Goal: Task Accomplishment & Management: Use online tool/utility

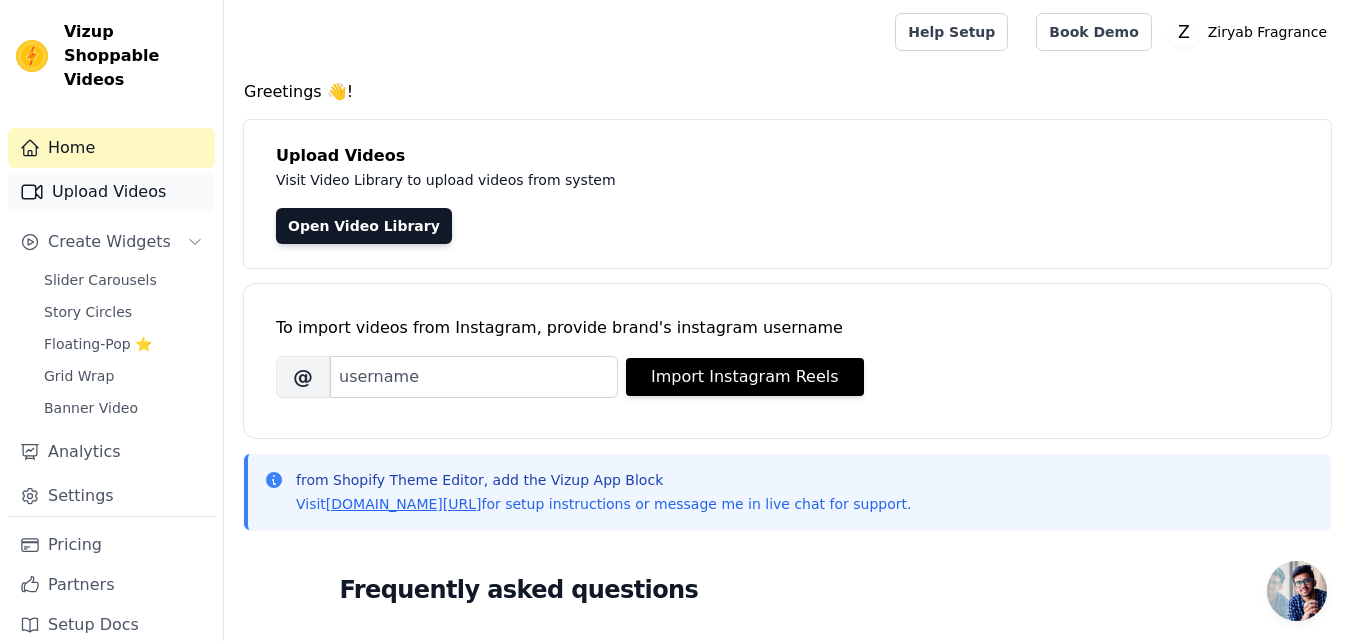
click at [86, 172] on link "Upload Videos" at bounding box center [111, 192] width 207 height 40
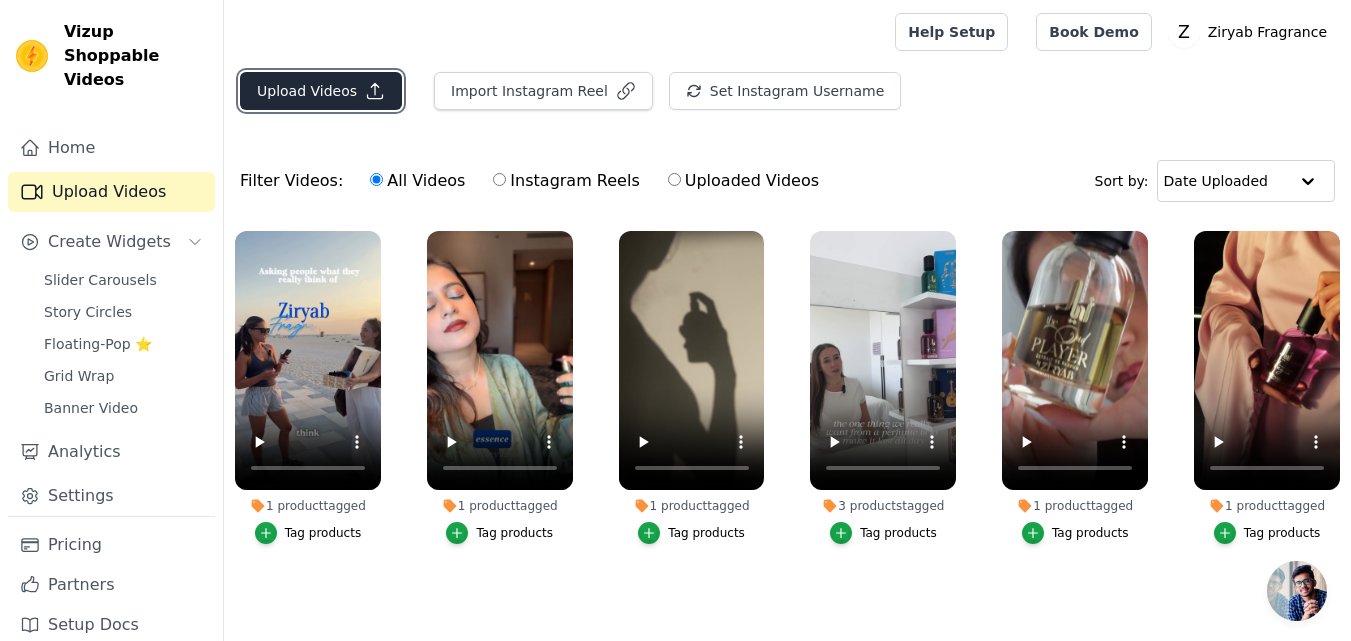
click at [297, 78] on button "Upload Videos" at bounding box center [321, 91] width 162 height 38
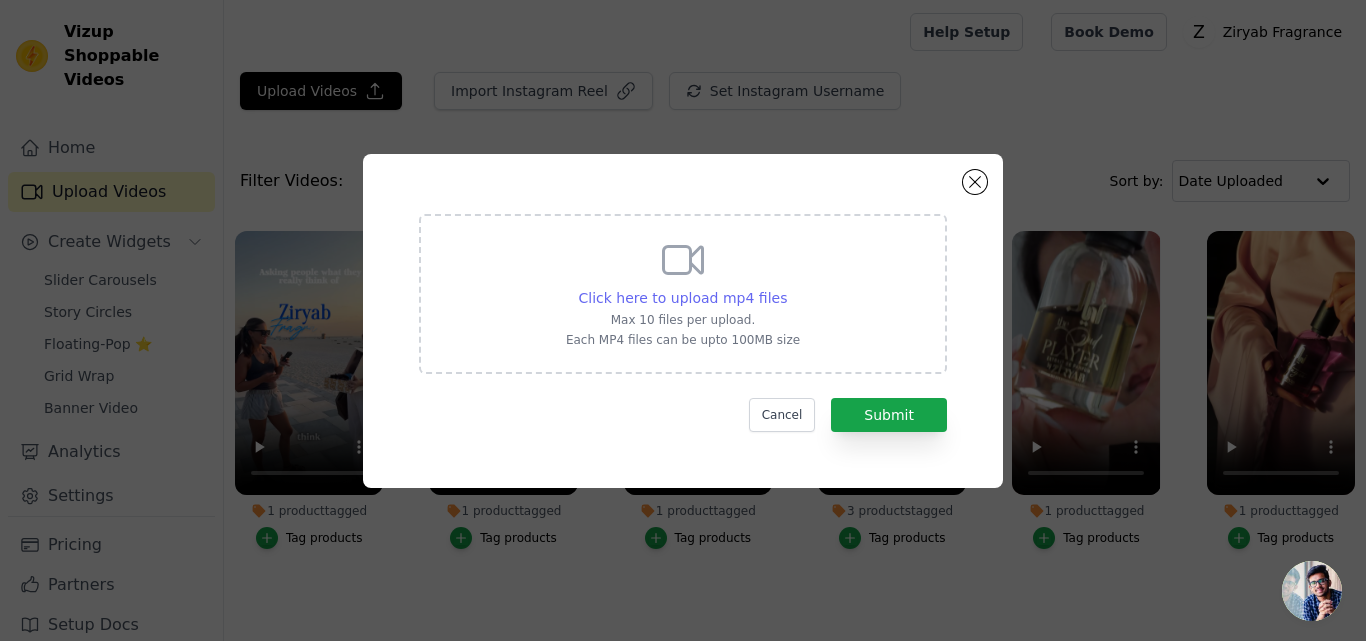
click at [698, 294] on span "Click here to upload mp4 files" at bounding box center [683, 298] width 209 height 16
click at [786, 288] on input "Click here to upload mp4 files Max 10 files per upload. Each MP4 files can be u…" at bounding box center [786, 287] width 1 height 1
click at [735, 312] on p "Max 10 files per upload." at bounding box center [683, 320] width 234 height 16
click at [786, 288] on input "Click here to upload mp4 files Max 10 files per upload. Each MP4 files can be u…" at bounding box center [786, 287] width 1 height 1
type input "C:\fakepath\Hayaa.mp4"
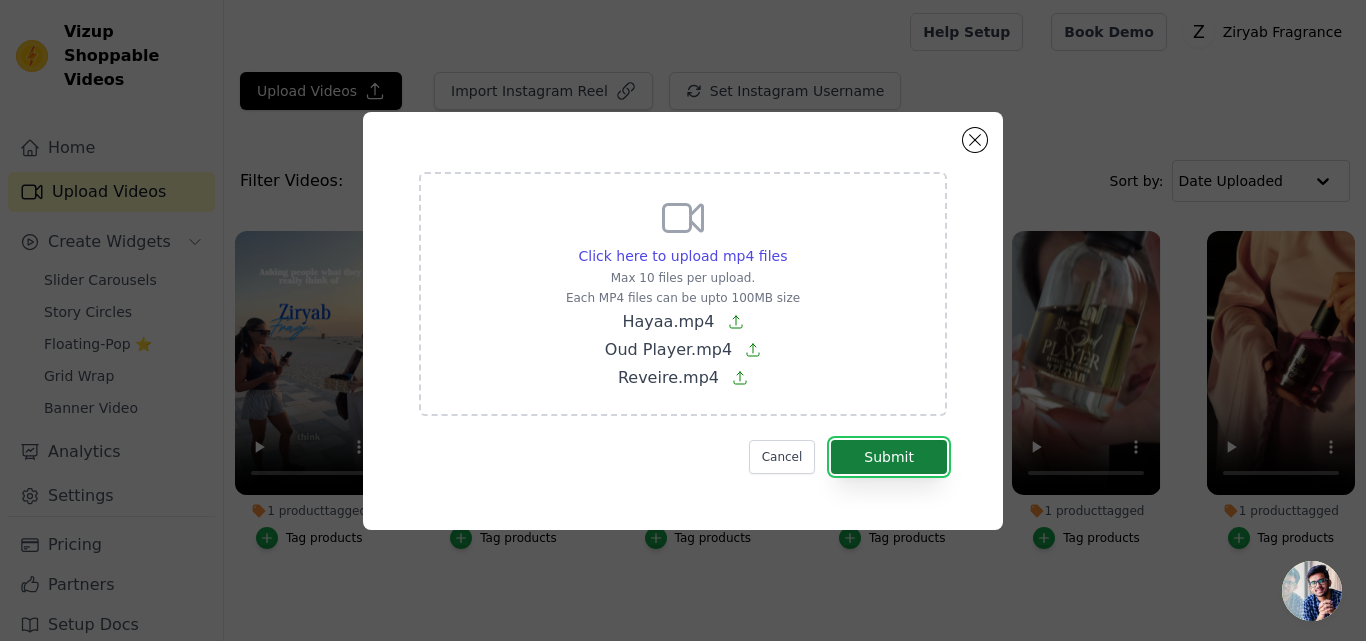
click at [887, 470] on button "Submit" at bounding box center [889, 457] width 116 height 34
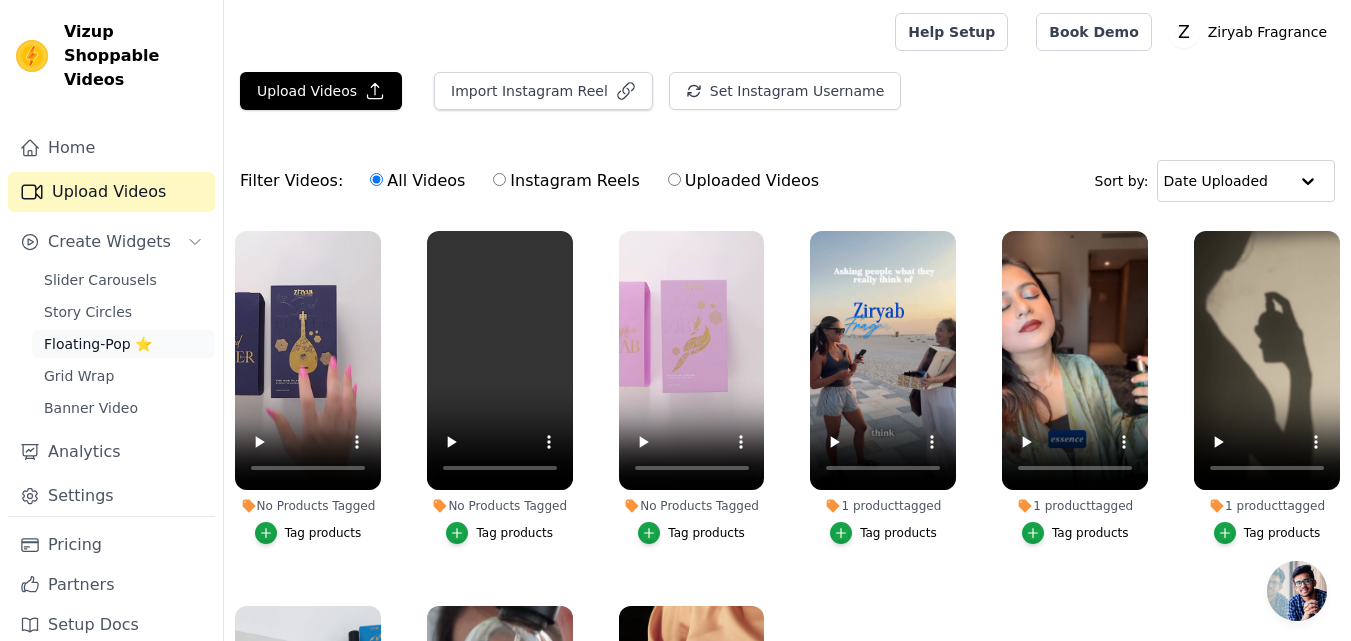
click at [105, 334] on span "Floating-Pop ⭐" at bounding box center [98, 344] width 108 height 20
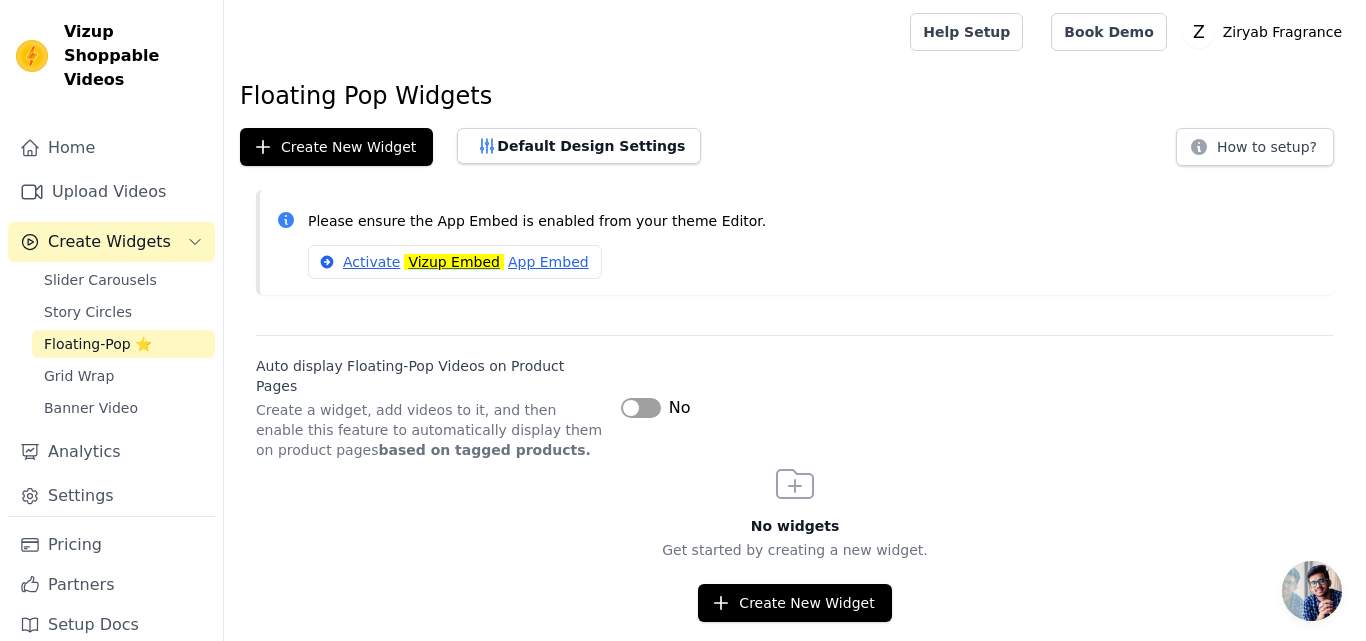
click at [632, 398] on button "Label" at bounding box center [641, 408] width 40 height 20
click at [503, 271] on link "Activate Vizup Embed App Embed" at bounding box center [455, 262] width 294 height 34
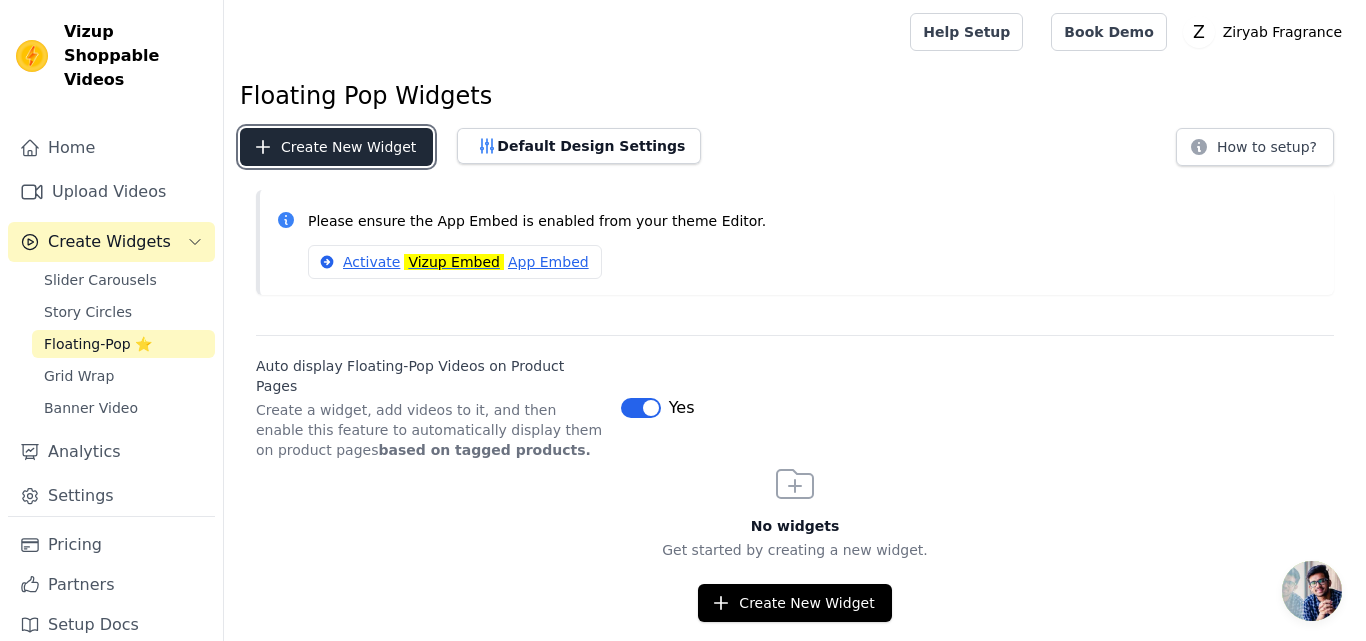
click at [390, 153] on button "Create New Widget" at bounding box center [336, 147] width 193 height 38
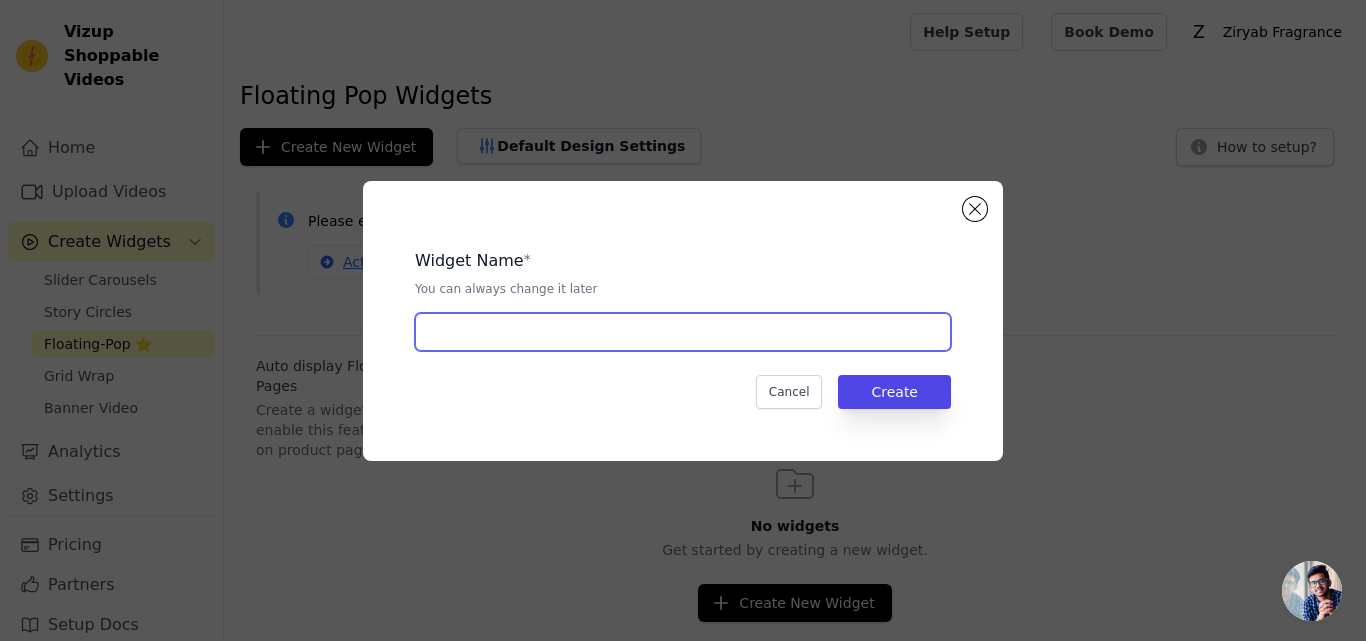
click at [519, 318] on input "text" at bounding box center [683, 332] width 536 height 38
type input "Product page"
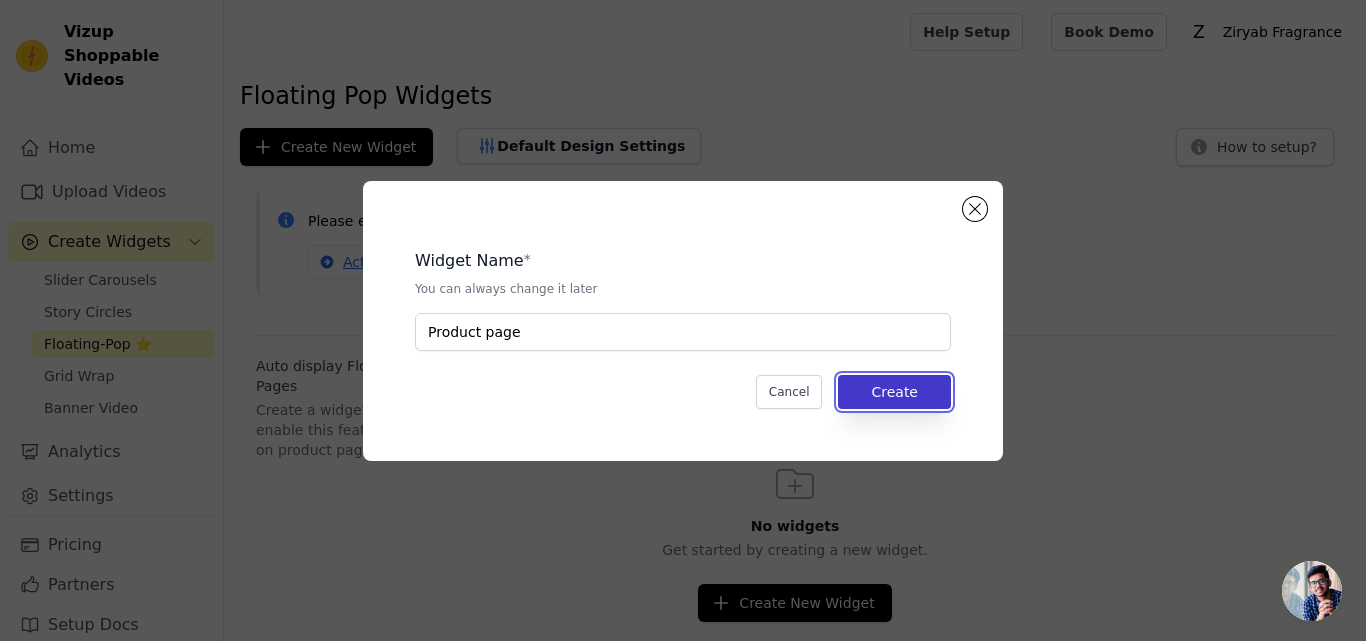
click at [887, 385] on button "Create" at bounding box center [894, 392] width 113 height 34
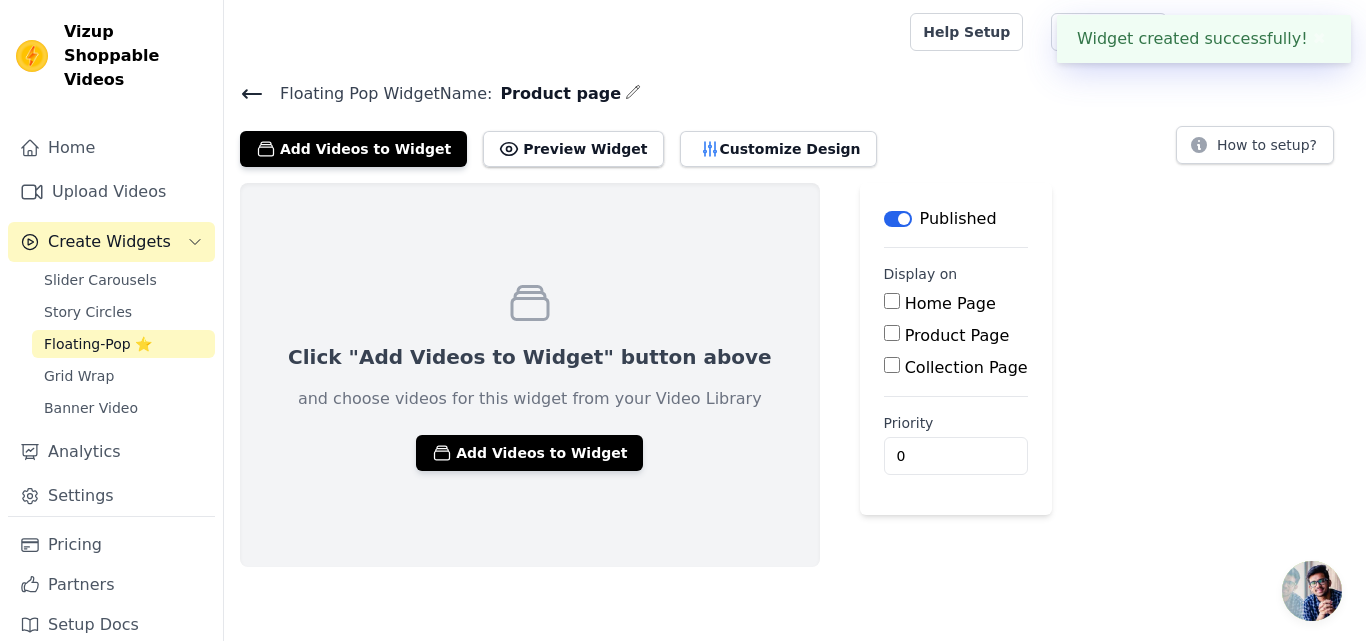
click at [884, 331] on input "Product Page" at bounding box center [892, 333] width 16 height 16
checkbox input "true"
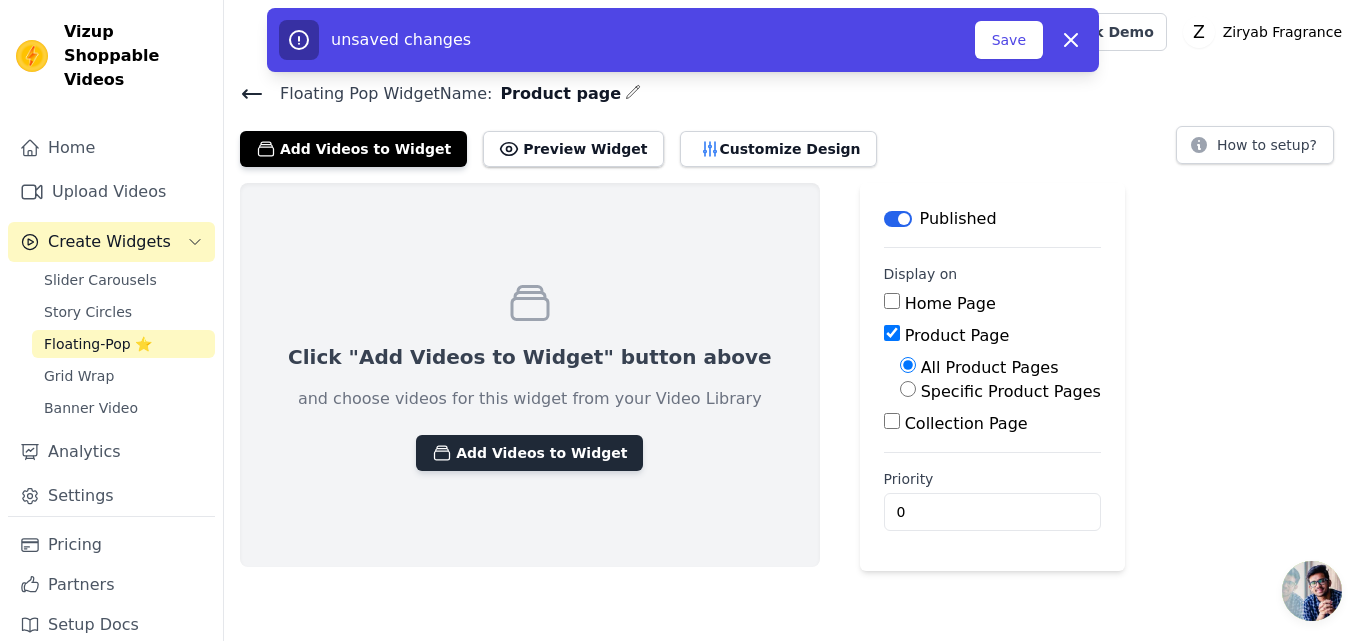
click at [531, 446] on button "Add Videos to Widget" at bounding box center [529, 453] width 227 height 36
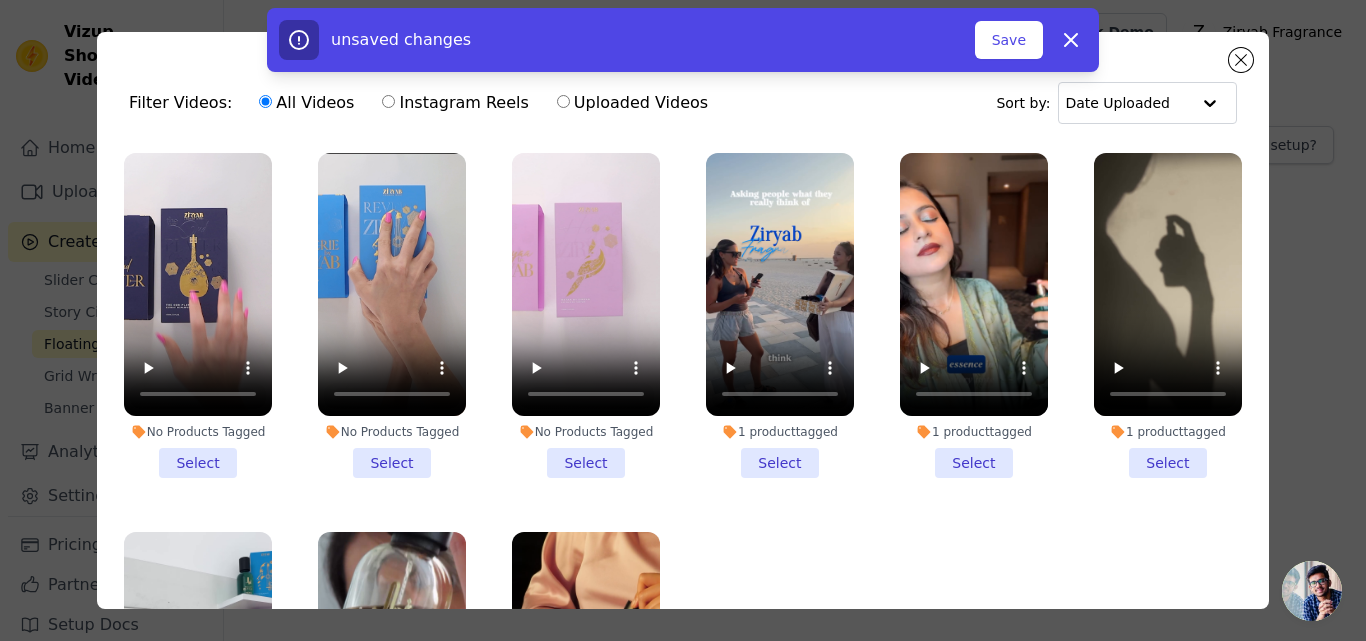
click at [200, 451] on li "No Products Tagged Select" at bounding box center [198, 315] width 148 height 325
click at [0, 0] on input "No Products Tagged Select" at bounding box center [0, 0] width 0 height 0
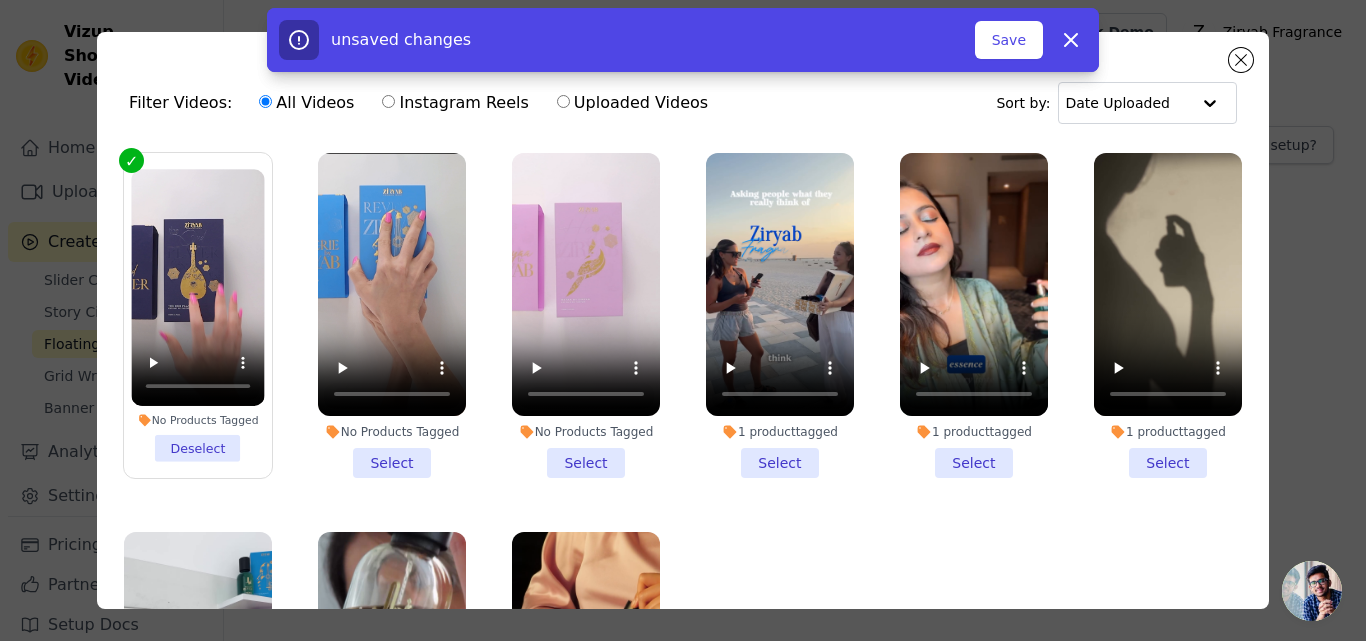
click at [368, 447] on li "No Products Tagged Select" at bounding box center [392, 315] width 148 height 325
click at [0, 0] on input "No Products Tagged Select" at bounding box center [0, 0] width 0 height 0
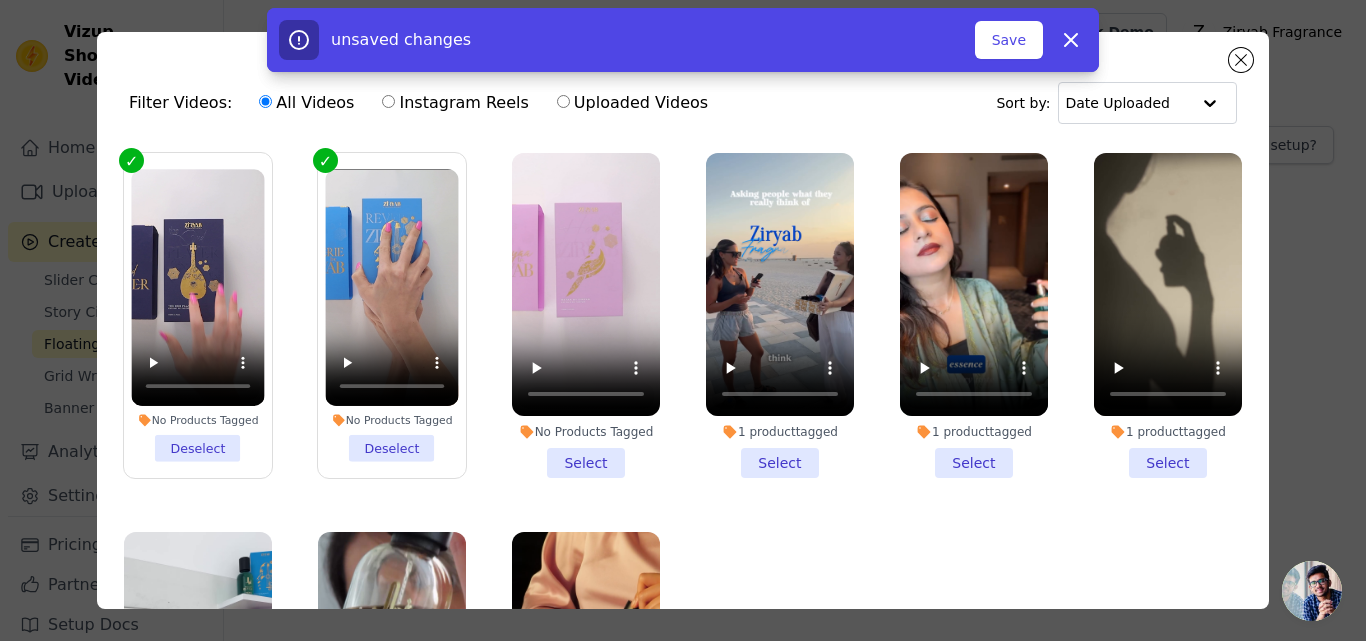
click at [551, 462] on li "No Products Tagged Select" at bounding box center [586, 315] width 148 height 325
click at [0, 0] on input "No Products Tagged Select" at bounding box center [0, 0] width 0 height 0
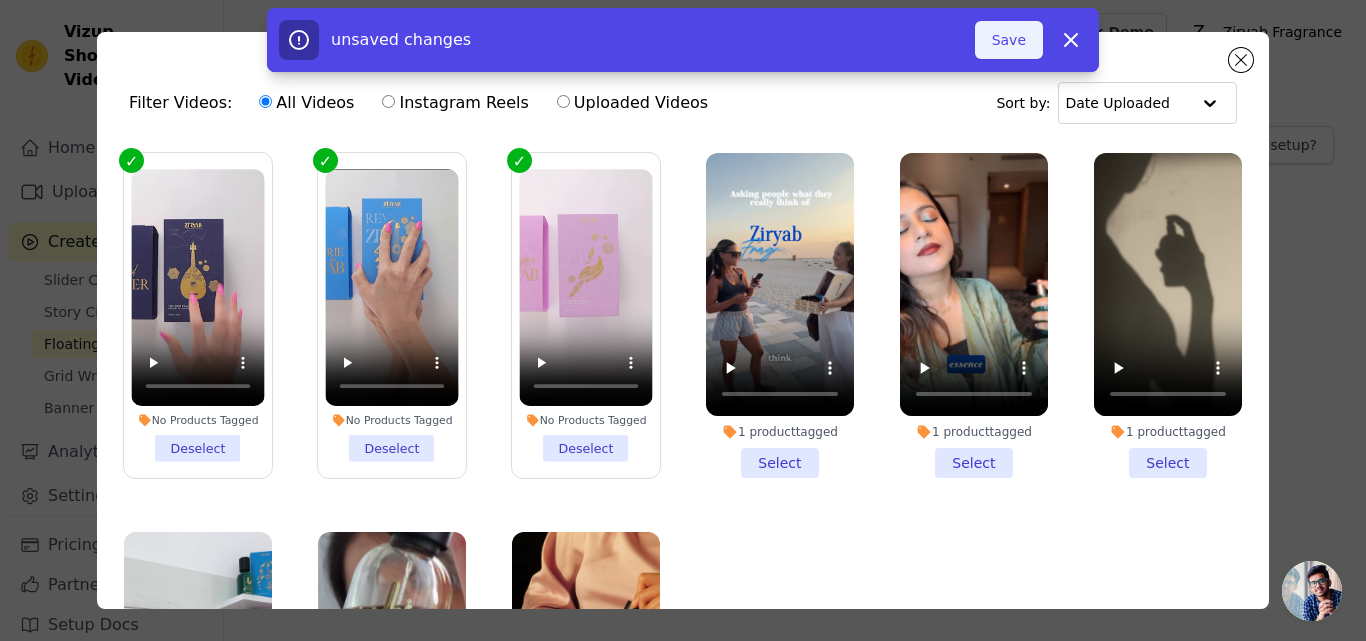
click at [1008, 32] on button "Save" at bounding box center [1009, 40] width 68 height 38
click at [1008, 31] on button "Save" at bounding box center [1009, 40] width 68 height 38
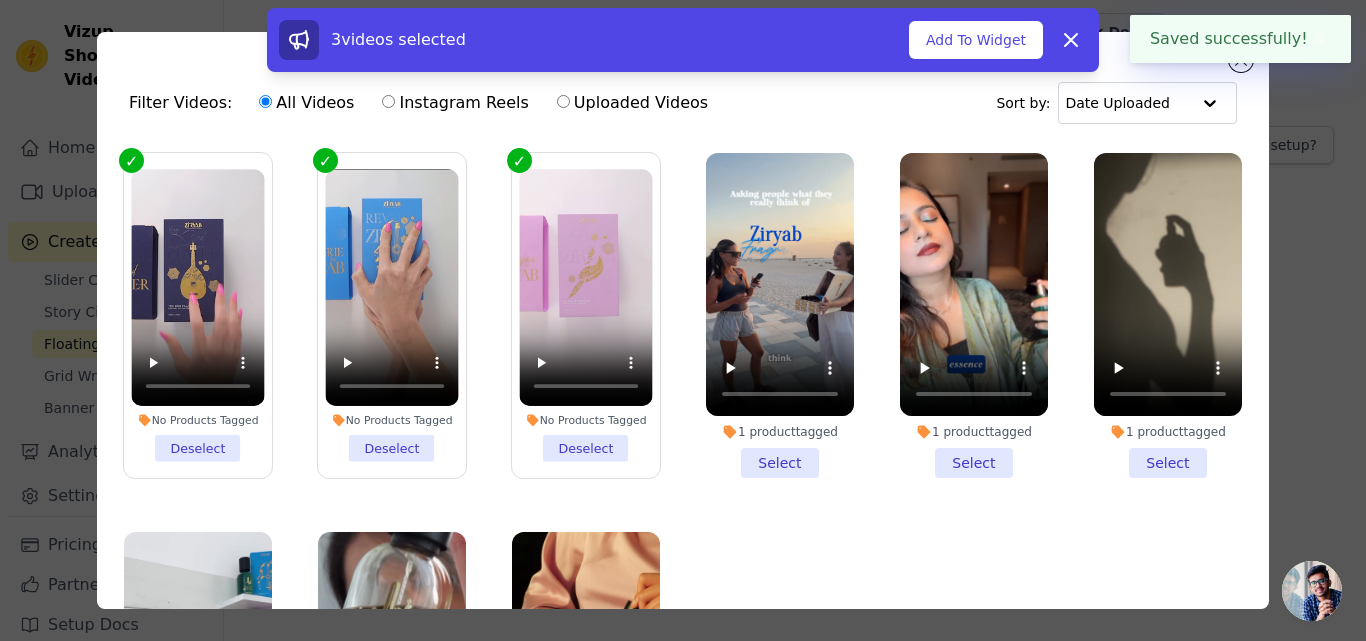
click at [1239, 67] on div "3 videos selected Add To Widget Dismiss" at bounding box center [683, 44] width 1366 height 72
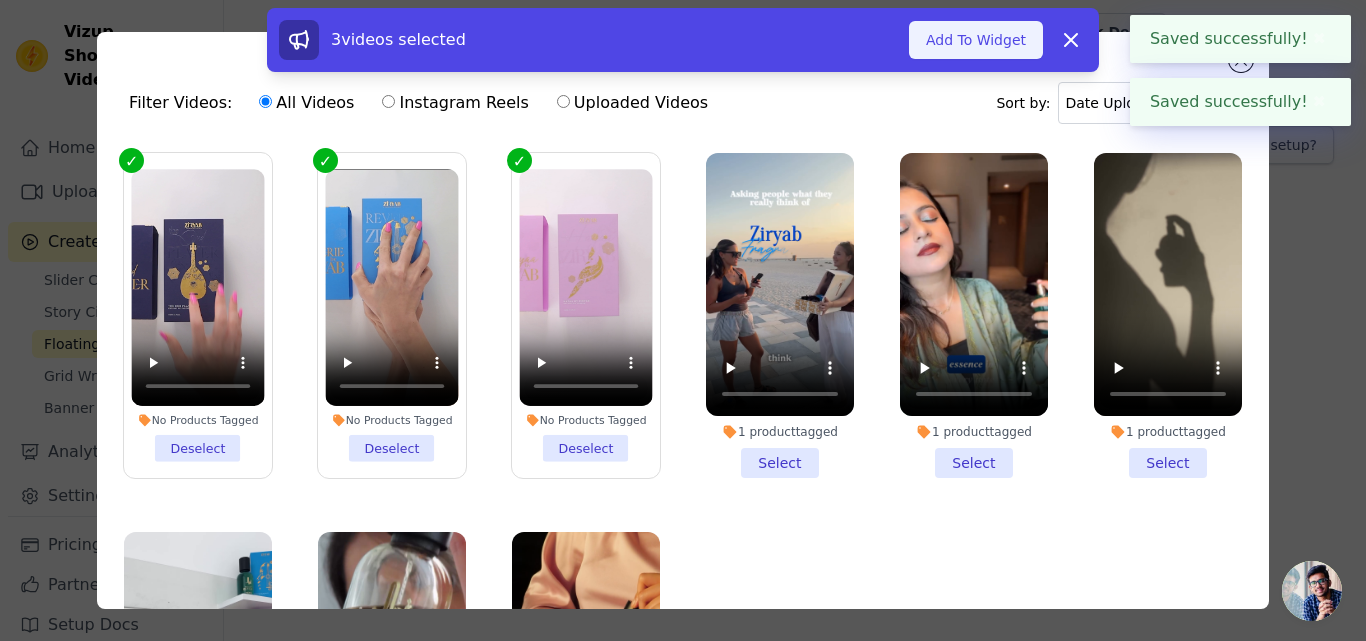
click at [977, 38] on button "Add To Widget" at bounding box center [976, 40] width 134 height 38
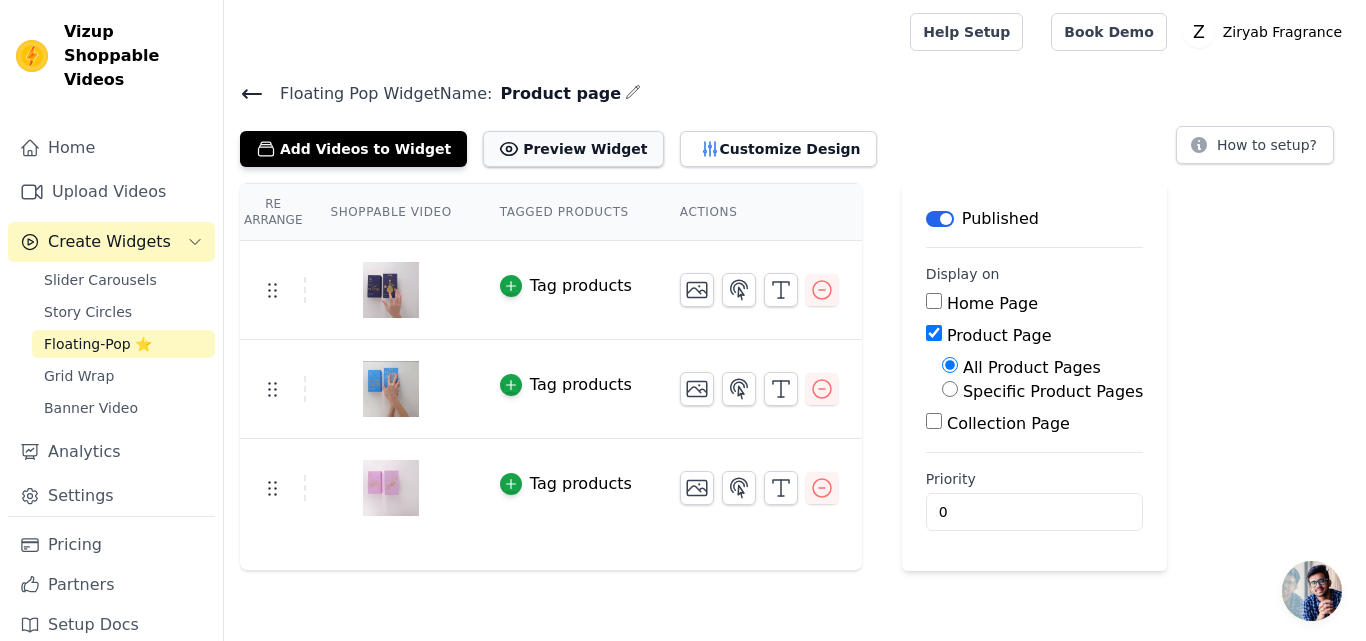
click at [524, 156] on button "Preview Widget" at bounding box center [573, 149] width 180 height 36
click at [545, 283] on div "Tag products" at bounding box center [581, 286] width 102 height 24
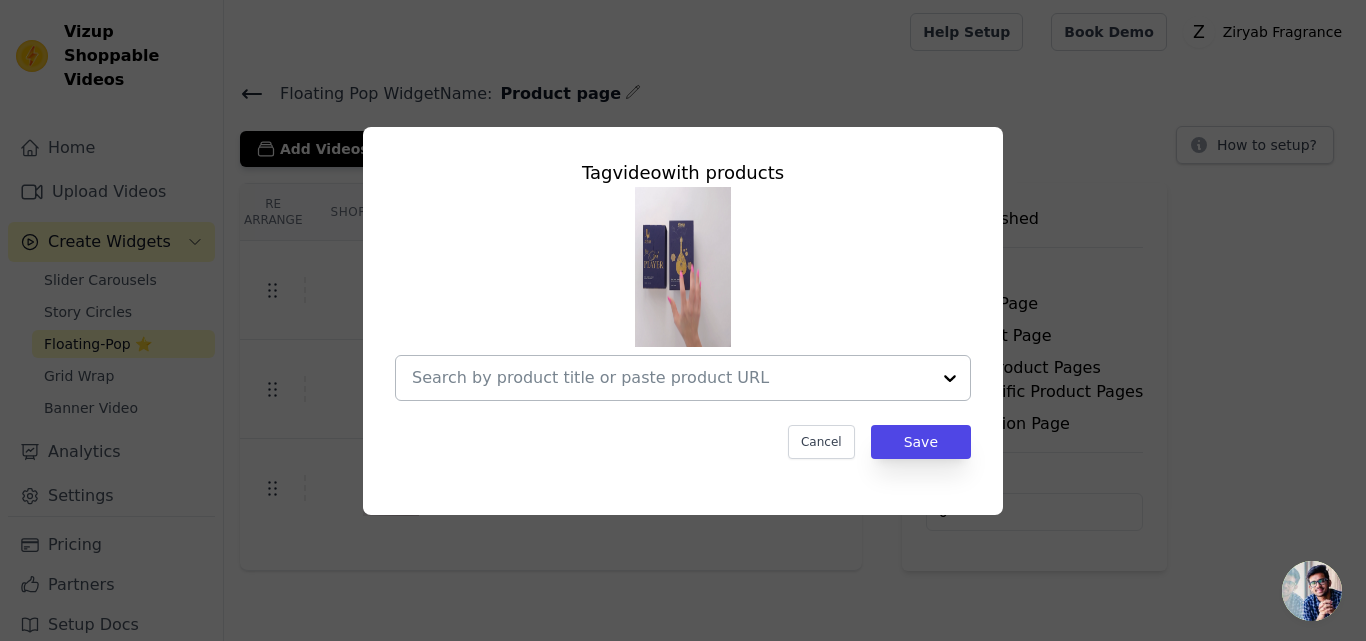
click at [615, 376] on input "text" at bounding box center [671, 378] width 518 height 24
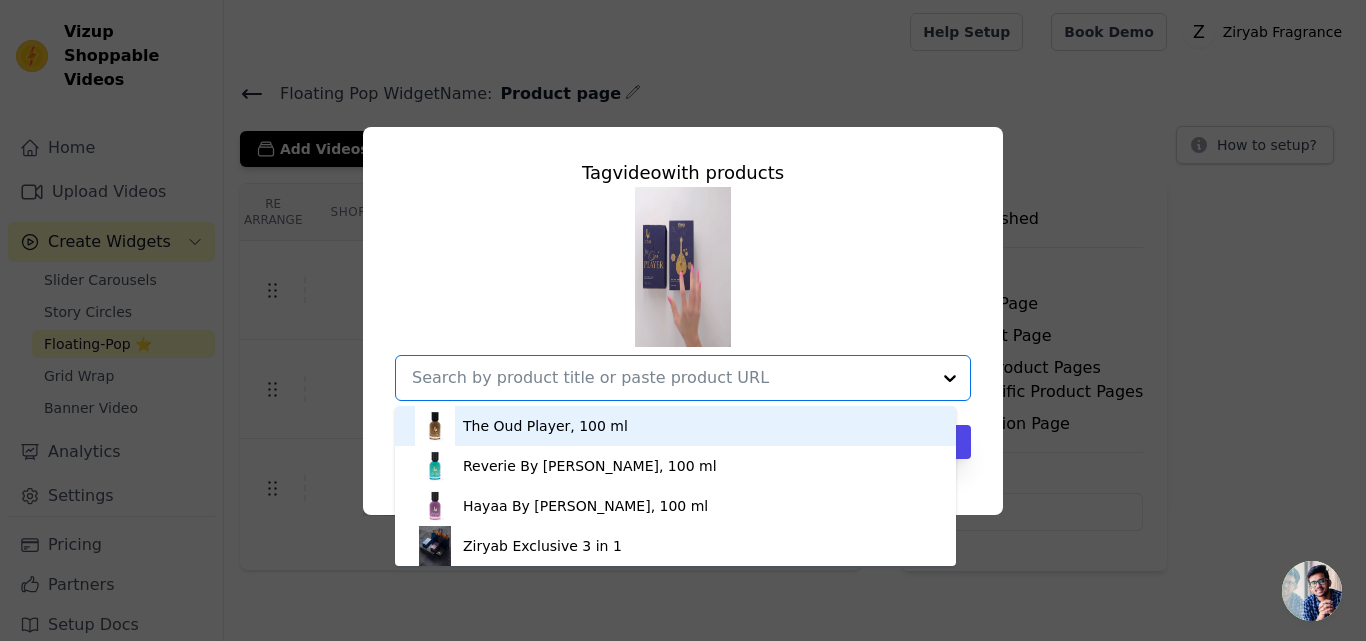
click at [541, 426] on div "The Oud Player, 100 ml" at bounding box center [545, 426] width 165 height 20
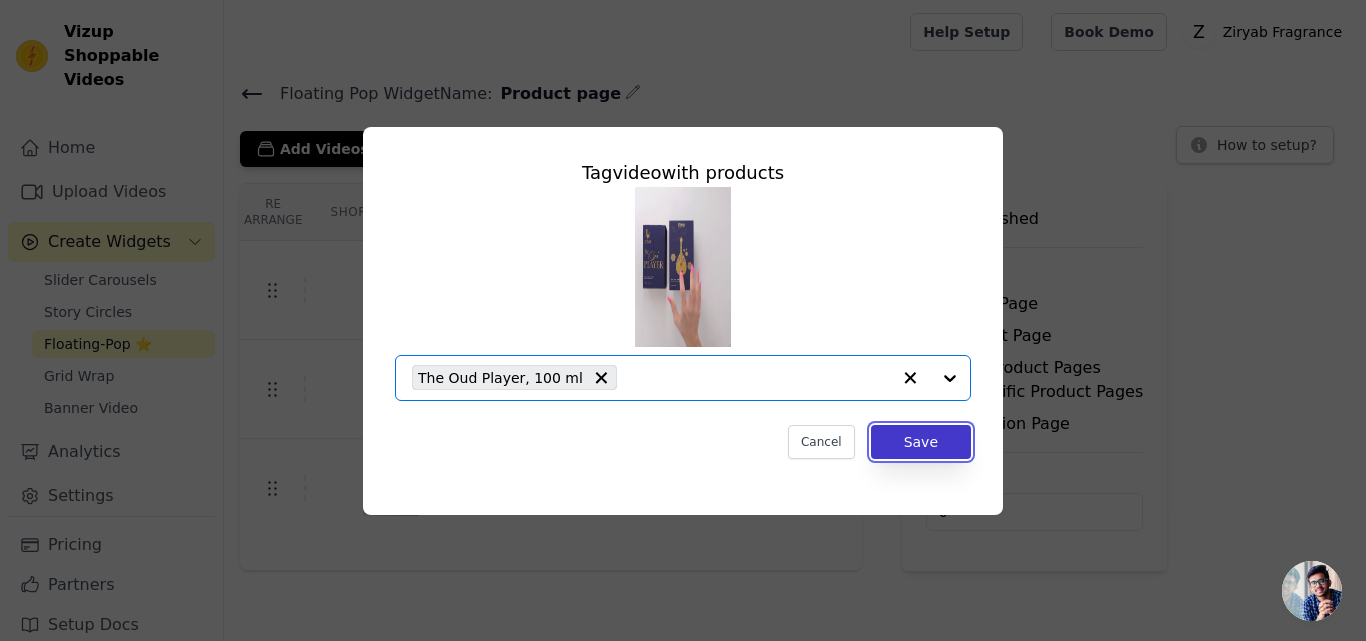
click at [903, 441] on button "Save" at bounding box center [921, 442] width 100 height 34
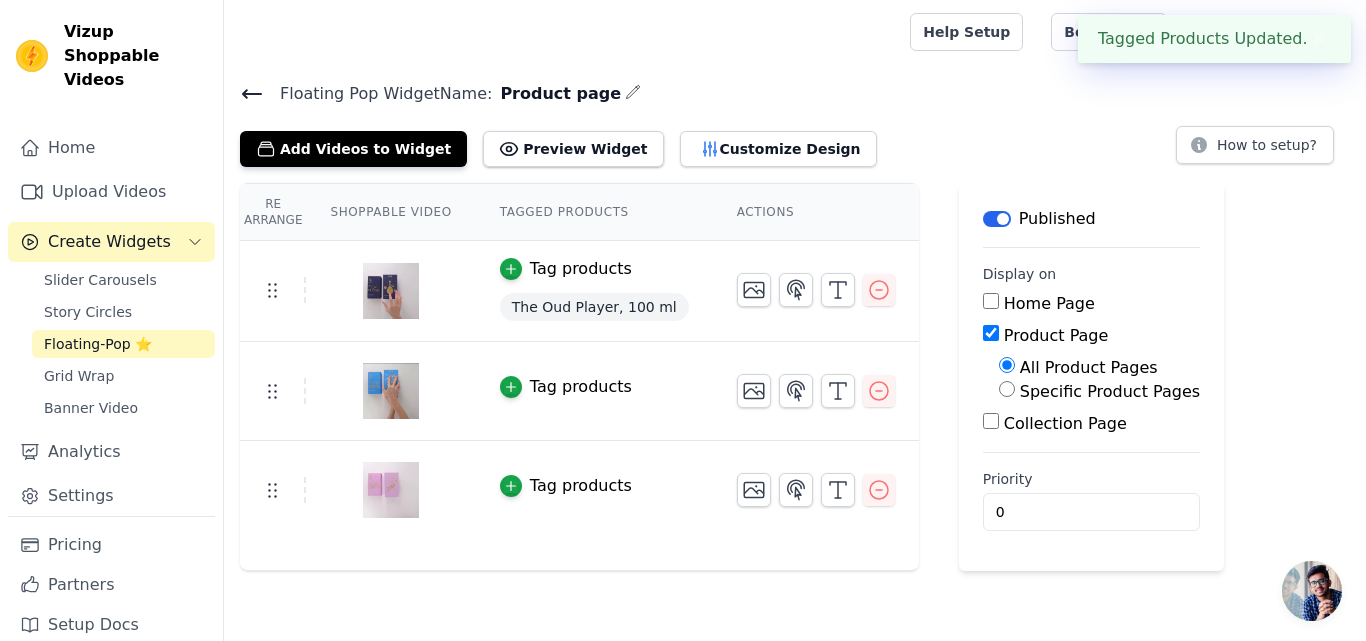
click at [559, 380] on div "Tag products" at bounding box center [581, 387] width 102 height 24
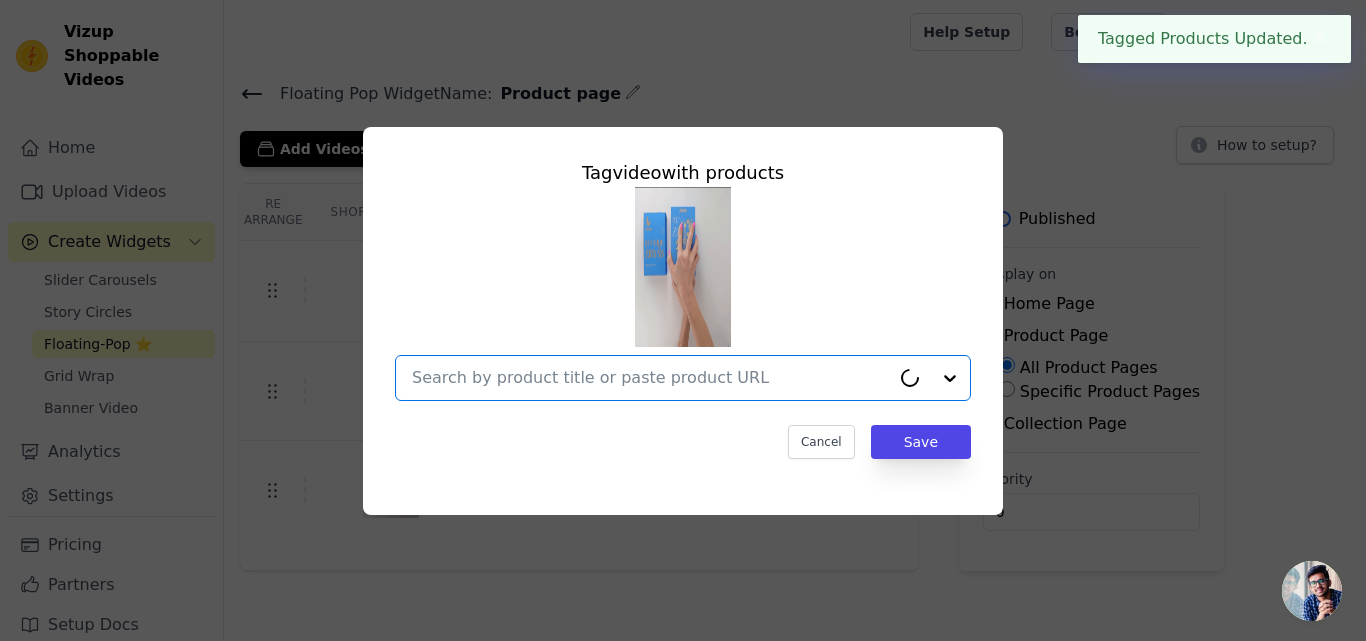
click at [559, 379] on input "text" at bounding box center [651, 378] width 478 height 24
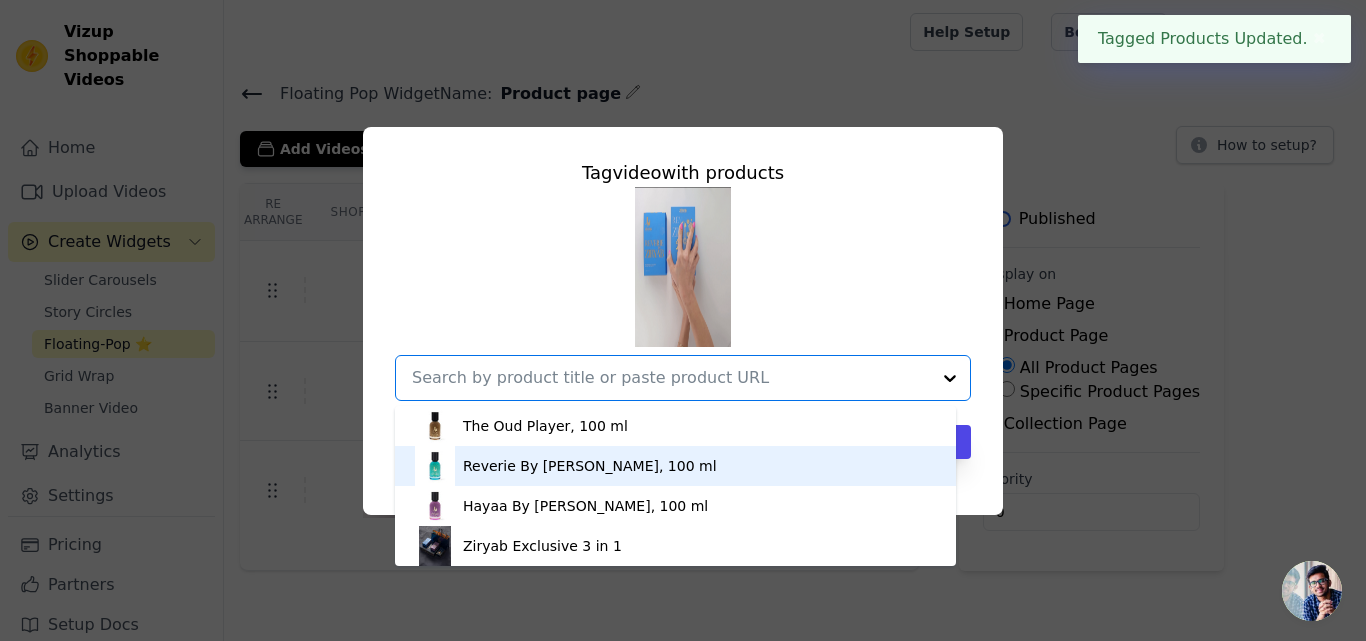
click at [539, 457] on div "Reverie By Ziryab, 100 ml" at bounding box center [590, 466] width 254 height 20
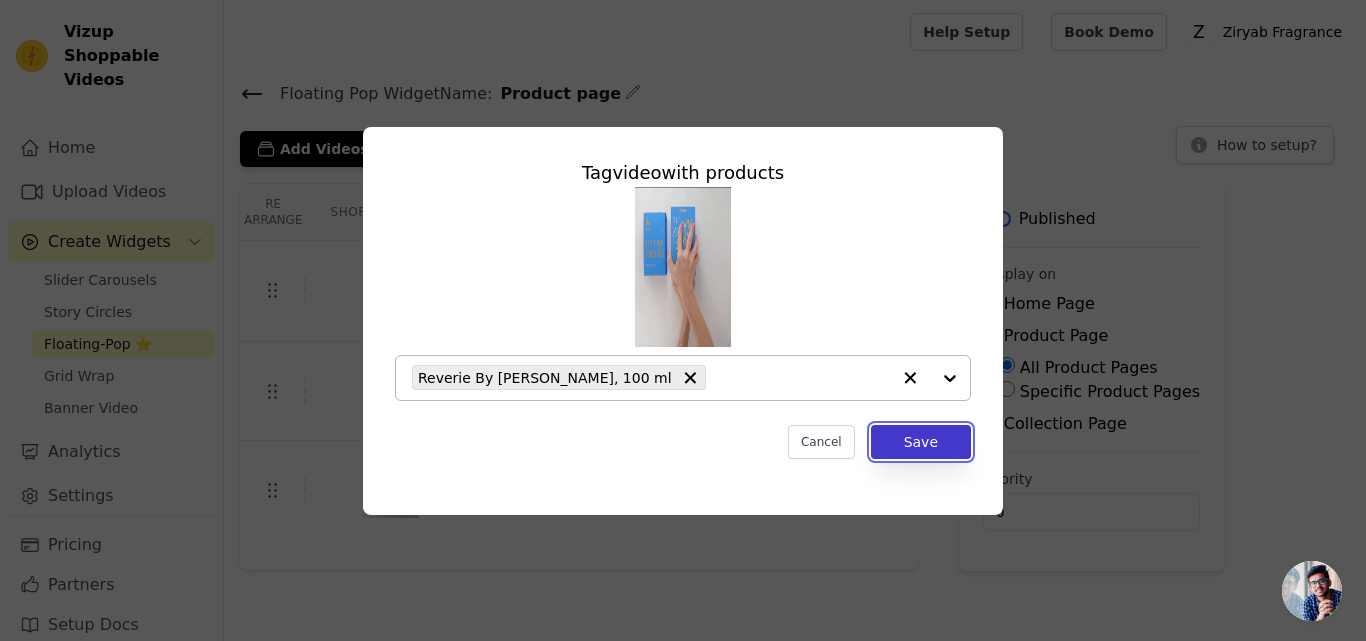
click at [915, 443] on button "Save" at bounding box center [921, 442] width 100 height 34
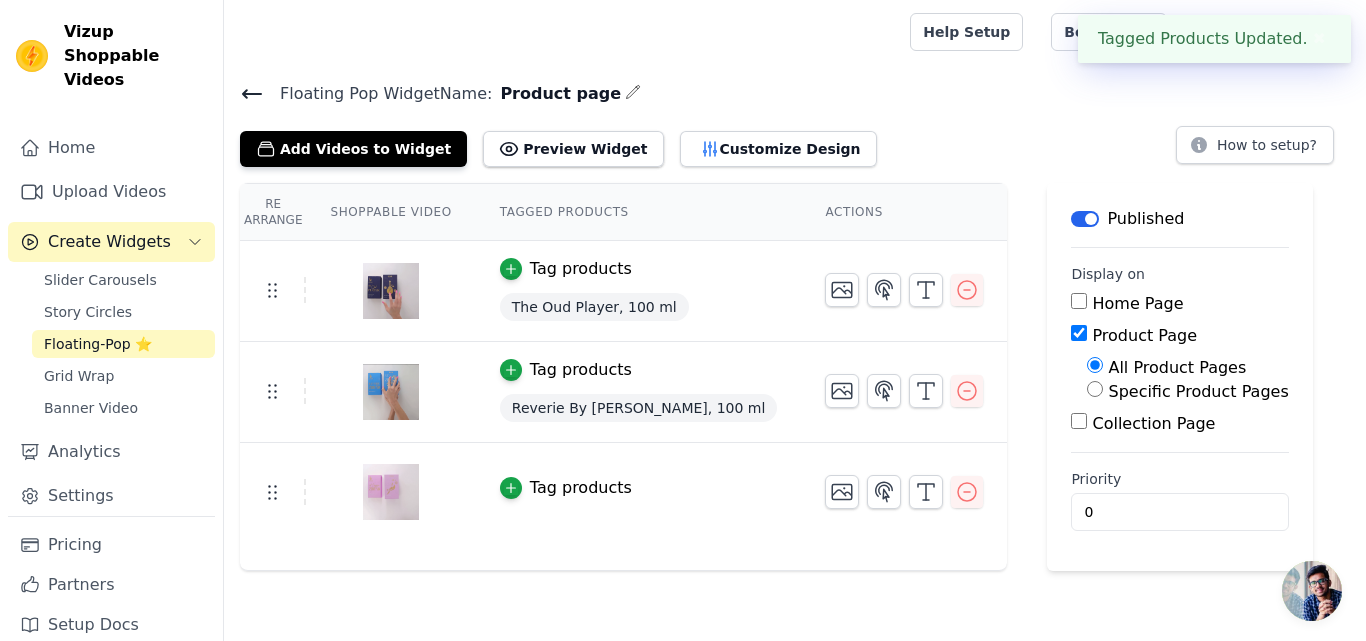
click at [536, 481] on div "Tag products" at bounding box center [581, 488] width 102 height 24
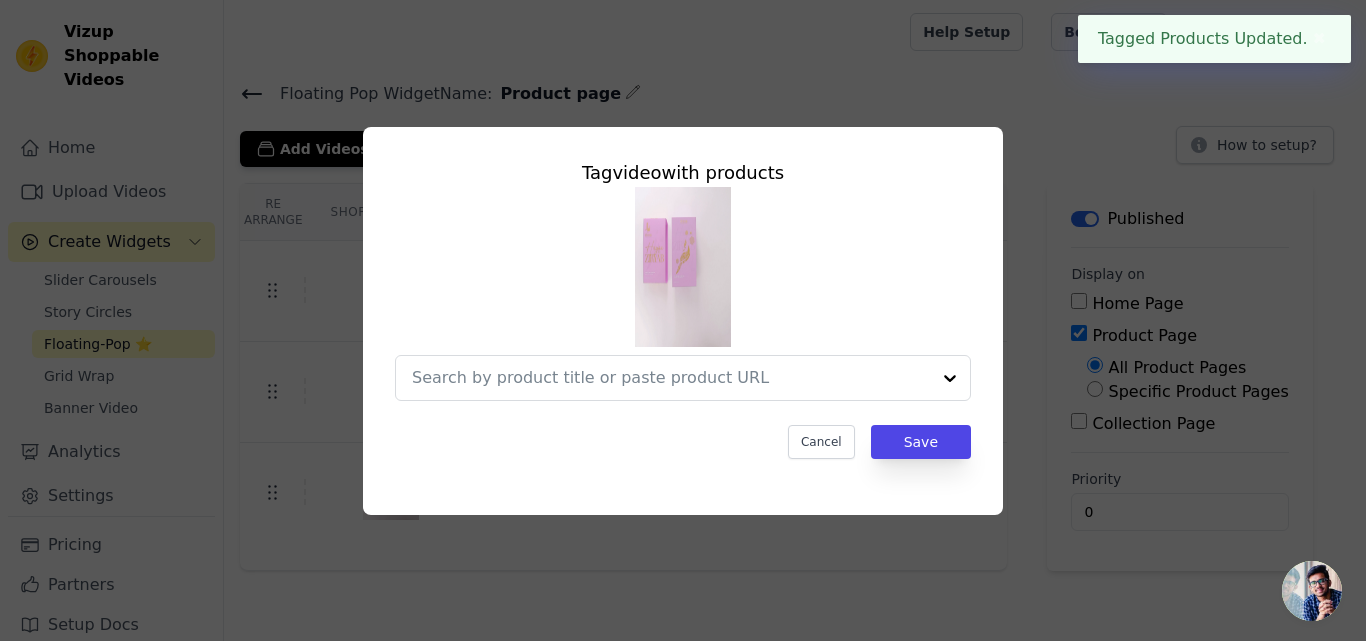
drag, startPoint x: 681, startPoint y: 407, endPoint x: 680, endPoint y: 380, distance: 27.0
click at [680, 407] on div "Tag video with products Cancel Save" at bounding box center [683, 309] width 608 height 332
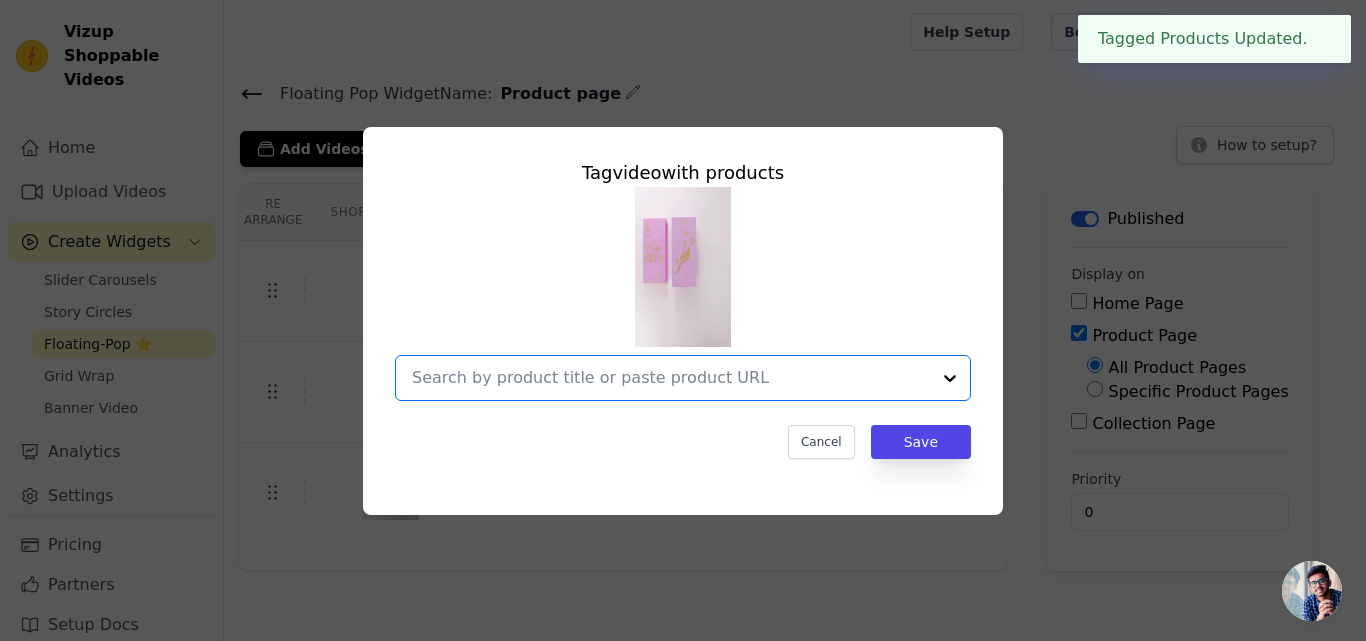
click at [680, 380] on input "text" at bounding box center [671, 378] width 518 height 24
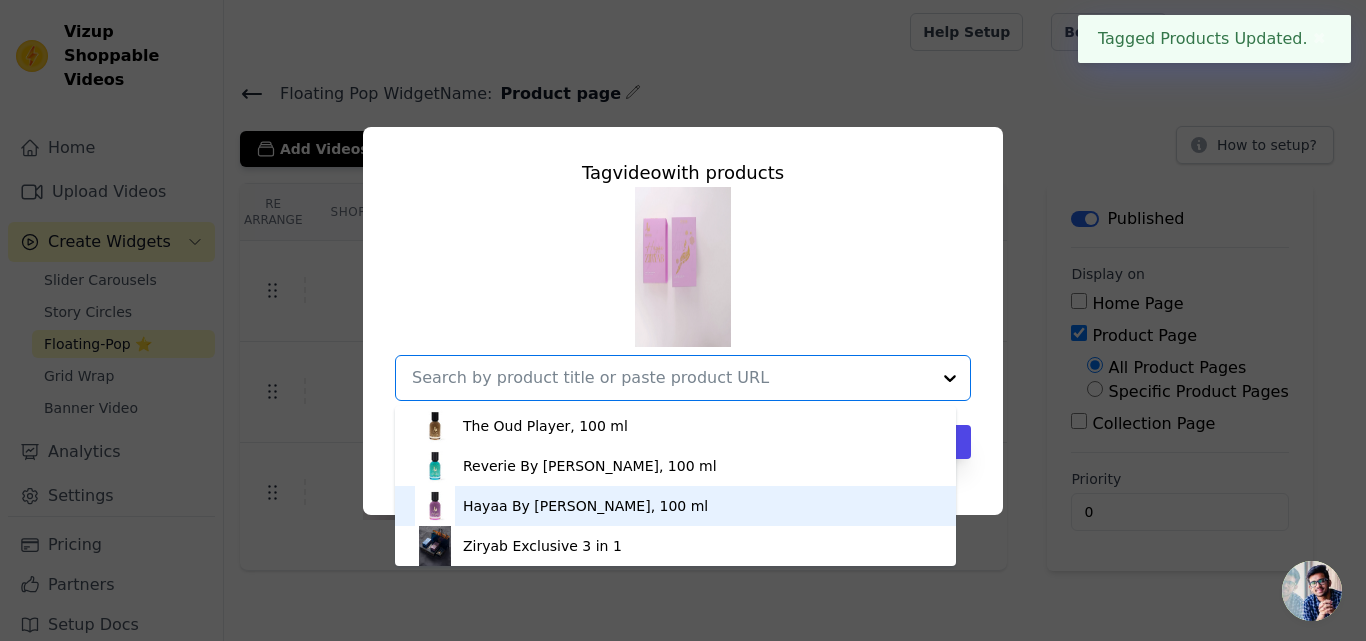
click at [597, 486] on div "Hayaa By Ziryab, 100 ml" at bounding box center [675, 506] width 521 height 40
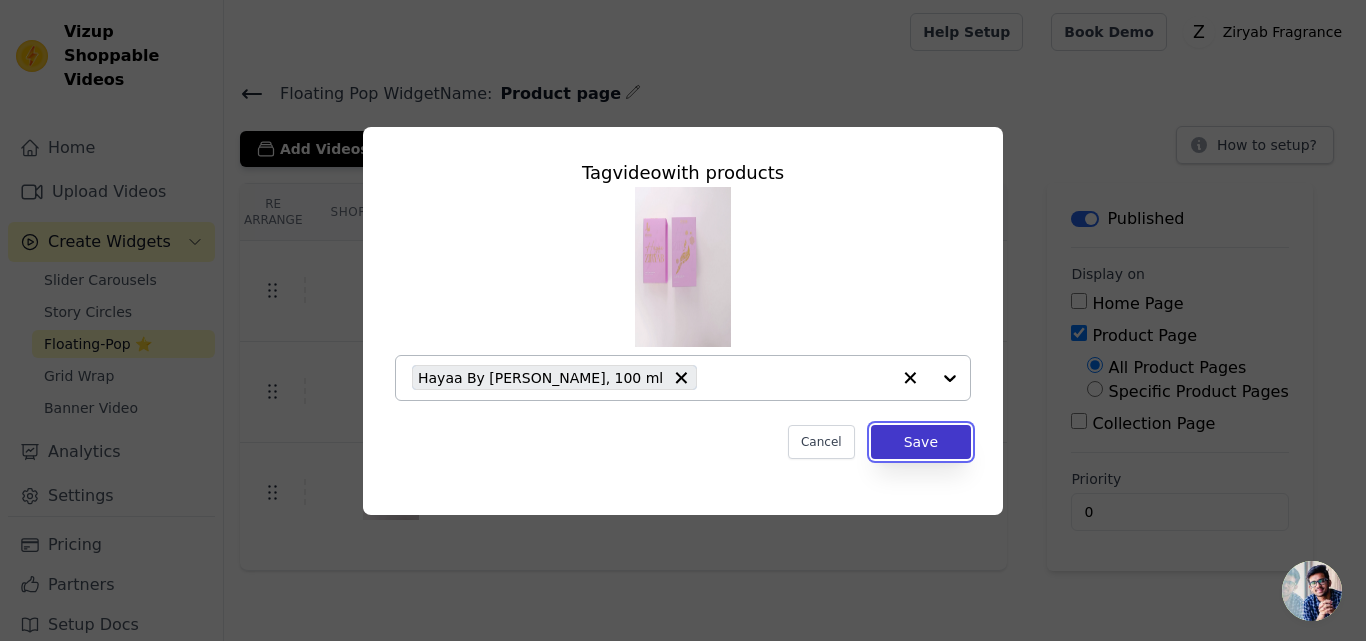
click at [901, 443] on button "Save" at bounding box center [921, 442] width 100 height 34
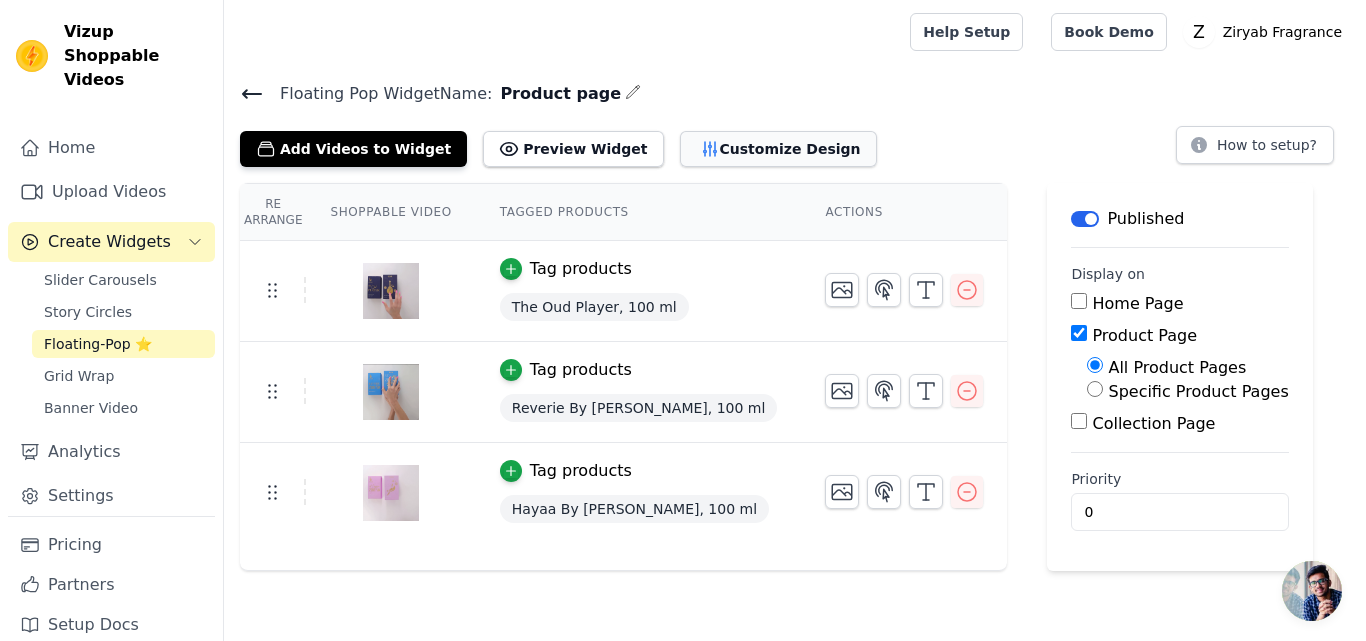
click at [680, 139] on button "Customize Design" at bounding box center [778, 149] width 197 height 36
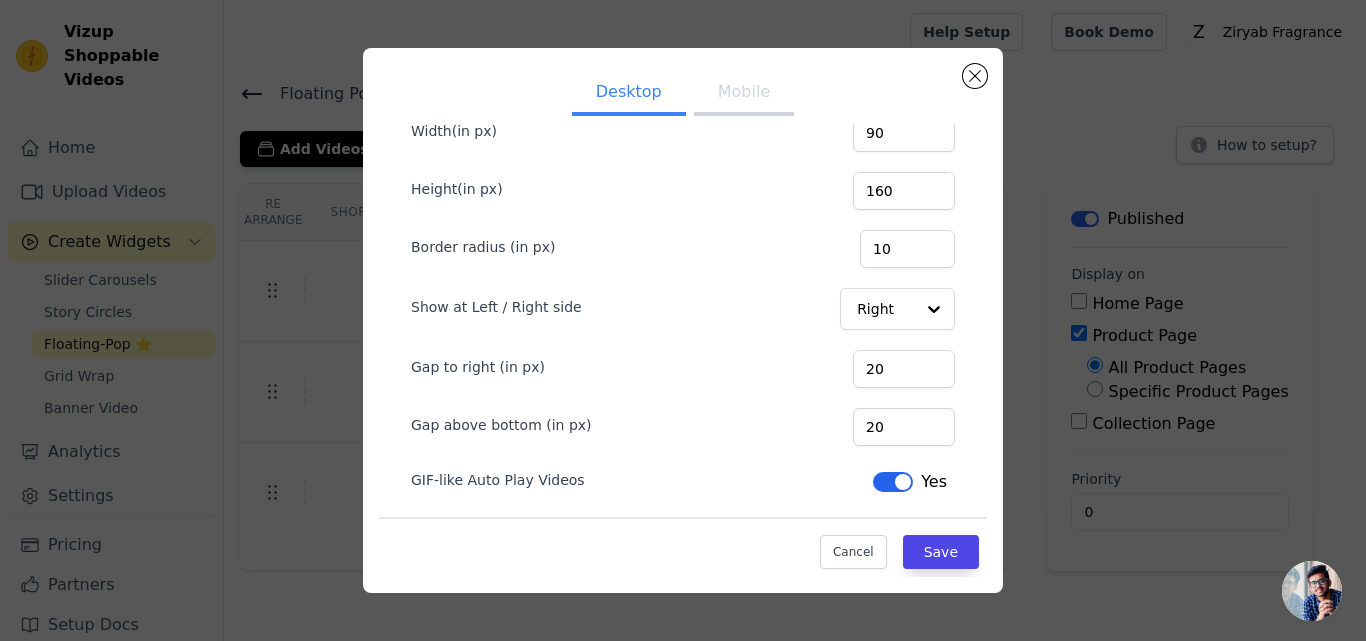
scroll to position [137, 0]
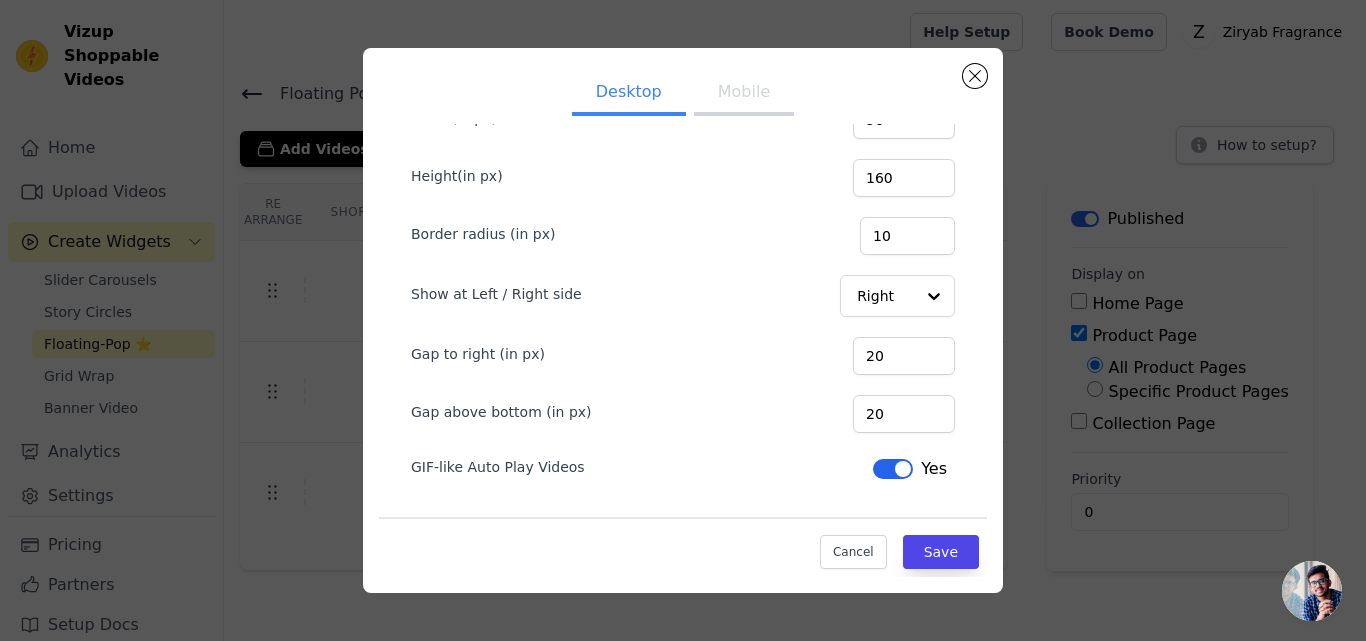
click at [874, 465] on button "Label" at bounding box center [893, 469] width 40 height 20
click at [903, 546] on button "Save" at bounding box center [941, 552] width 76 height 34
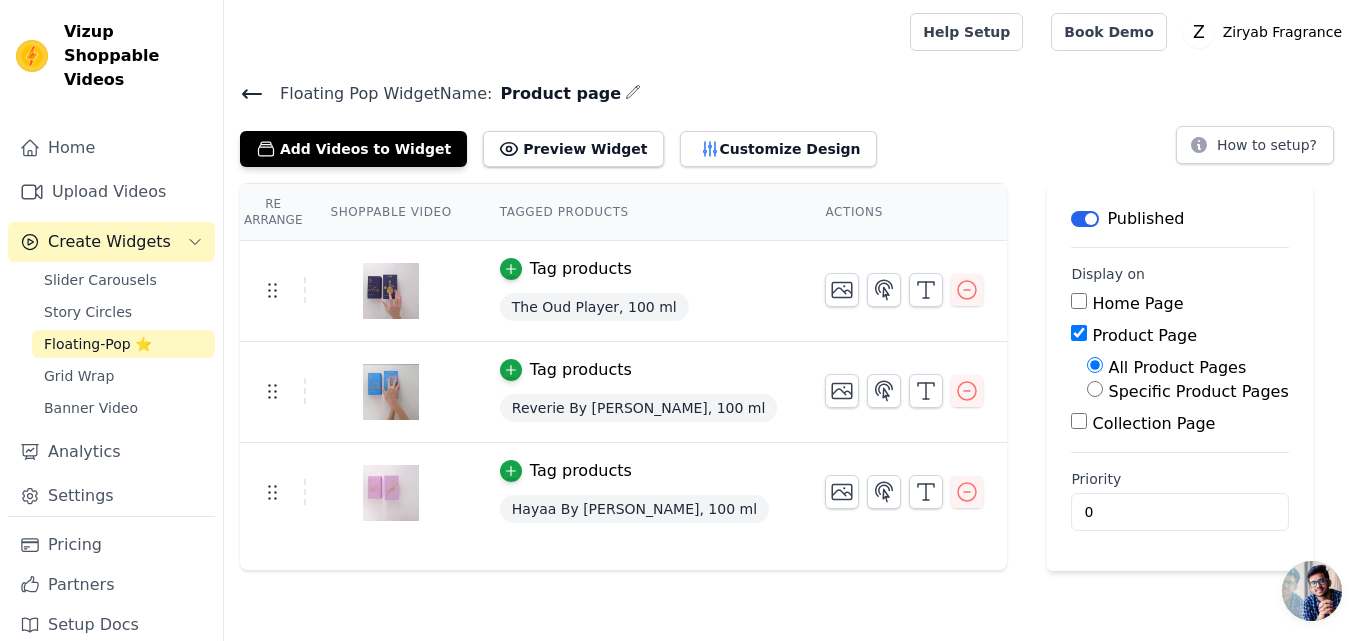
click at [762, 167] on div "Floating Pop Widget Name: Product page Add Videos to Widget Preview Widget Cust…" at bounding box center [795, 325] width 1142 height 491
click at [762, 160] on button "Customize Design" at bounding box center [778, 149] width 197 height 36
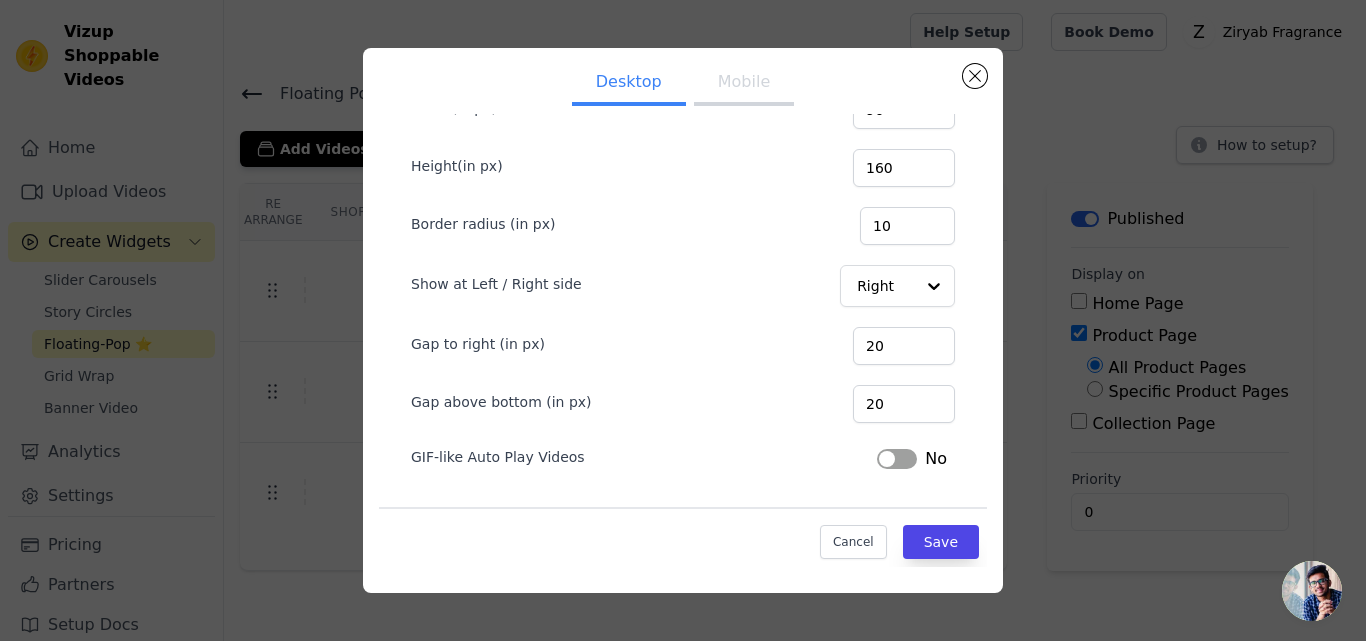
scroll to position [12, 0]
click at [736, 85] on button "Mobile" at bounding box center [744, 82] width 100 height 44
click at [650, 81] on button "Desktop" at bounding box center [629, 82] width 114 height 44
click at [736, 95] on button "Mobile" at bounding box center [744, 82] width 100 height 44
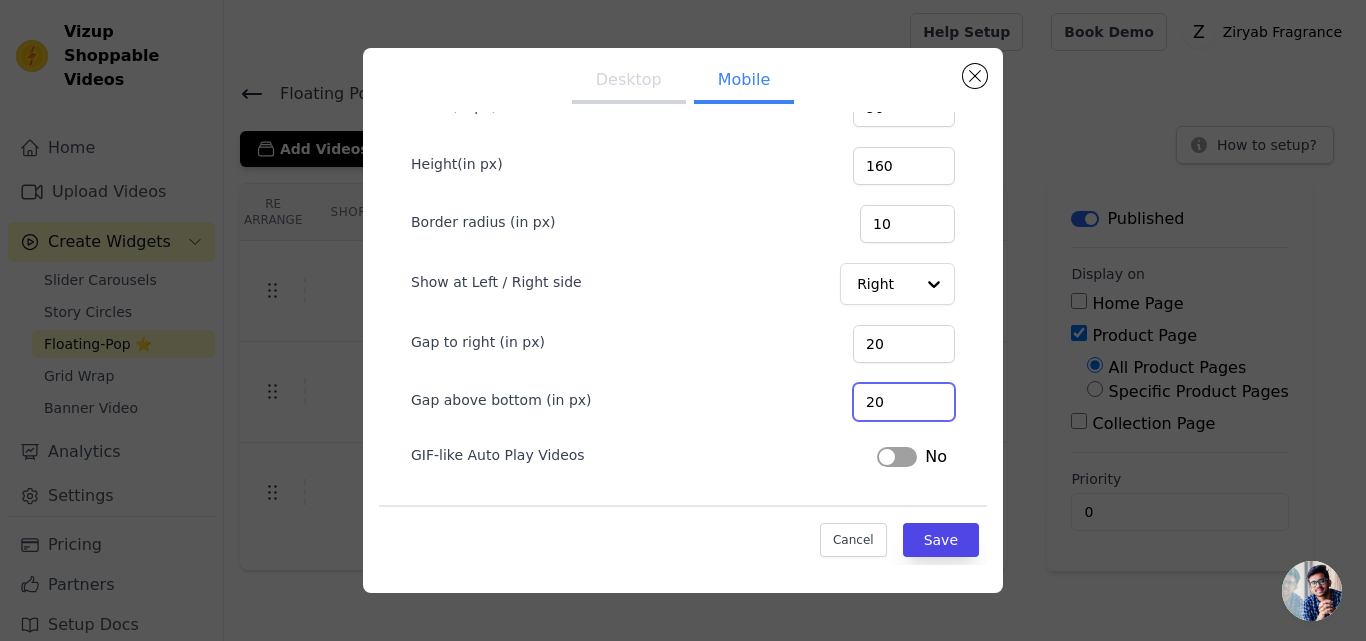
click at [860, 399] on input "20" at bounding box center [904, 402] width 102 height 38
type input "40"
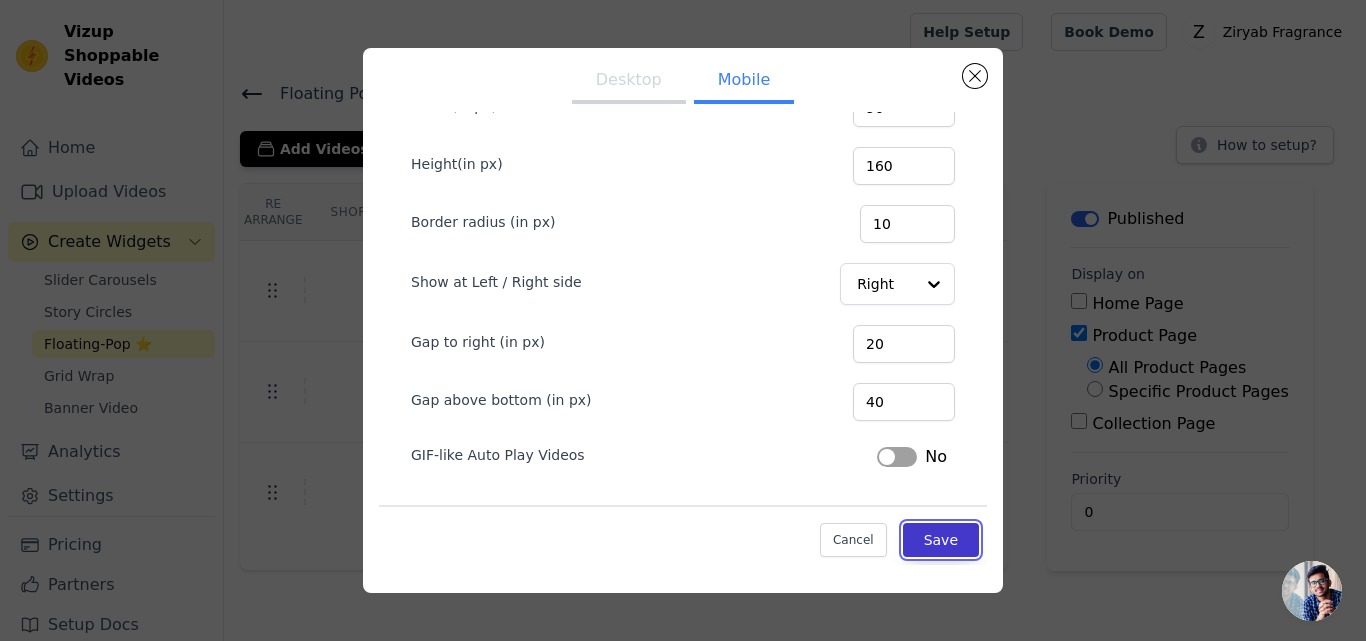
click at [903, 529] on button "Save" at bounding box center [941, 540] width 76 height 34
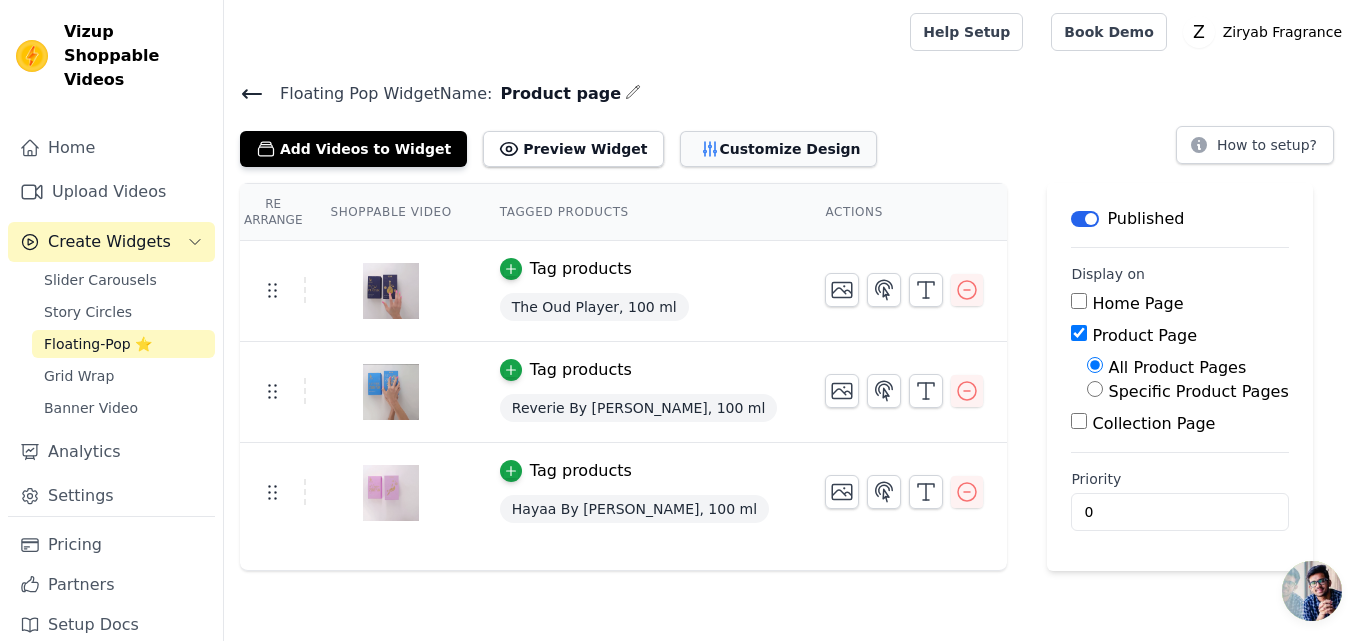
click at [706, 154] on button "Customize Design" at bounding box center [778, 149] width 197 height 36
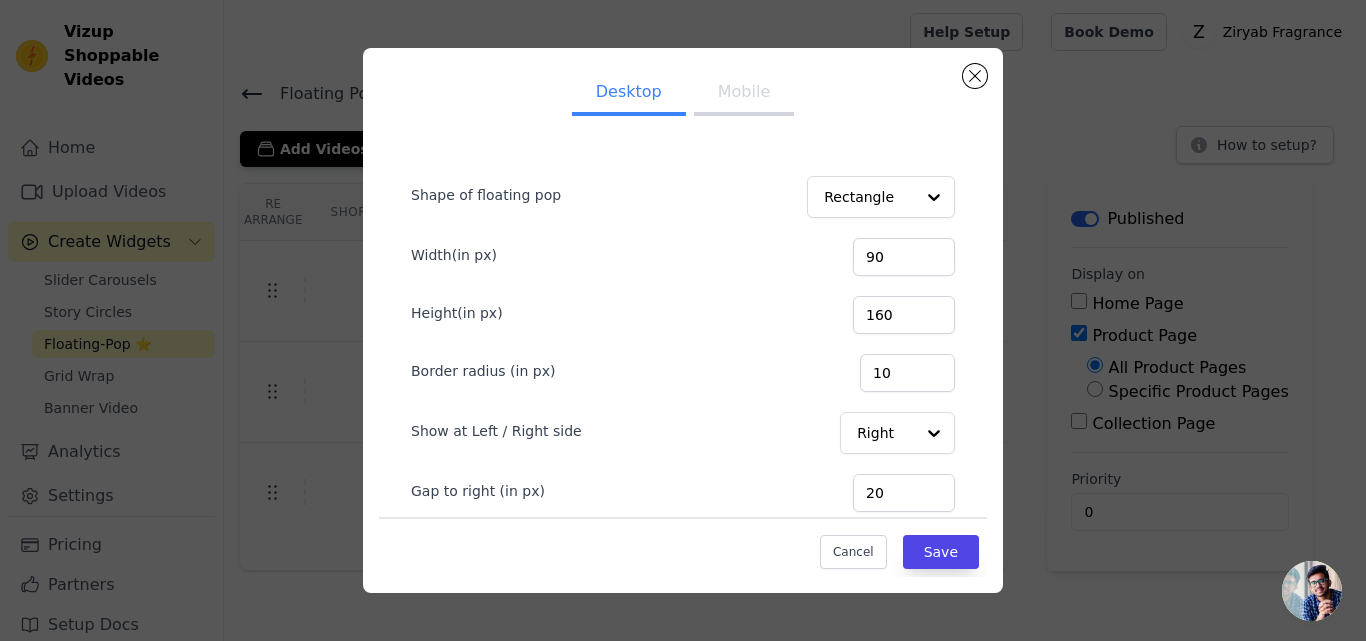
click at [739, 100] on button "Mobile" at bounding box center [744, 94] width 100 height 44
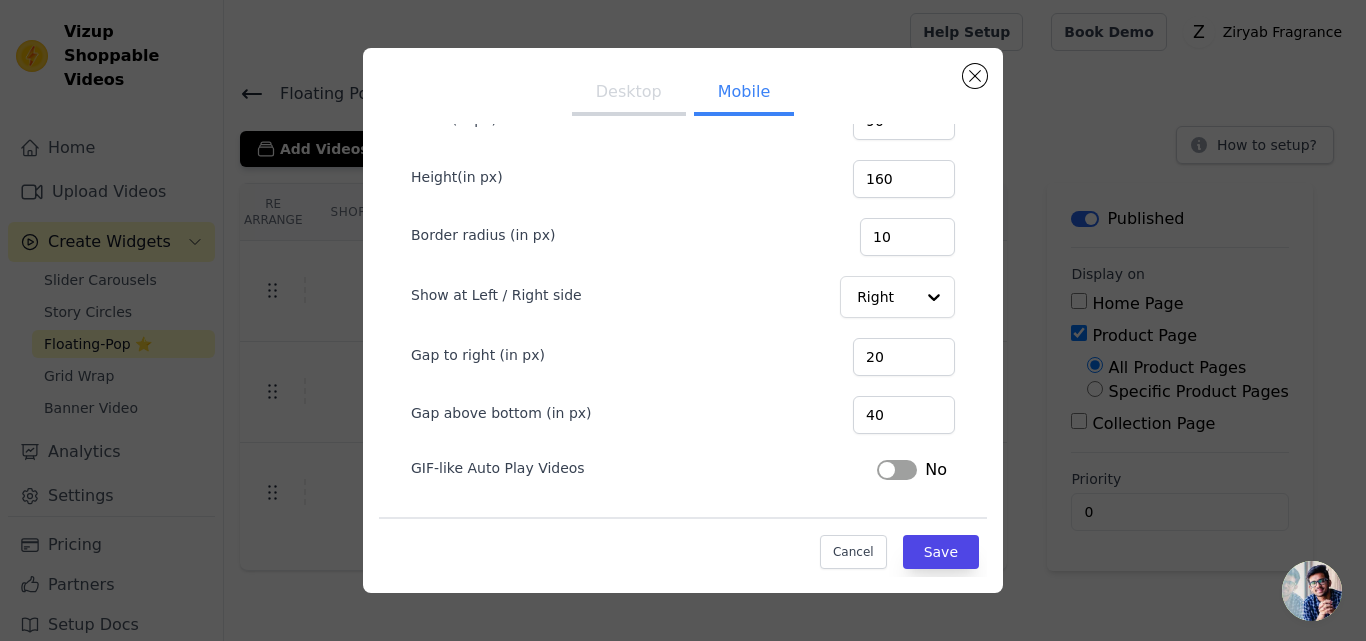
scroll to position [137, 0]
click at [868, 361] on input "20" at bounding box center [904, 356] width 102 height 38
click at [876, 421] on input "40" at bounding box center [904, 414] width 102 height 38
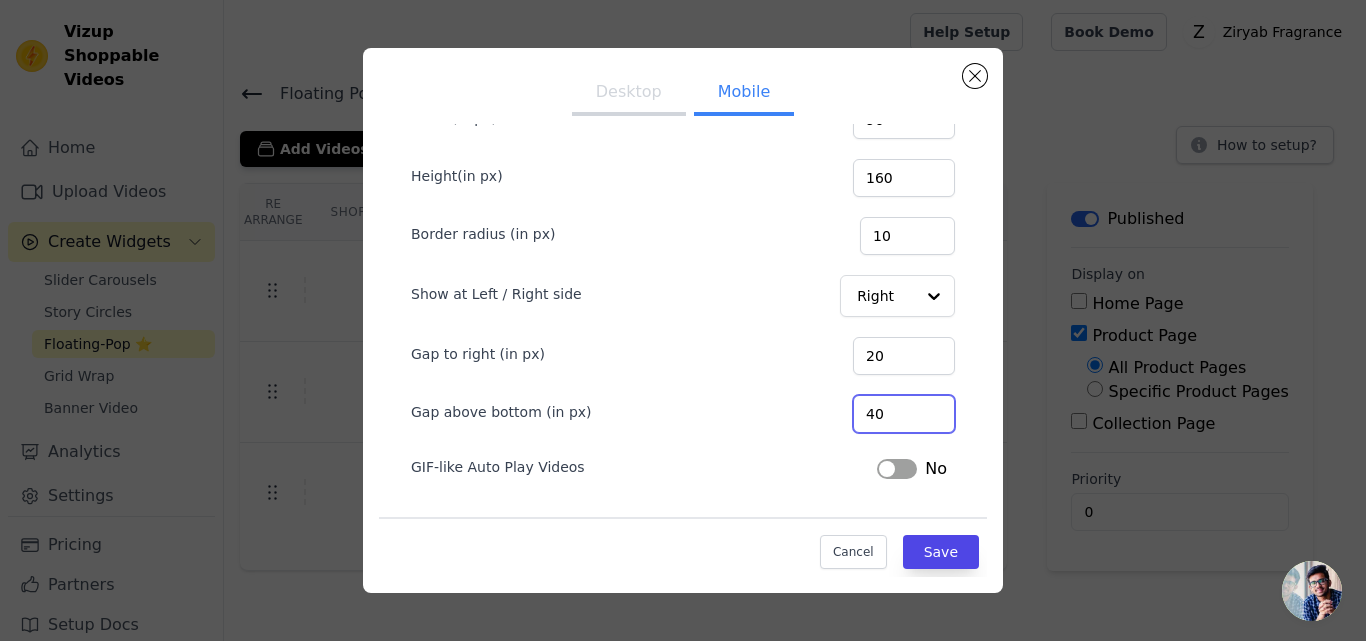
click at [876, 421] on input "40" at bounding box center [904, 414] width 102 height 38
type input "80"
click at [919, 543] on button "Save" at bounding box center [941, 552] width 76 height 34
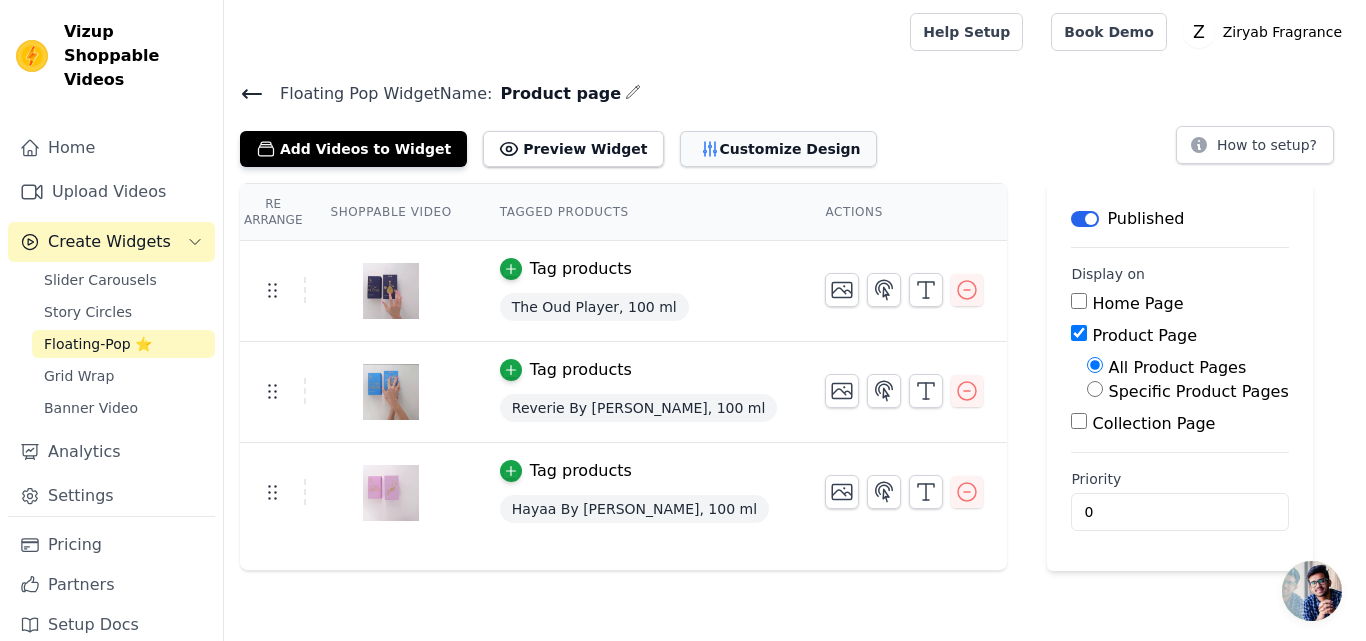
click at [744, 144] on button "Customize Design" at bounding box center [778, 149] width 197 height 36
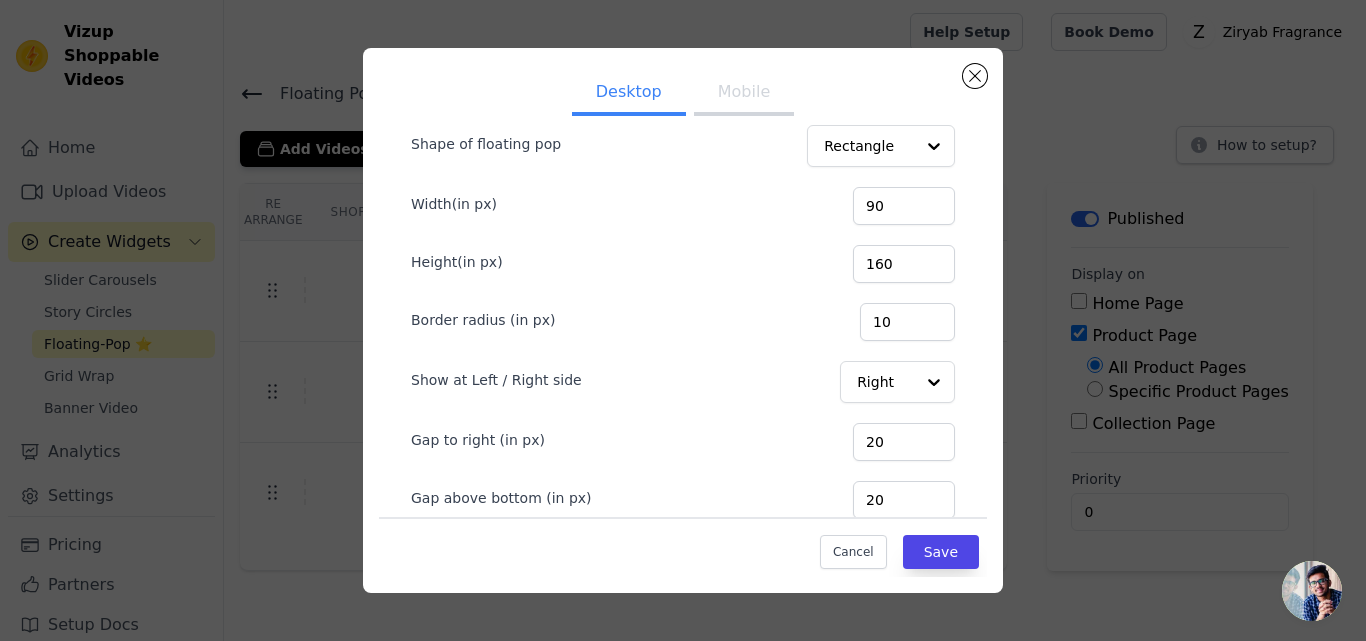
scroll to position [100, 0]
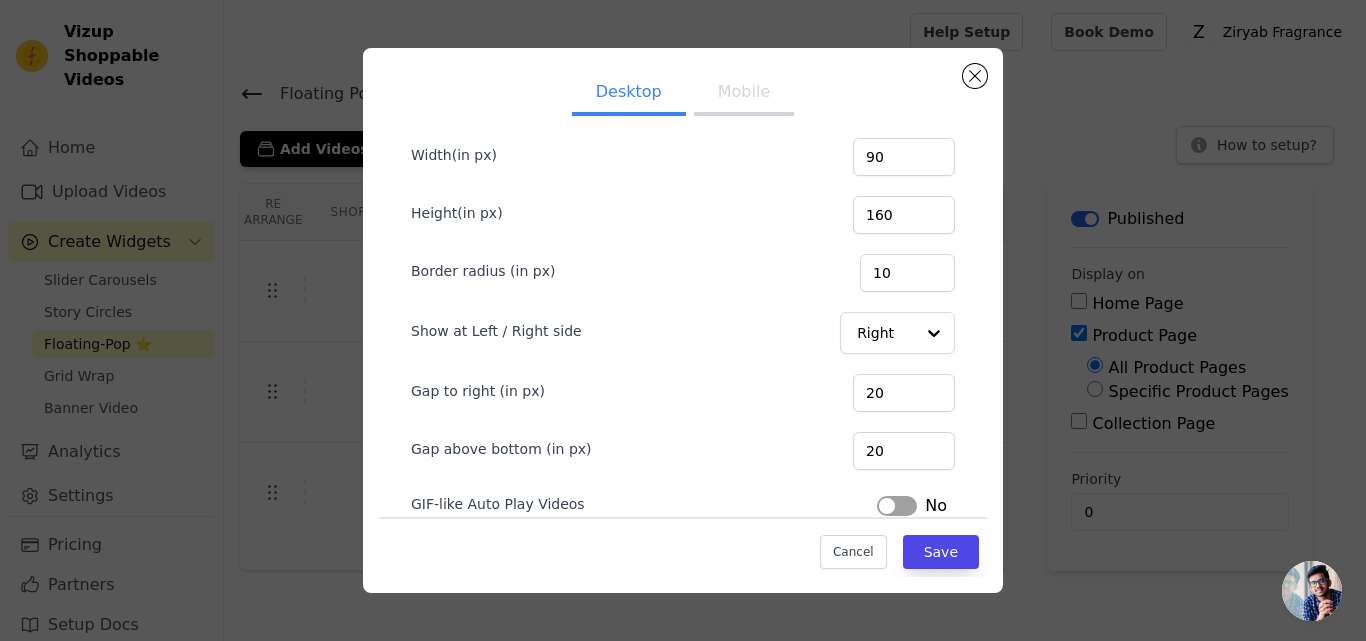
click at [747, 92] on button "Mobile" at bounding box center [744, 94] width 100 height 44
click at [855, 438] on input "80" at bounding box center [904, 451] width 102 height 38
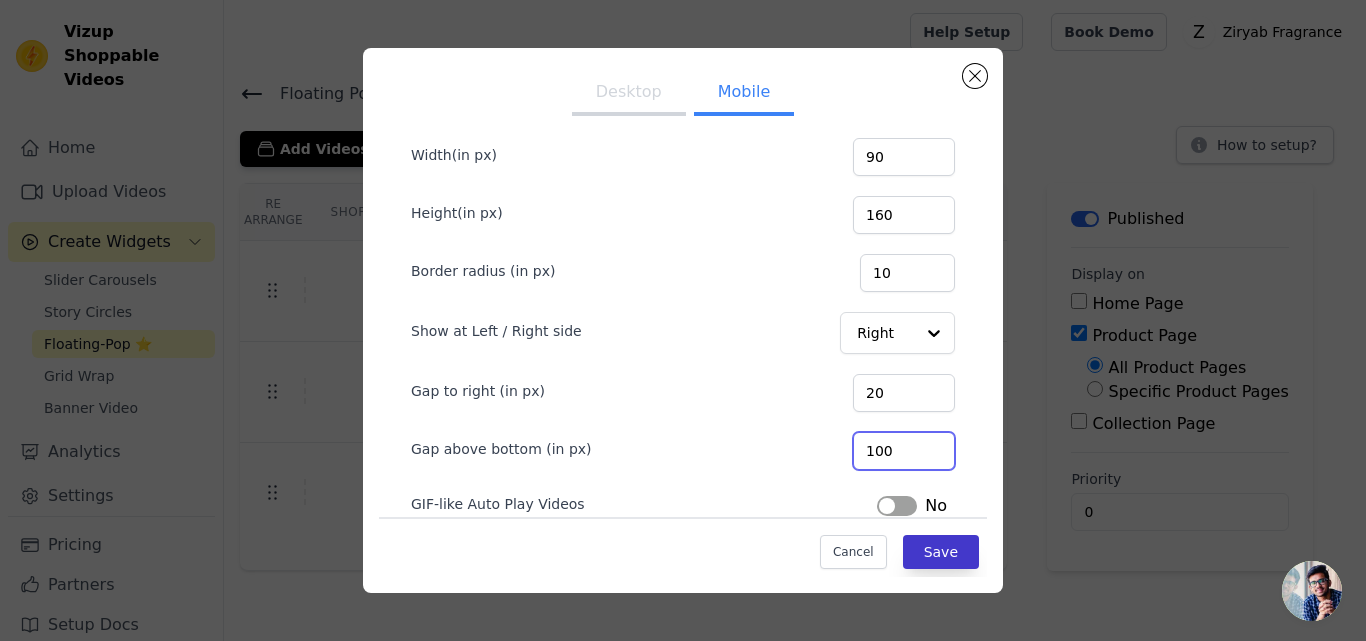
type input "100"
click at [920, 550] on button "Save" at bounding box center [941, 552] width 76 height 34
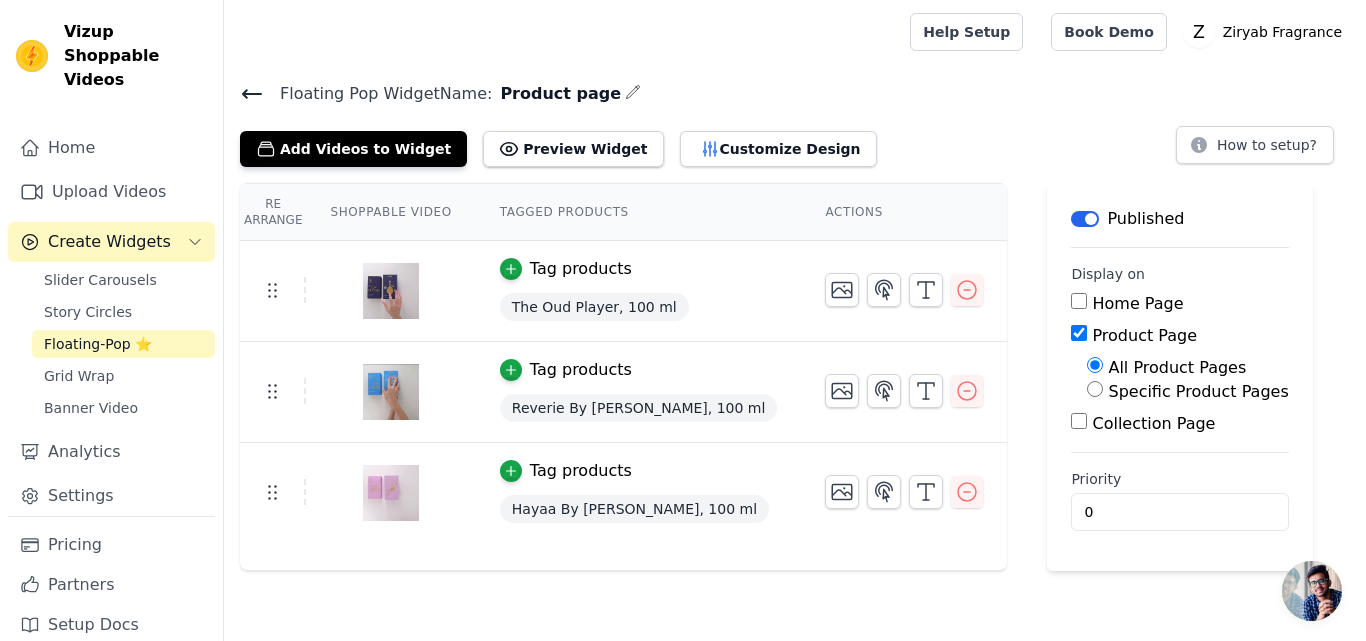
click at [93, 334] on span "Floating-Pop ⭐" at bounding box center [98, 344] width 108 height 20
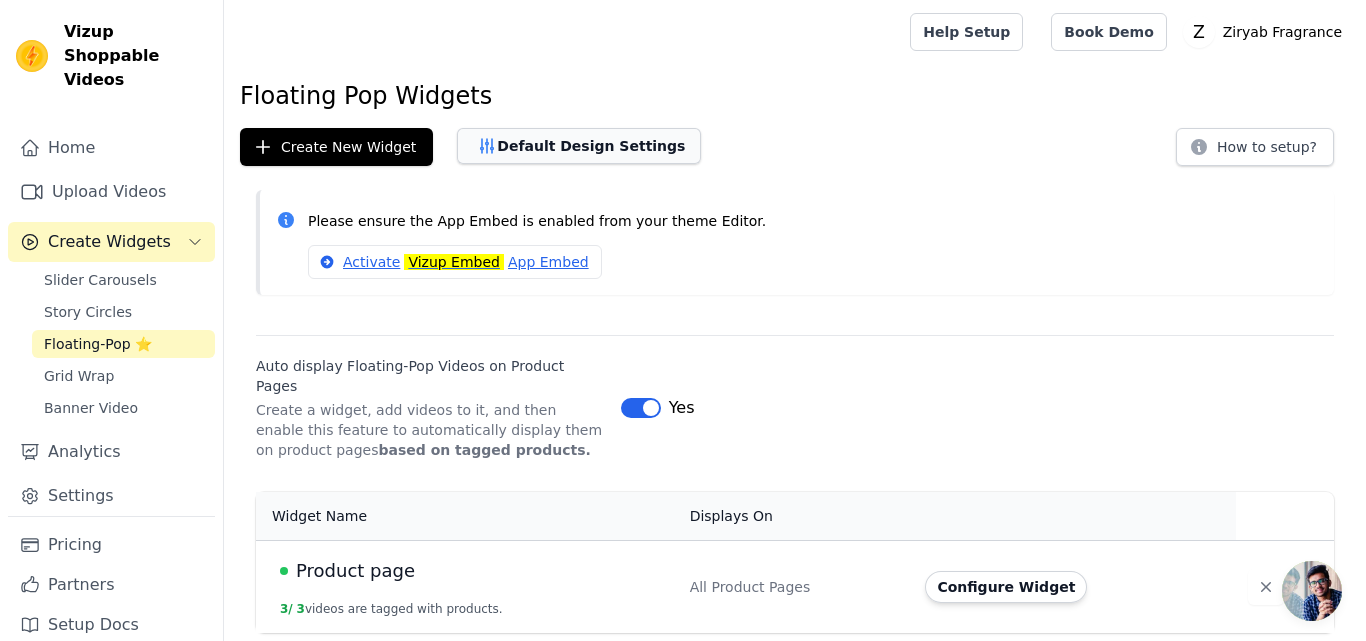
click at [530, 149] on button "Default Design Settings" at bounding box center [579, 146] width 244 height 36
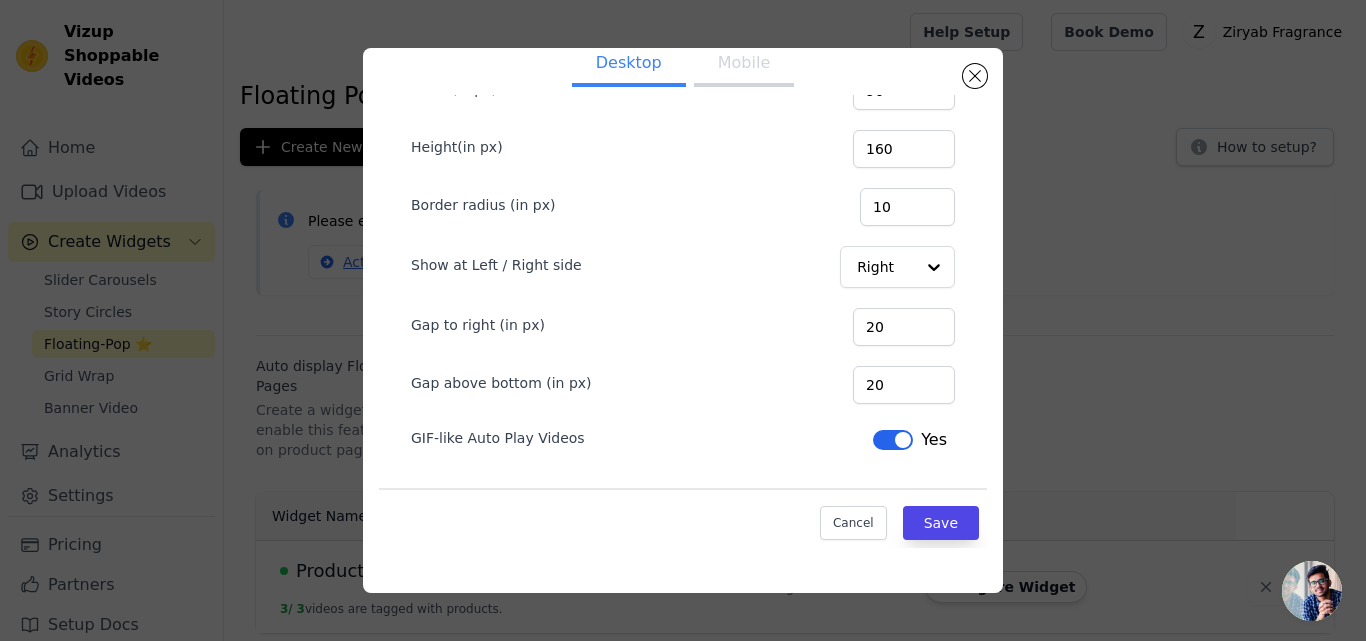
scroll to position [52, 0]
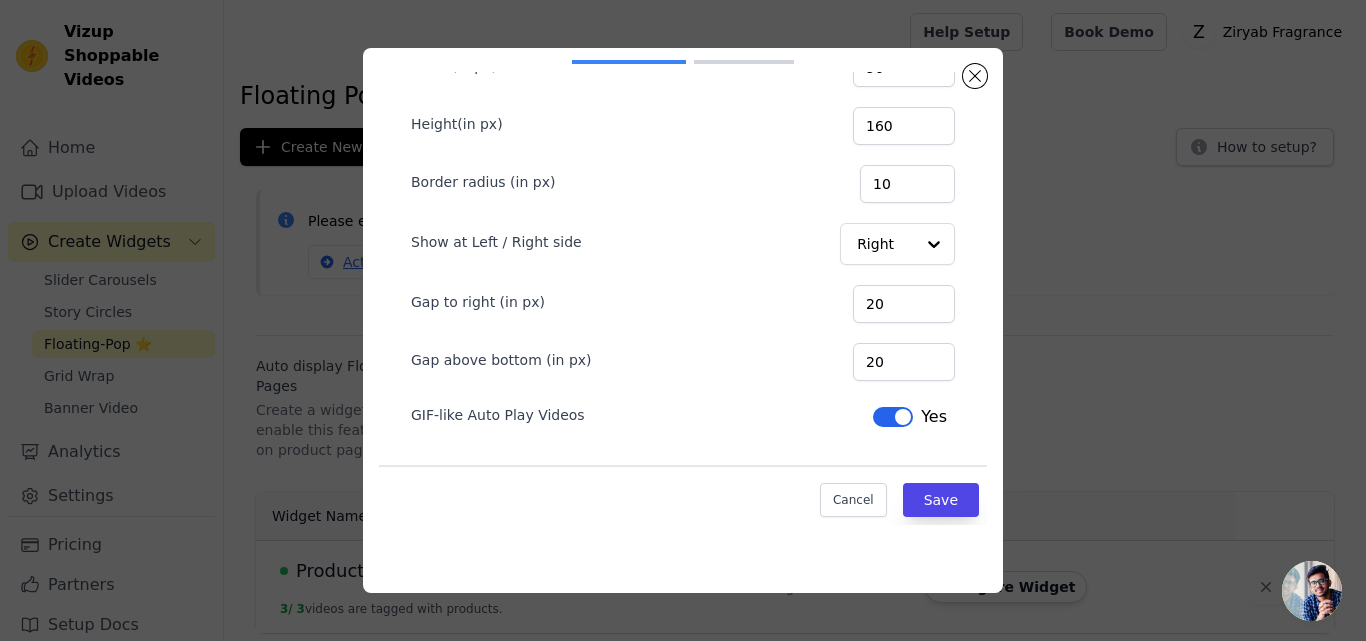
click at [873, 412] on button "Label" at bounding box center [893, 417] width 40 height 20
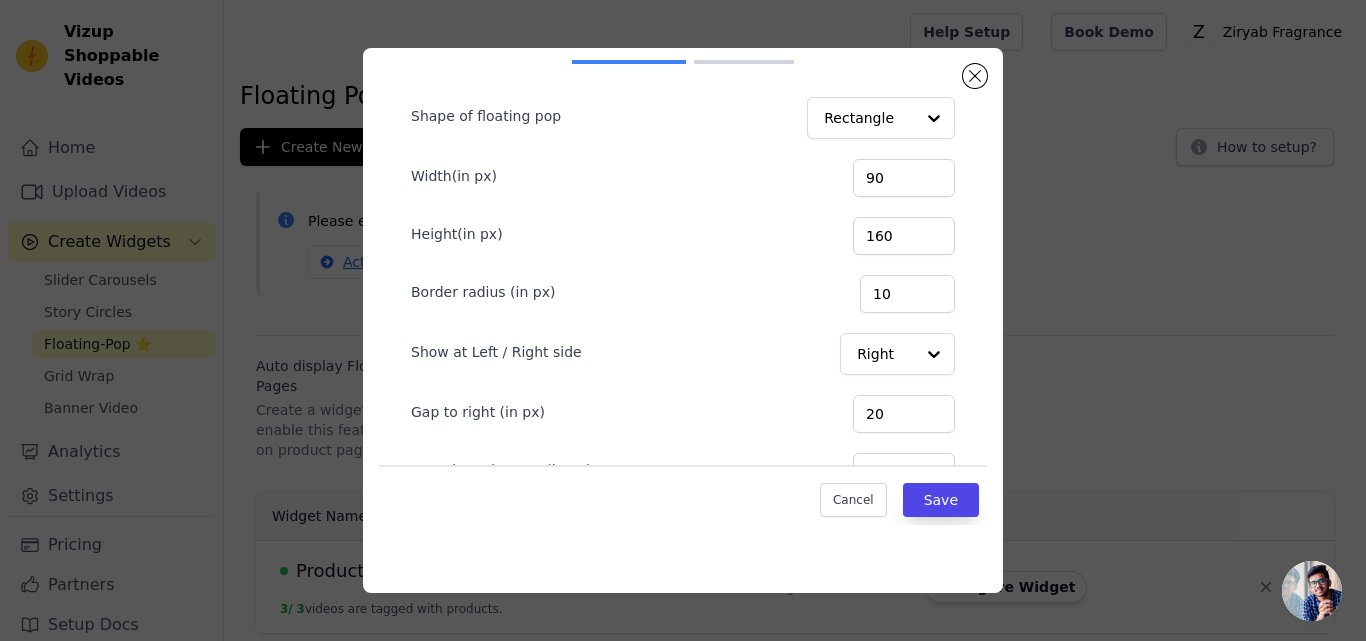
scroll to position [0, 0]
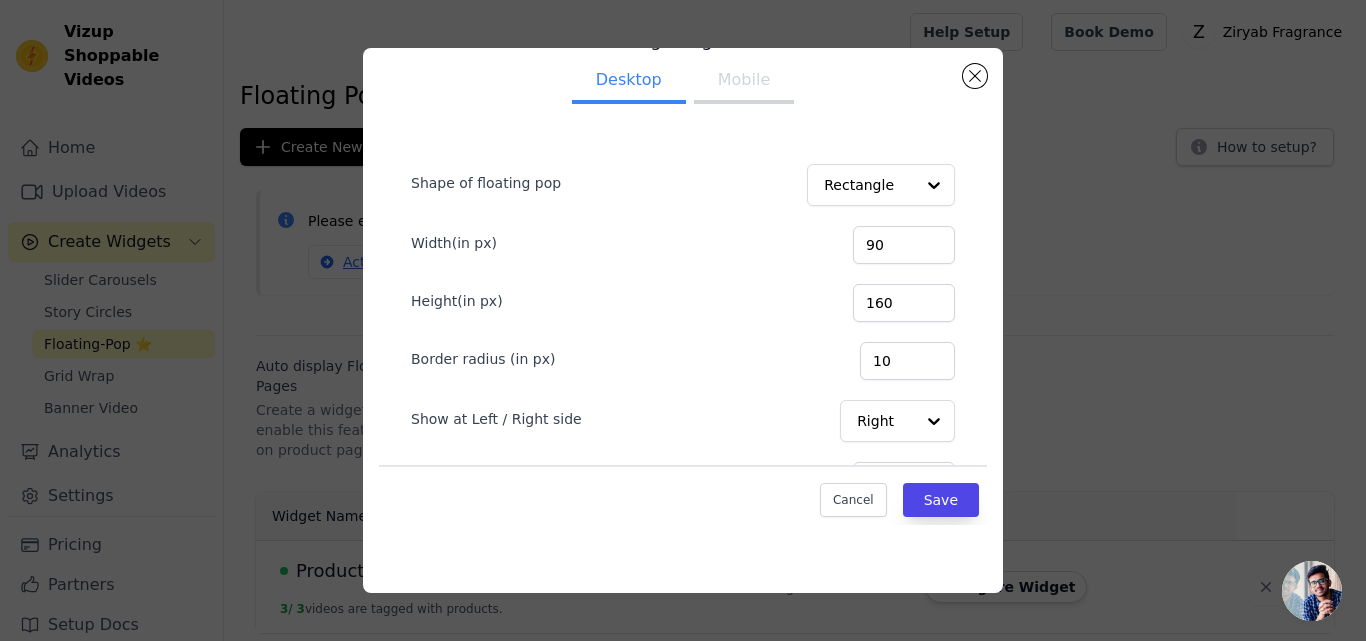
click at [730, 89] on button "Mobile" at bounding box center [744, 82] width 100 height 44
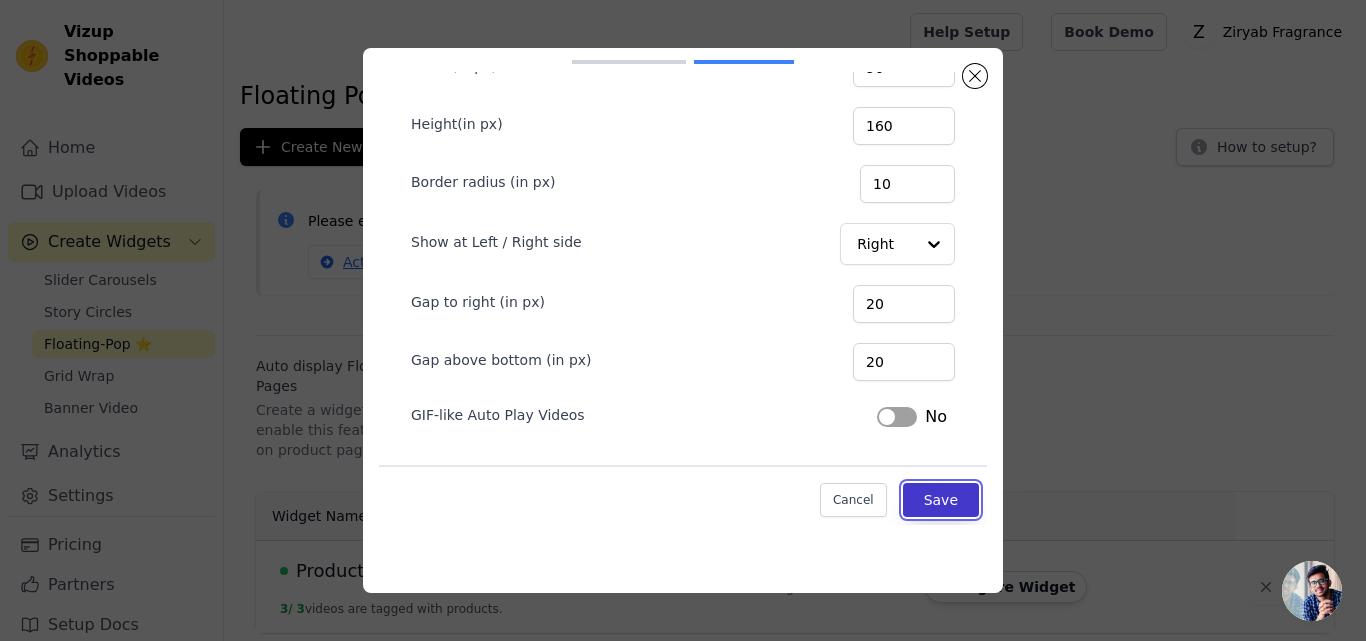
click at [903, 496] on button "Save" at bounding box center [941, 500] width 76 height 34
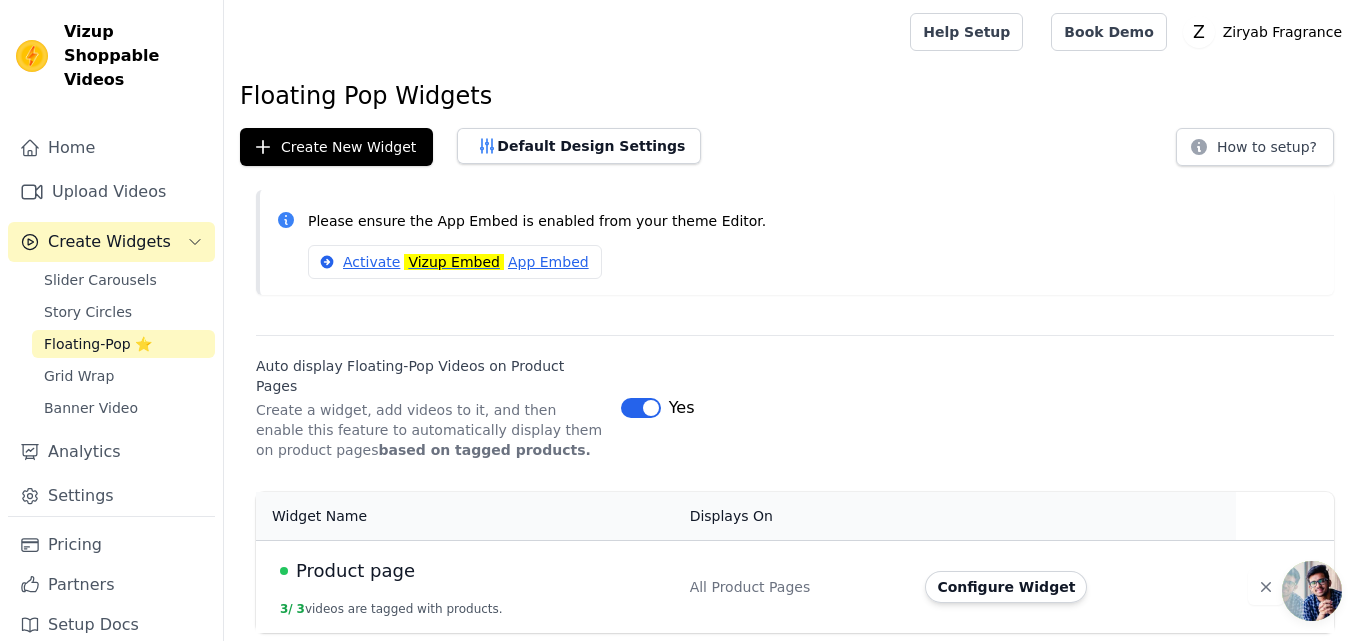
click at [597, 164] on div "Default Design Settings" at bounding box center [579, 147] width 244 height 38
click at [596, 151] on button "Default Design Settings" at bounding box center [579, 146] width 244 height 36
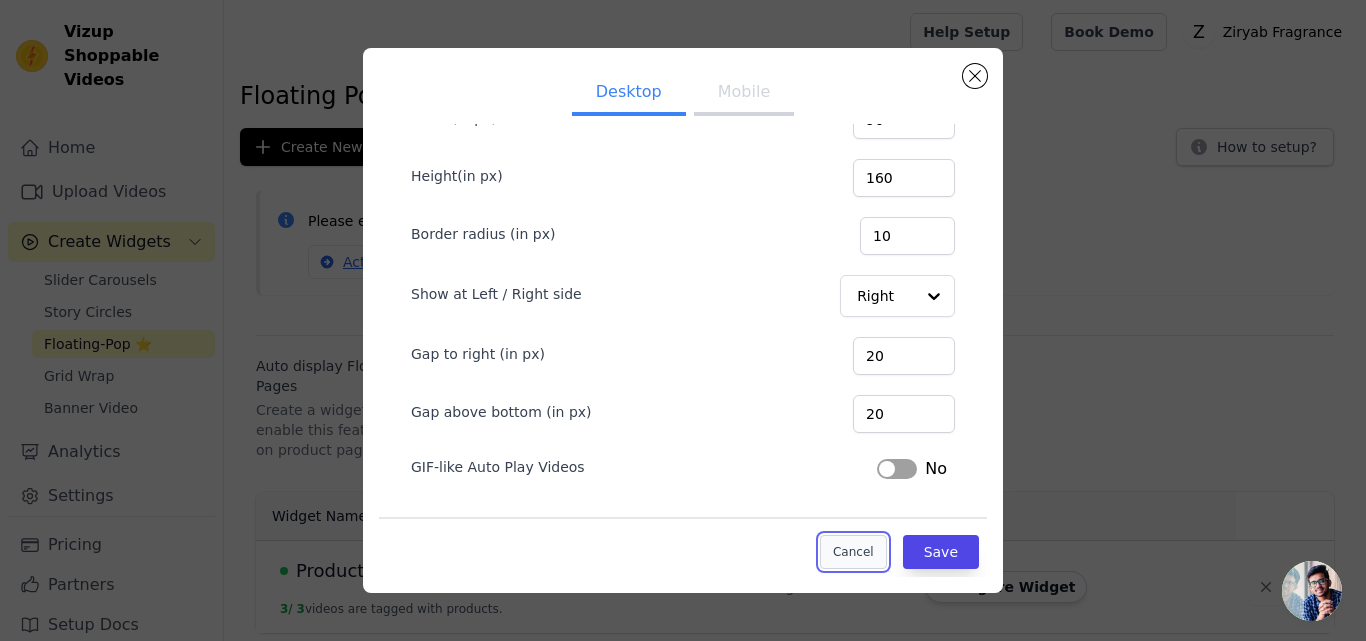
click at [852, 537] on button "Cancel" at bounding box center [853, 552] width 67 height 34
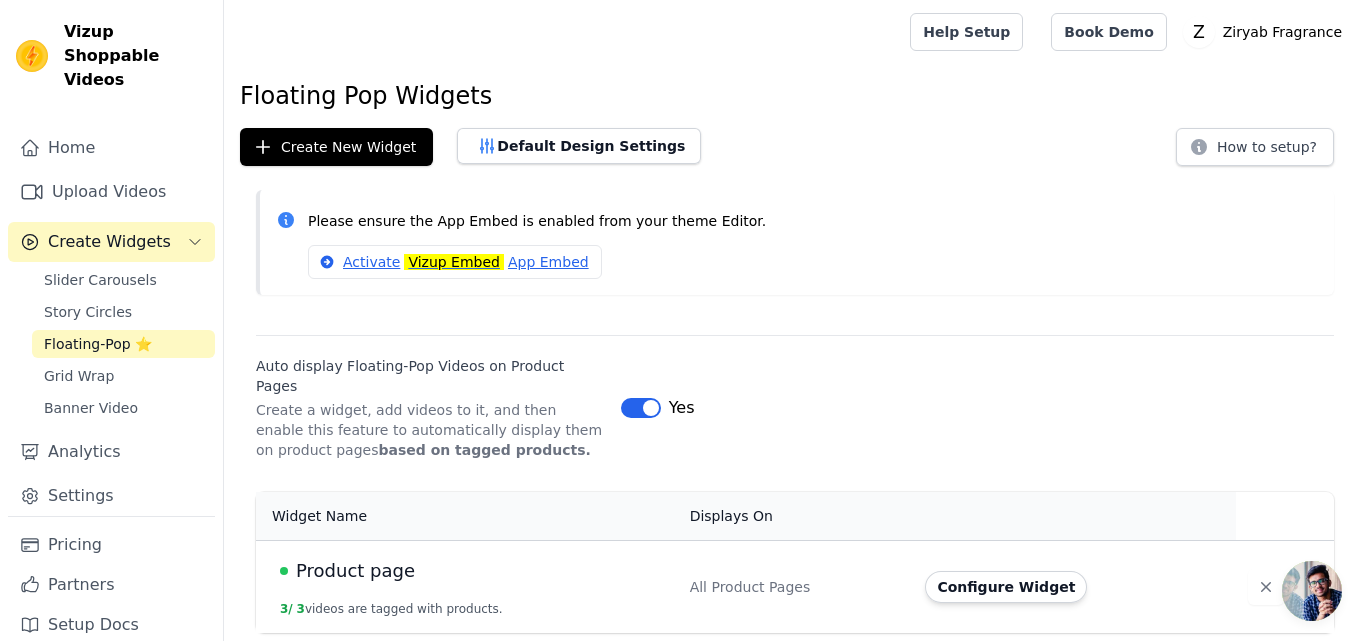
click at [396, 557] on span "Product page" at bounding box center [355, 571] width 119 height 28
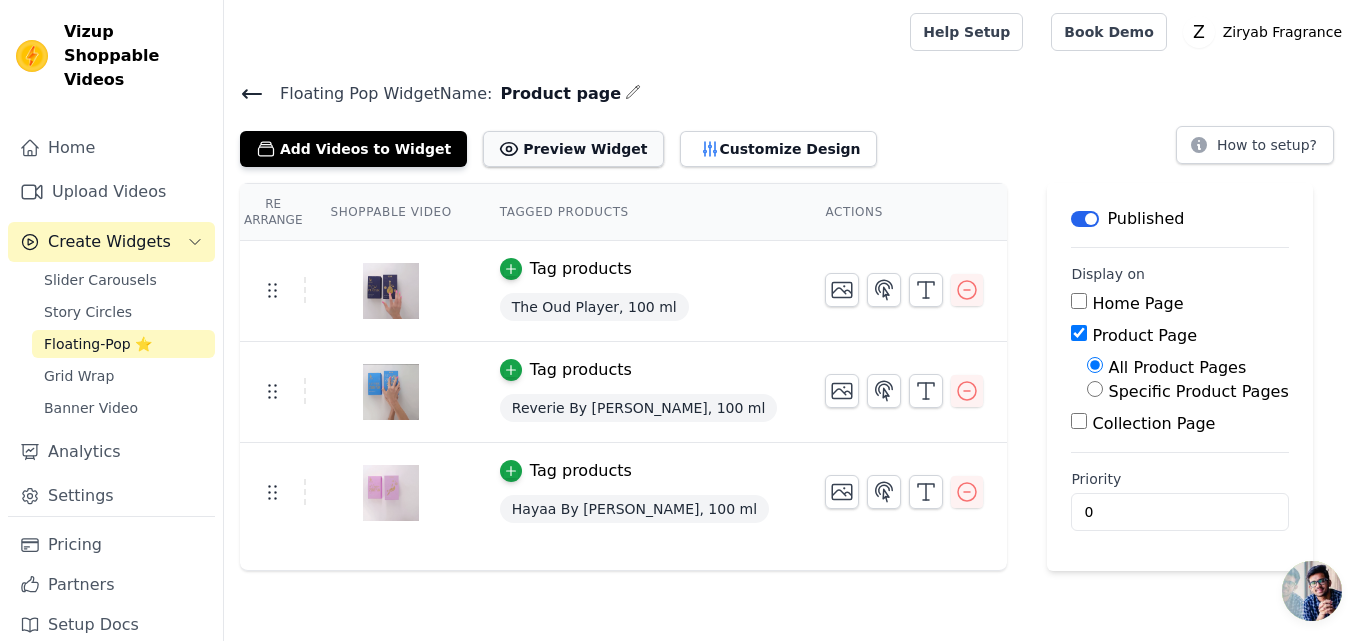
click at [595, 153] on button "Preview Widget" at bounding box center [573, 149] width 180 height 36
click at [1310, 572] on span "Open chat" at bounding box center [1312, 591] width 60 height 60
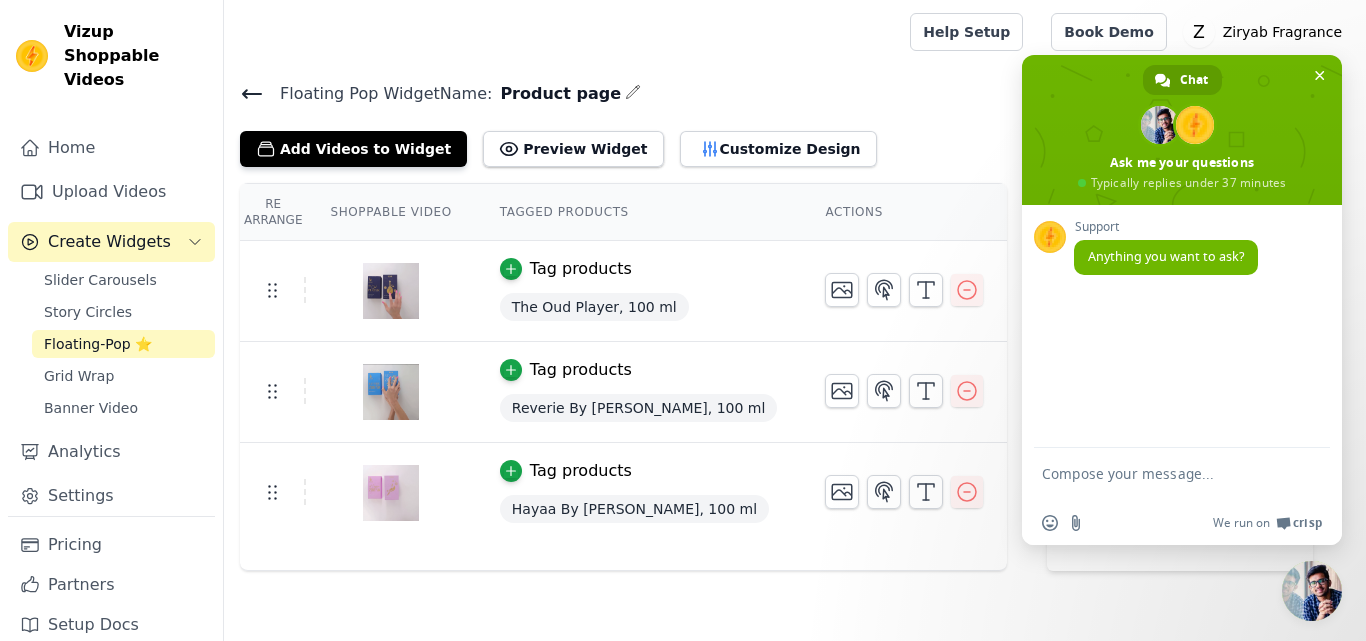
click at [1170, 487] on textarea "Compose your message..." at bounding box center [1160, 483] width 236 height 36
type textarea "Hey"
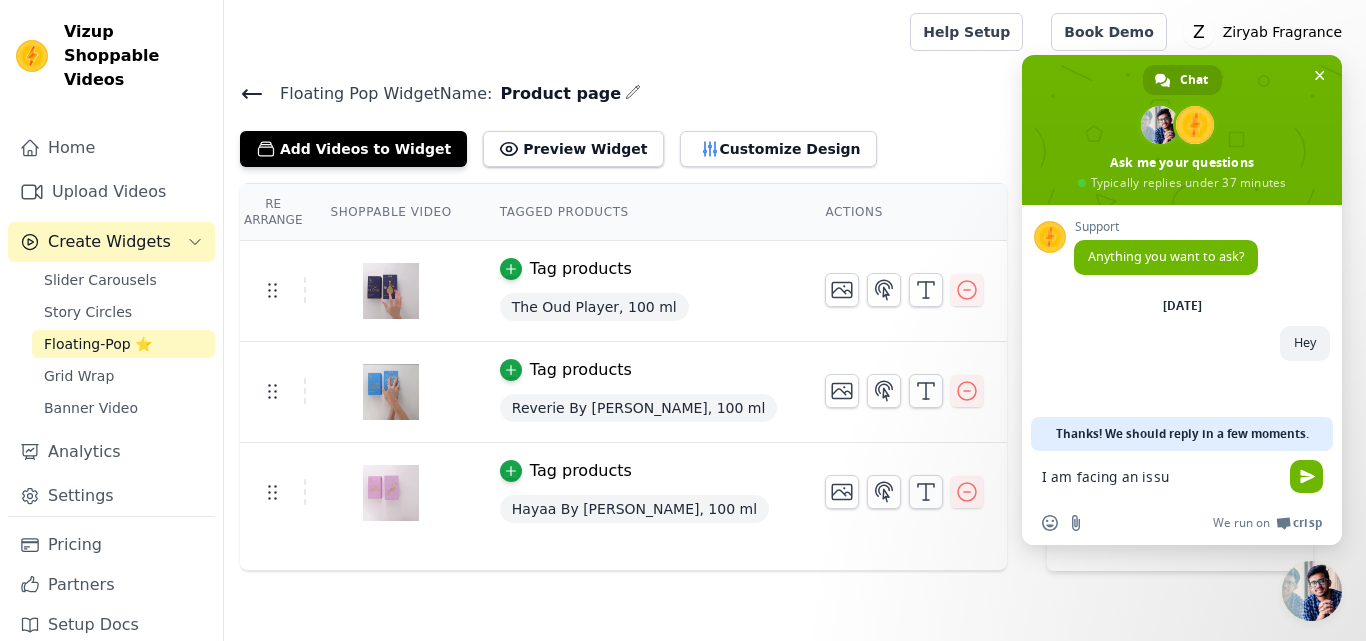
type textarea "I am facing an issue"
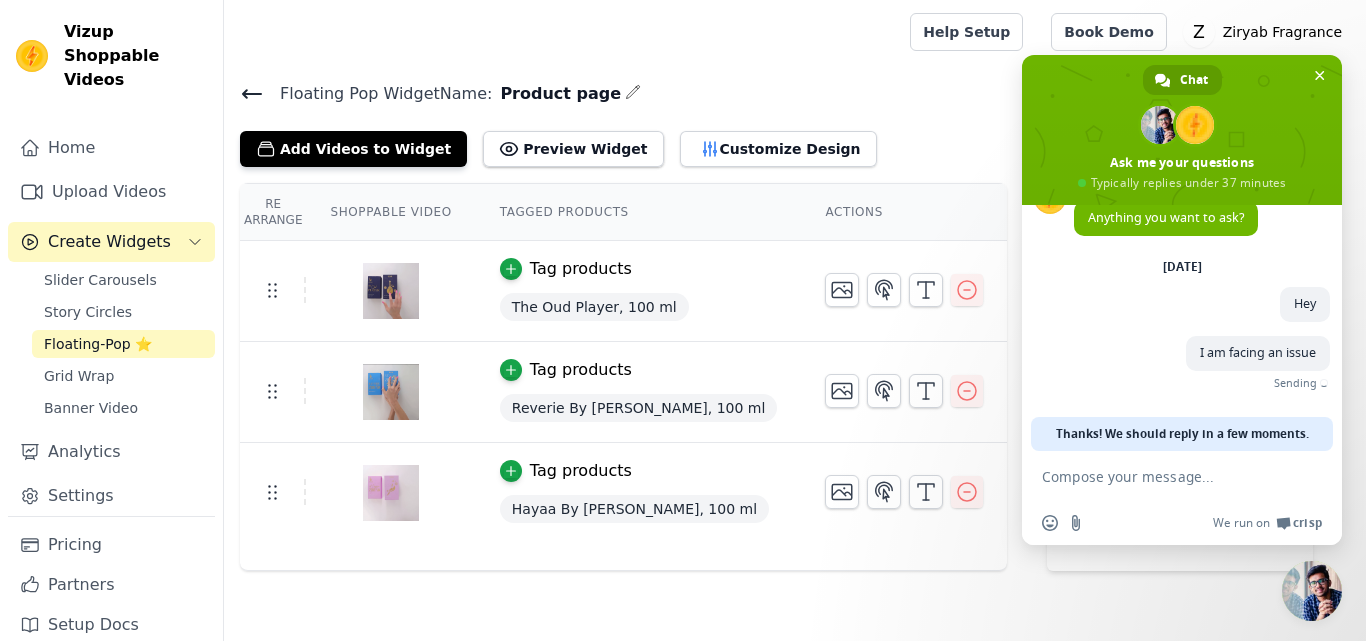
scroll to position [8, 0]
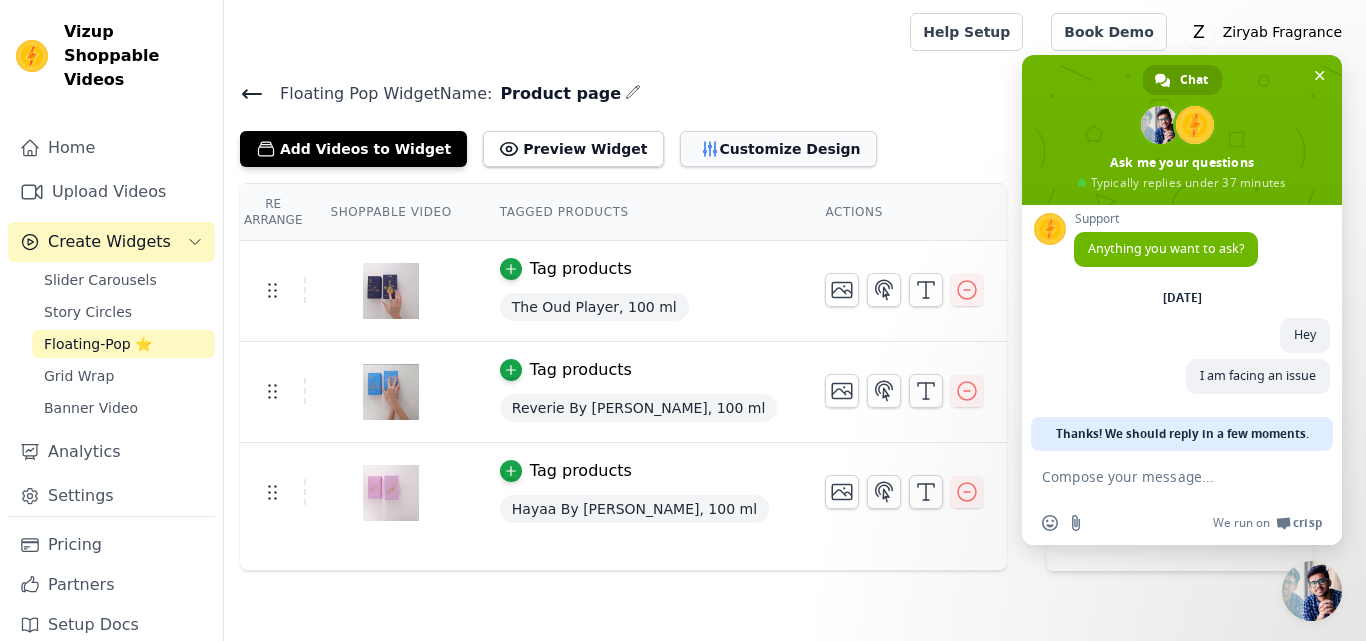
click at [769, 147] on button "Customize Design" at bounding box center [778, 149] width 197 height 36
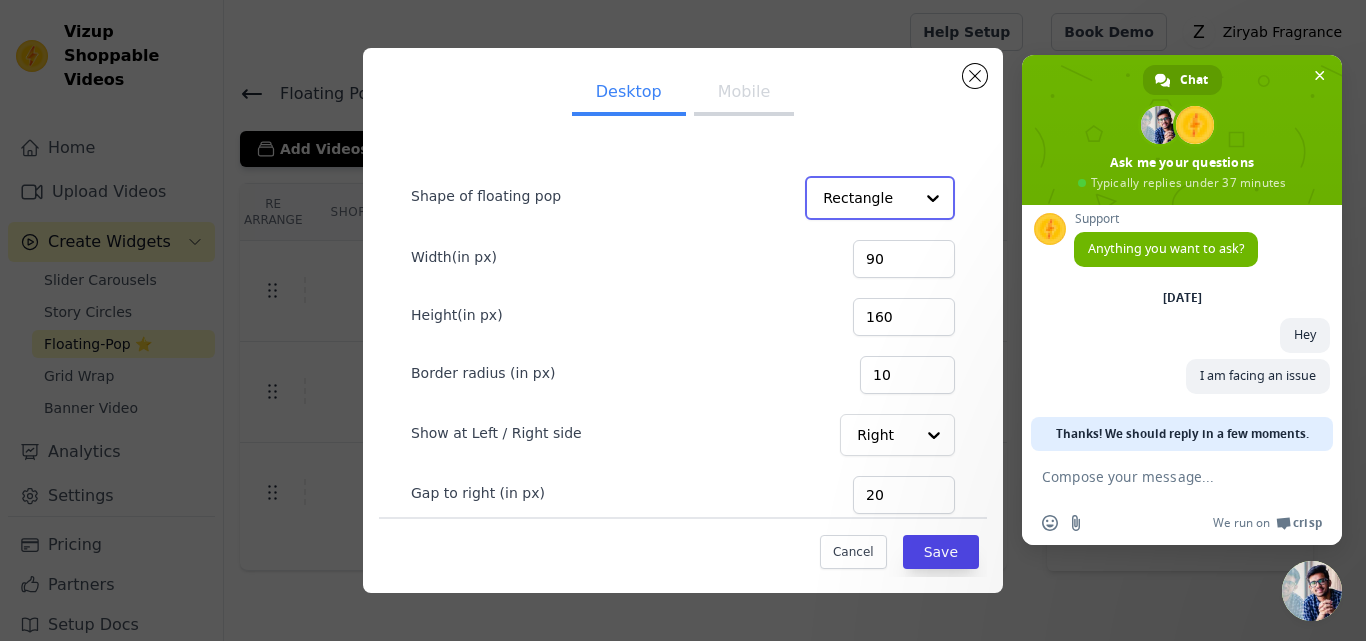
click at [823, 200] on input "Shape of floating pop" at bounding box center [868, 198] width 90 height 40
click at [823, 182] on input "Shape of floating pop" at bounding box center [868, 198] width 90 height 40
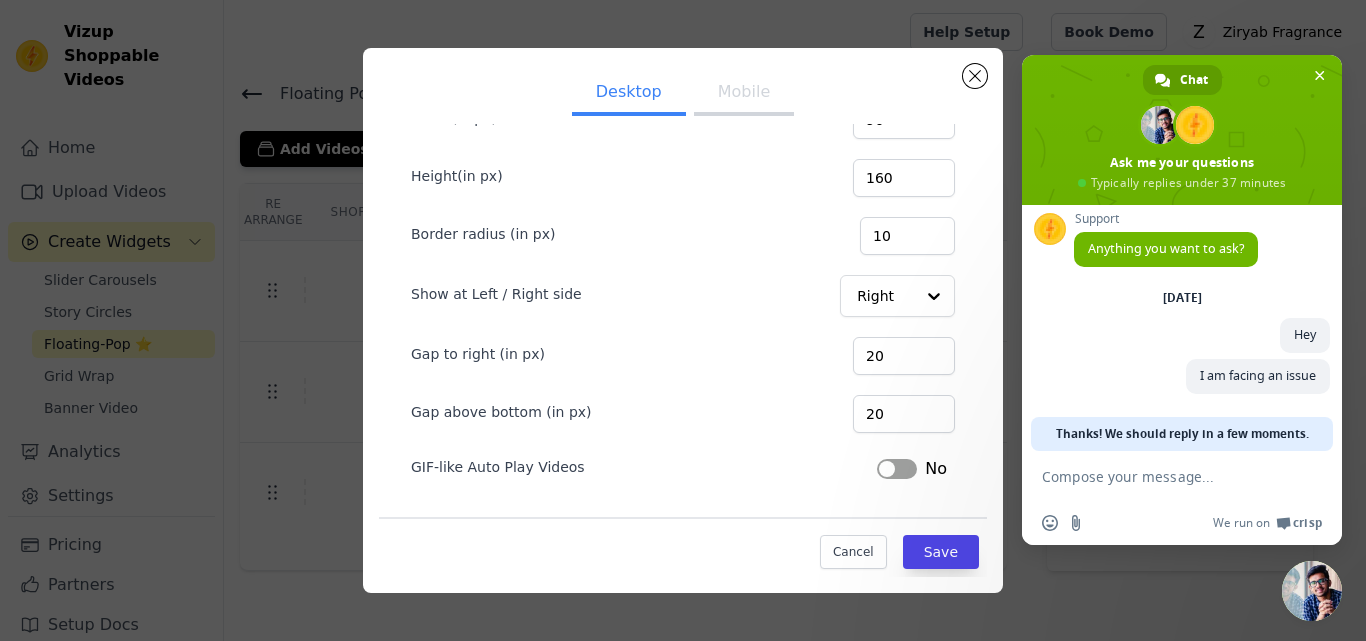
click at [732, 105] on button "Mobile" at bounding box center [744, 94] width 100 height 44
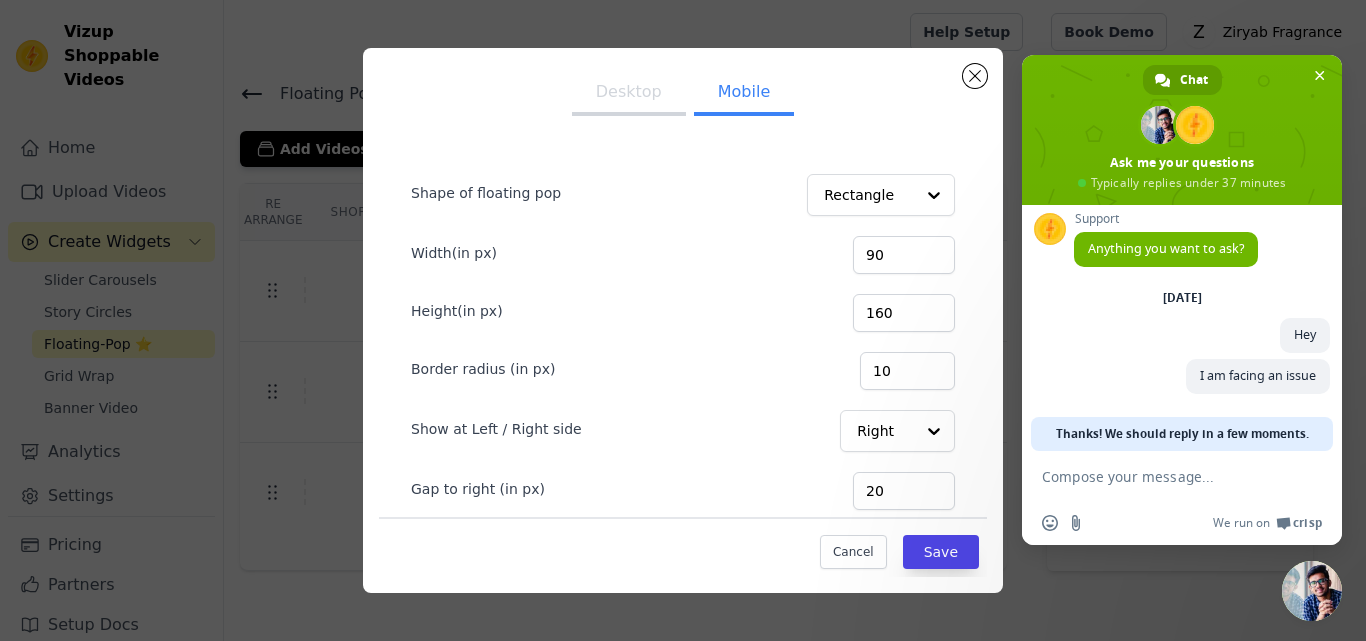
scroll to position [0, 0]
click at [853, 552] on button "Cancel" at bounding box center [853, 552] width 67 height 34
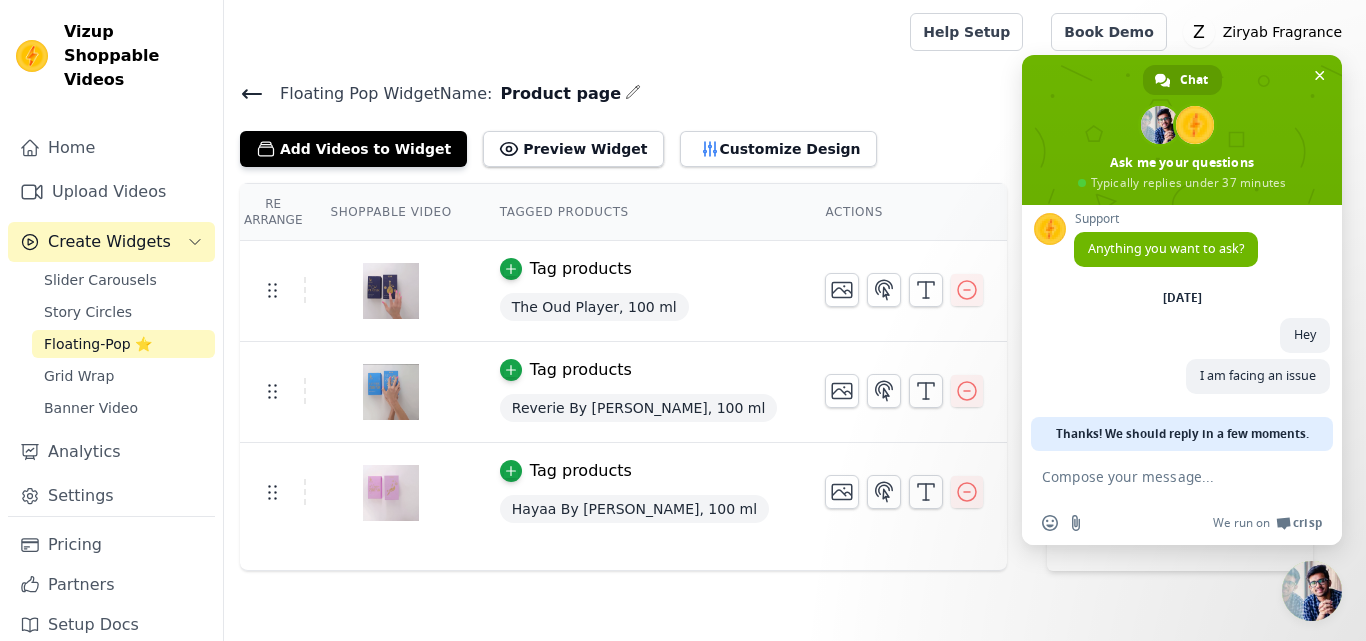
click at [130, 334] on span "Floating-Pop ⭐" at bounding box center [98, 344] width 108 height 20
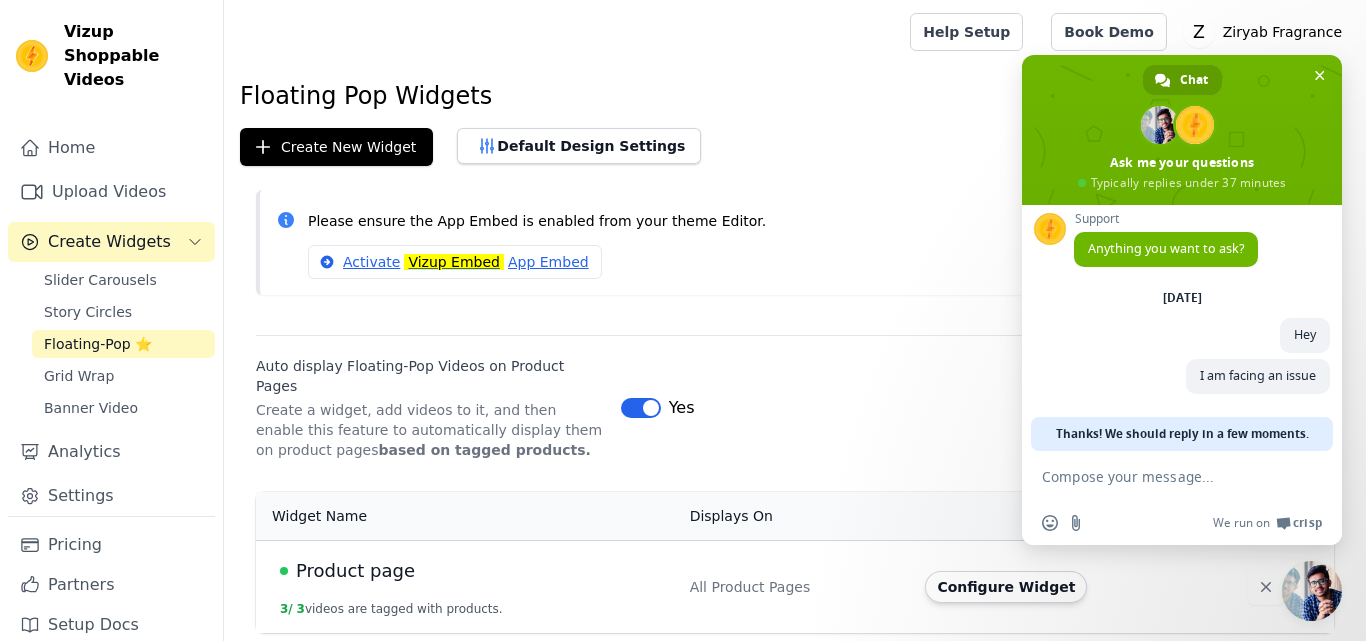
click at [1288, 582] on span "Close chat" at bounding box center [1312, 591] width 60 height 60
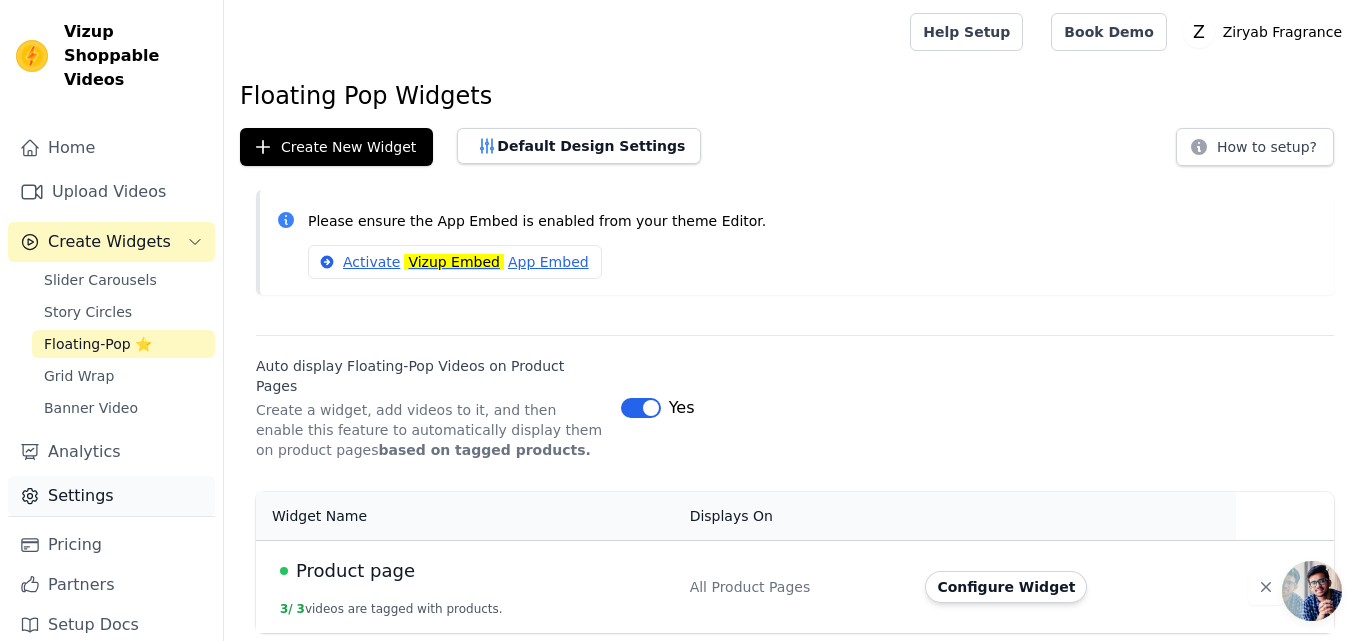
click at [137, 476] on link "Settings" at bounding box center [111, 496] width 207 height 40
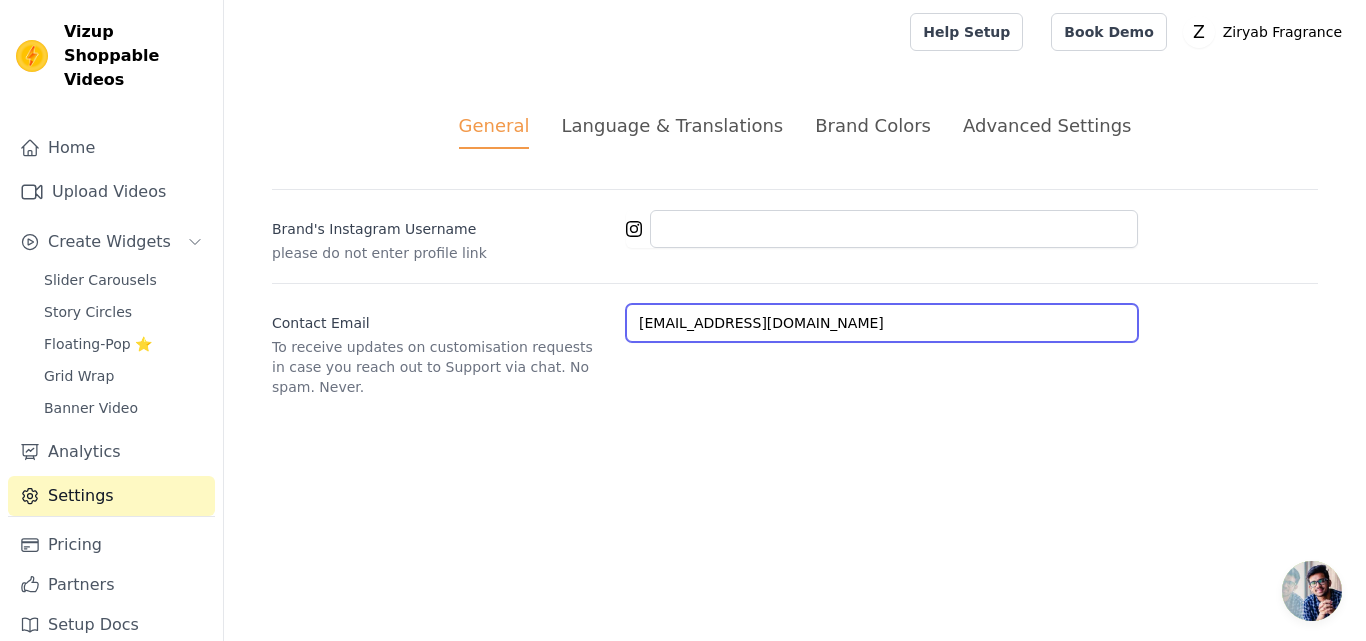
click at [688, 339] on input "ziryabfragrance@gmail.com" at bounding box center [882, 323] width 512 height 38
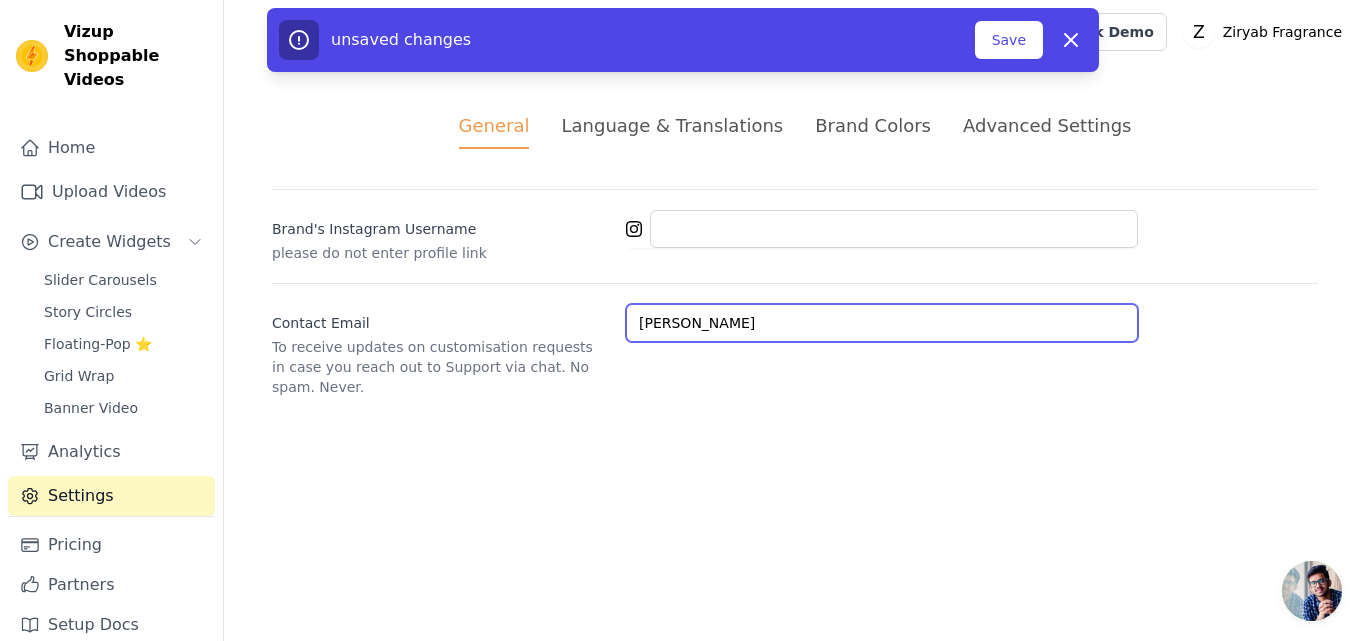
type input "husainali53h@gmail.com"
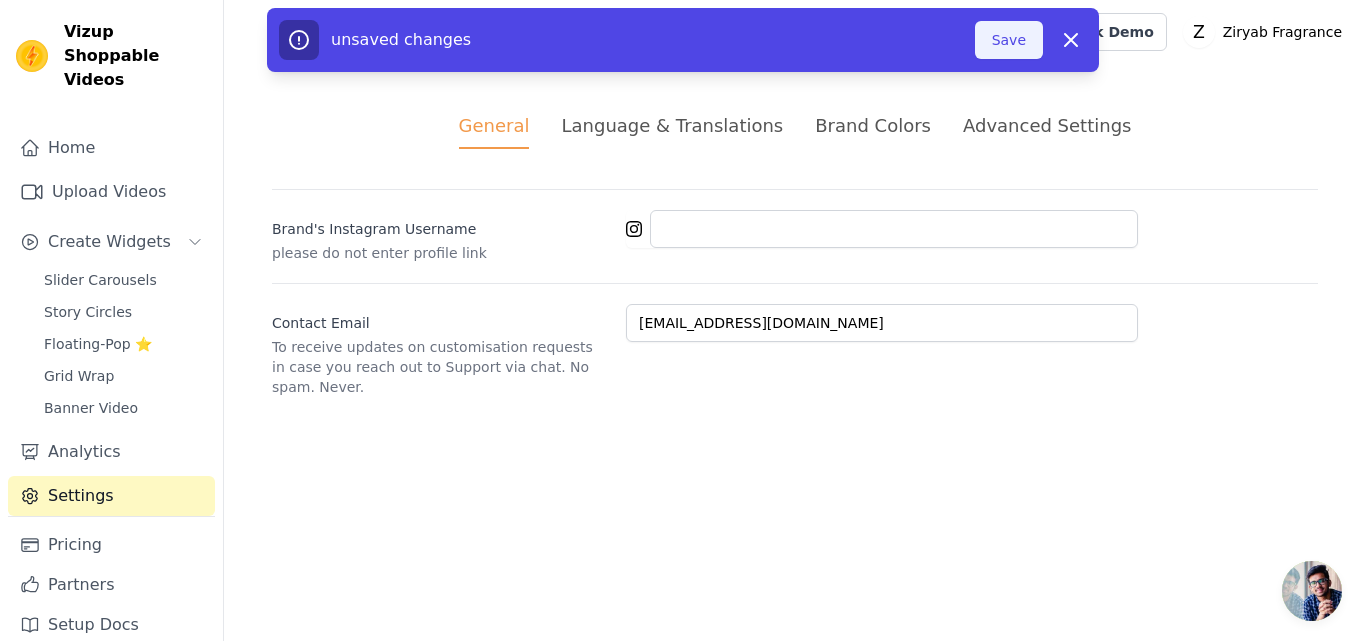
click at [1005, 38] on button "Save" at bounding box center [1009, 40] width 68 height 38
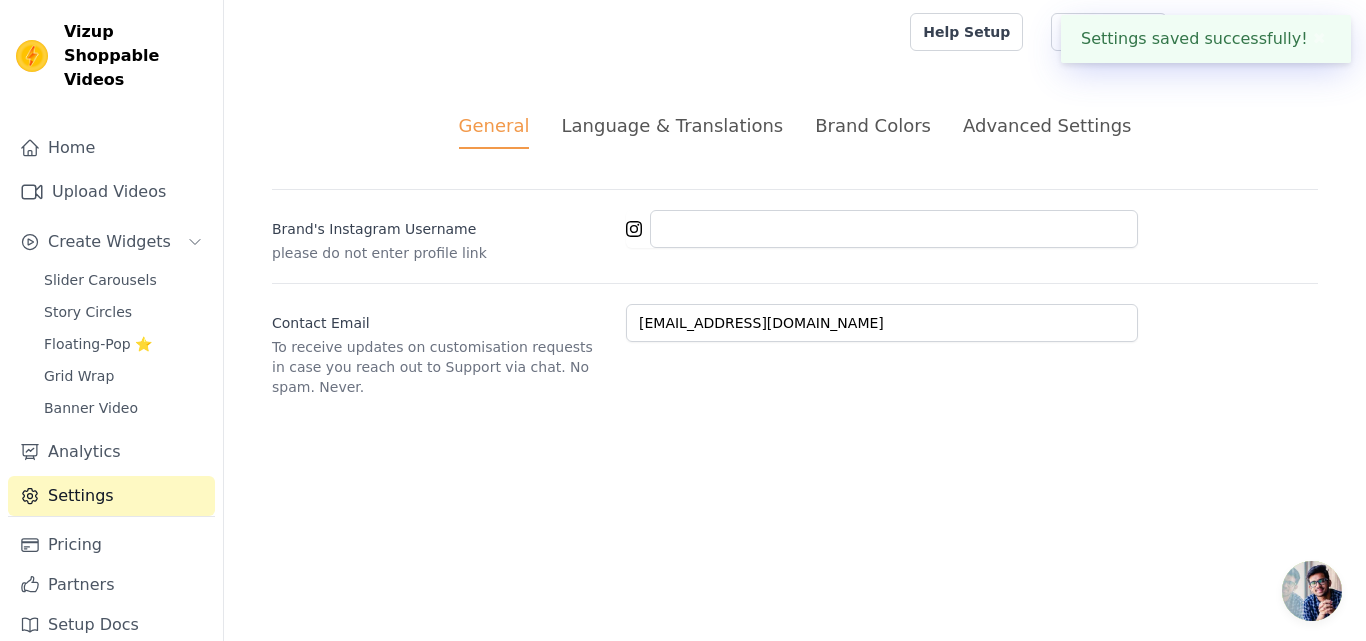
click at [1284, 580] on span "Open chat" at bounding box center [1312, 591] width 60 height 60
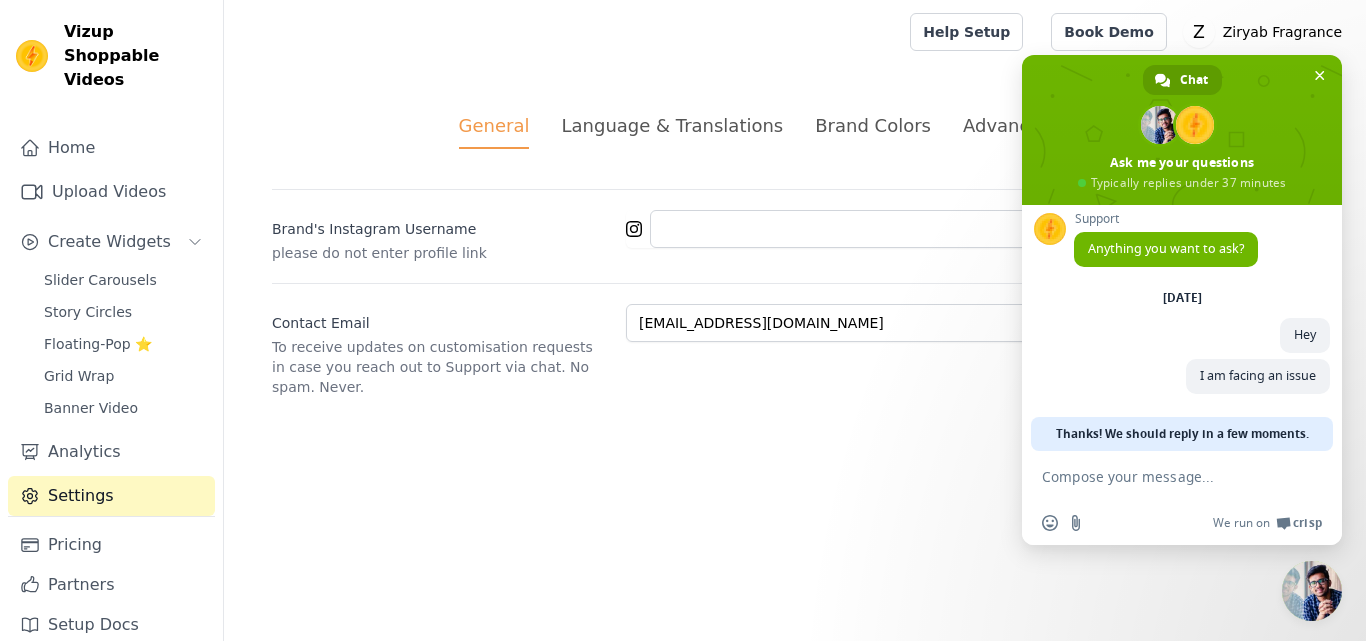
click at [1167, 486] on form at bounding box center [1160, 478] width 236 height 54
click at [1158, 470] on textarea "Compose your message..." at bounding box center [1160, 477] width 236 height 18
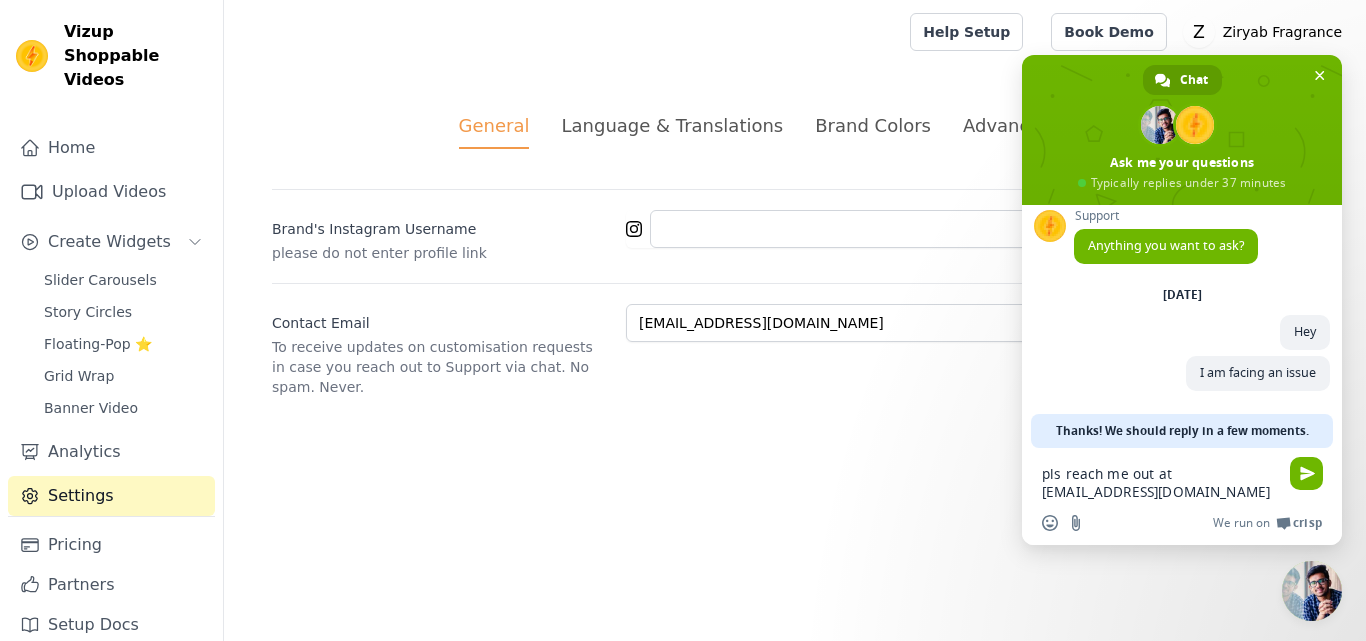
type textarea "pls reach me out at husainali53h@gmail.com"
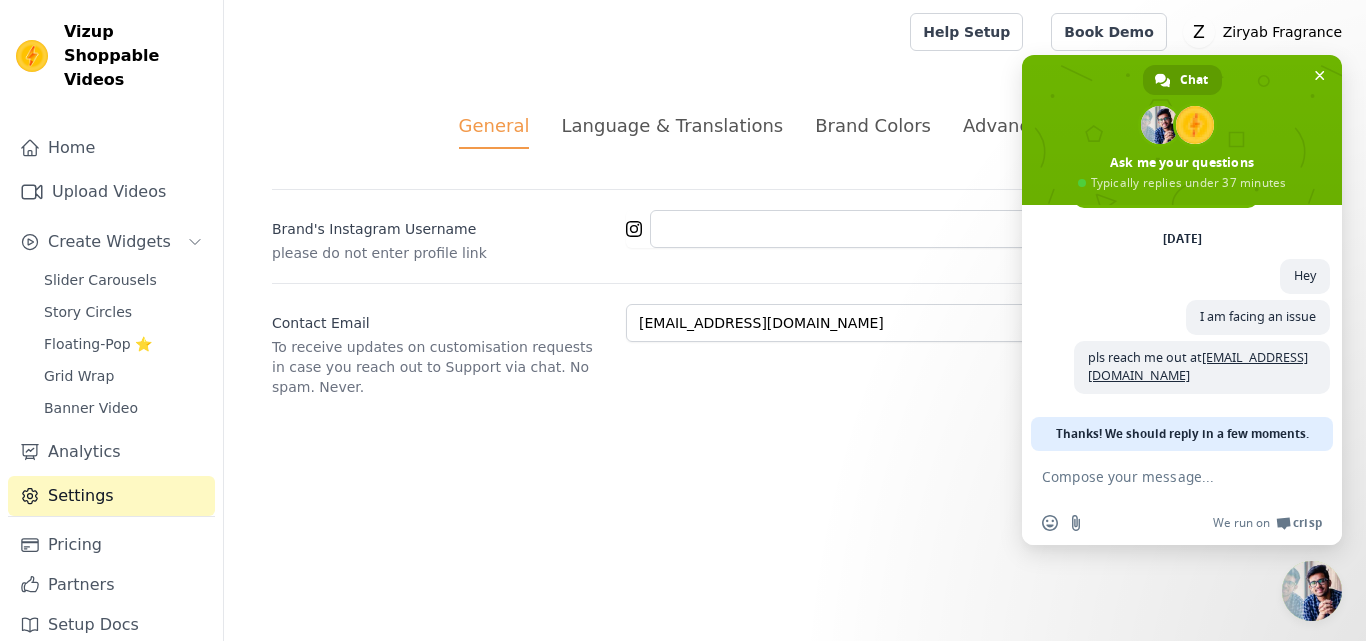
scroll to position [67, 0]
click at [120, 368] on div "Slider Carousels Story Circles Floating-Pop ⭐ Grid Wrap Banner Video" at bounding box center [123, 344] width 183 height 156
click at [119, 394] on link "Banner Video" at bounding box center [123, 408] width 183 height 28
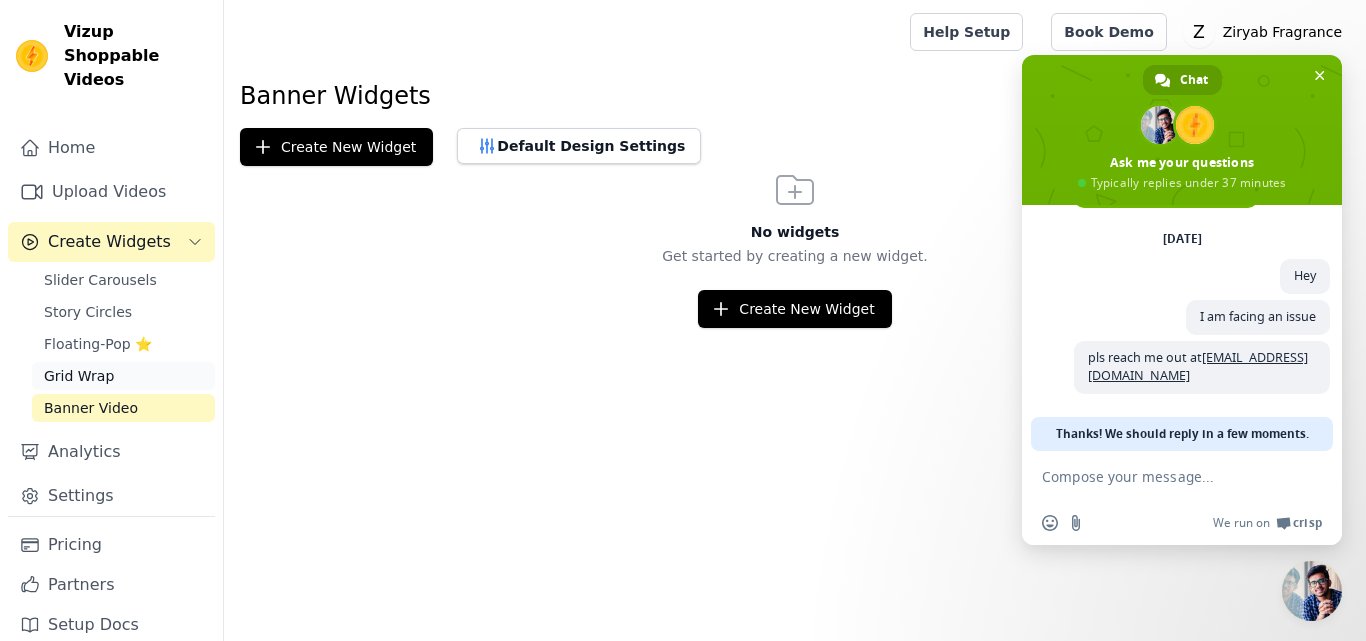
click at [109, 362] on link "Grid Wrap" at bounding box center [123, 376] width 183 height 28
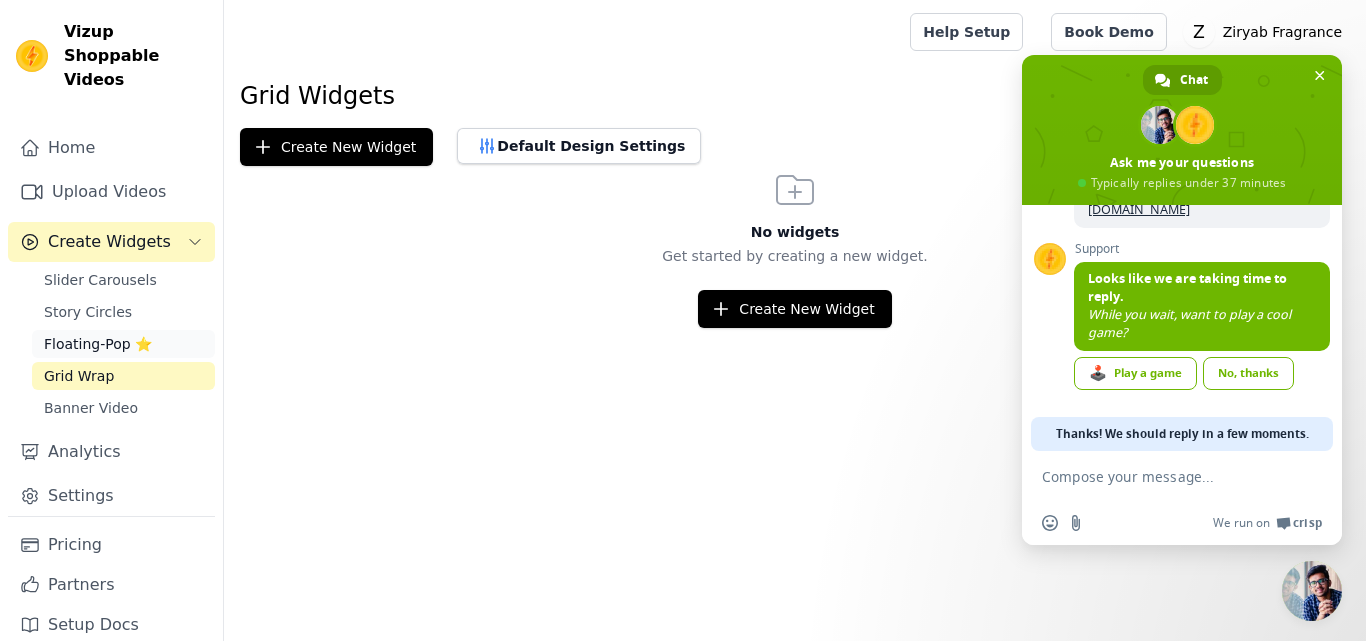
click at [106, 334] on span "Floating-Pop ⭐" at bounding box center [98, 344] width 108 height 20
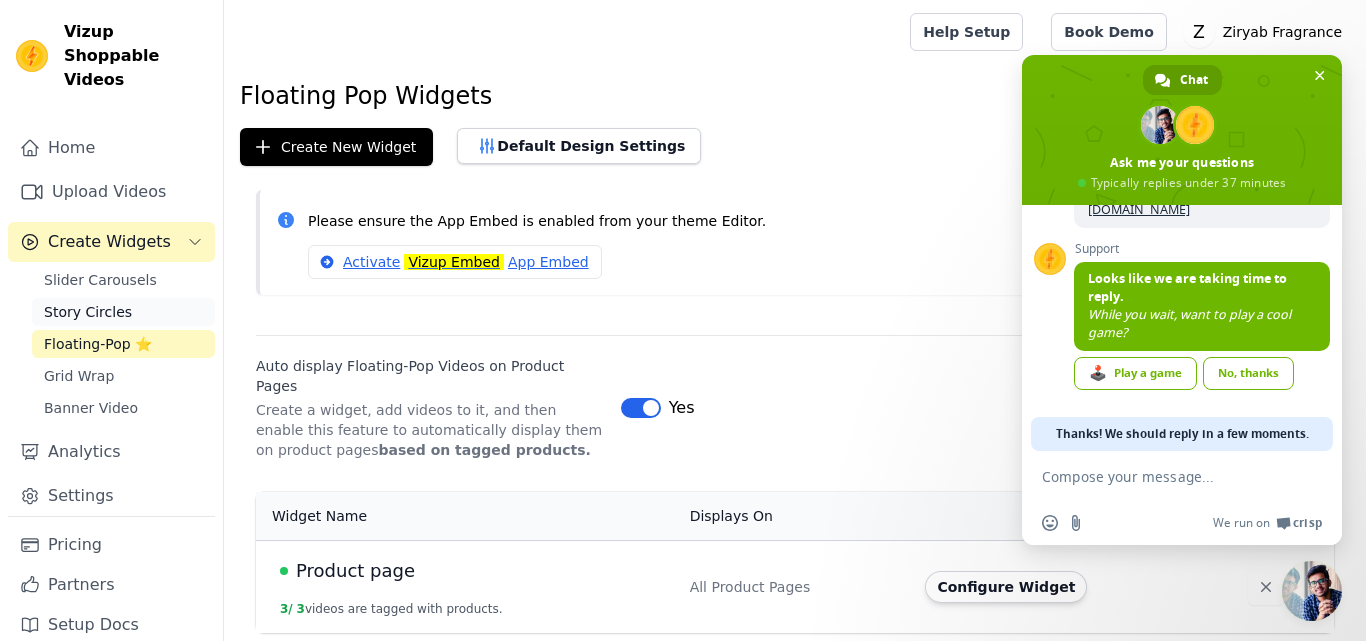
click at [103, 298] on link "Story Circles" at bounding box center [123, 312] width 183 height 28
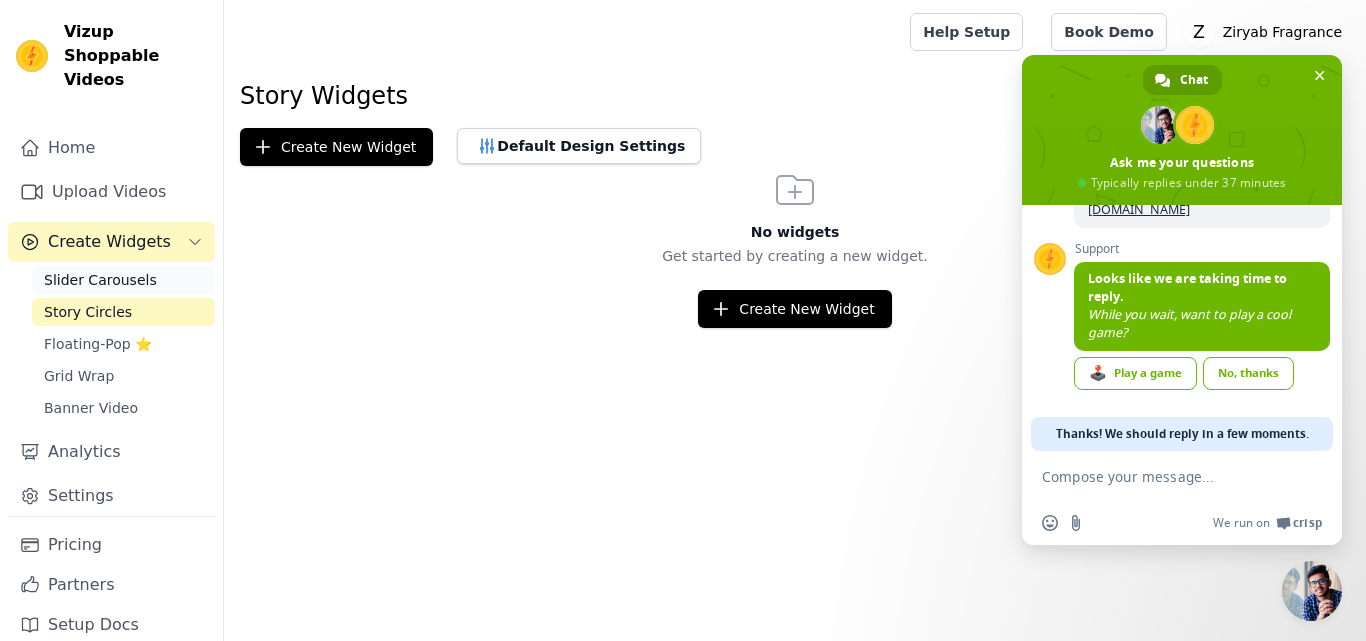
click at [103, 270] on span "Slider Carousels" at bounding box center [100, 280] width 113 height 20
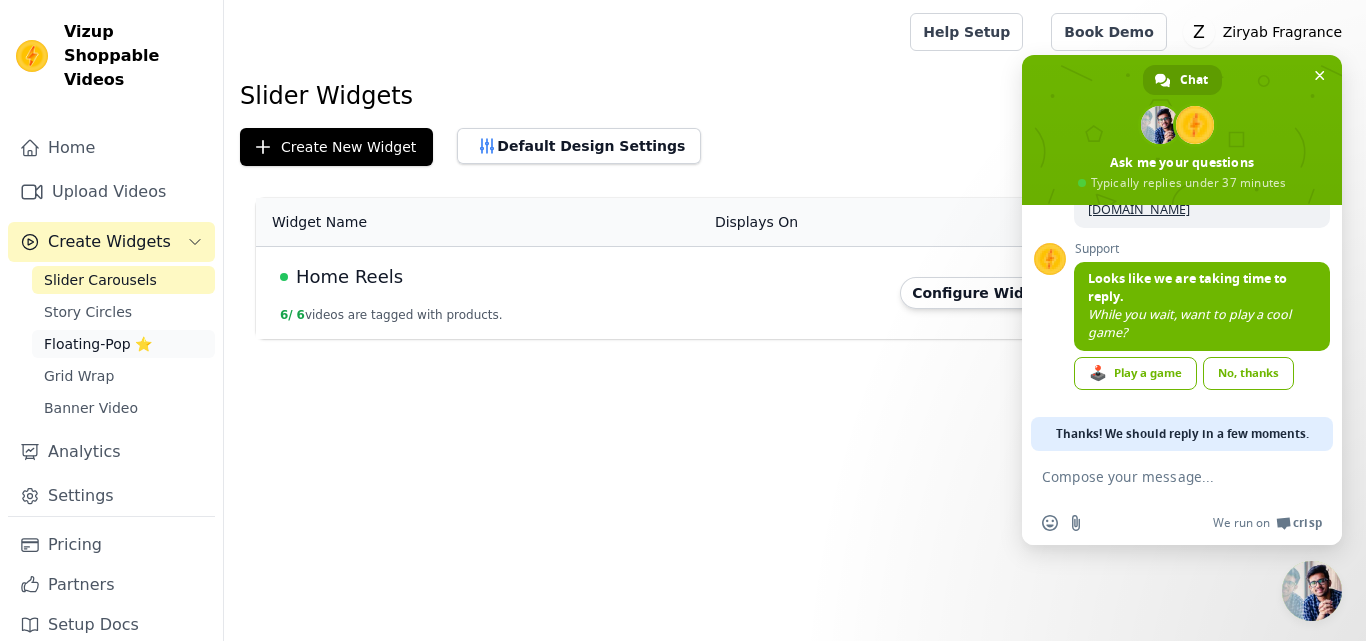
click at [124, 334] on span "Floating-Pop ⭐" at bounding box center [98, 344] width 108 height 20
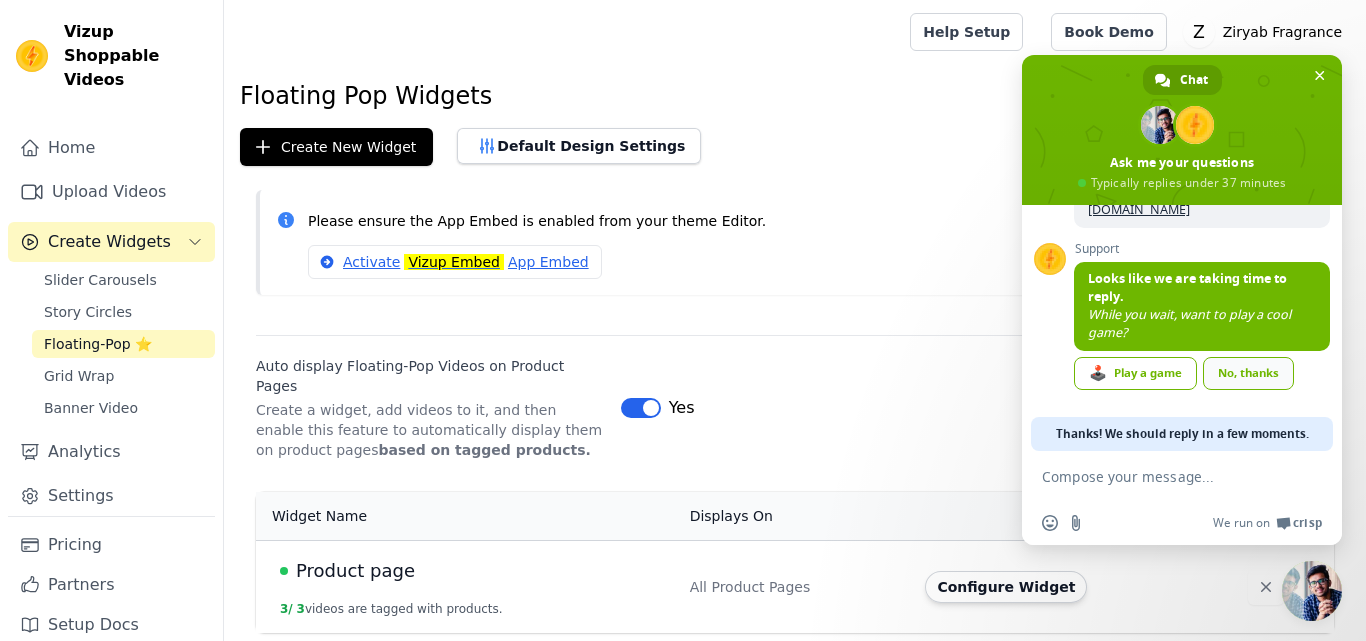
click at [1233, 372] on div "No, thanks" at bounding box center [1248, 373] width 91 height 33
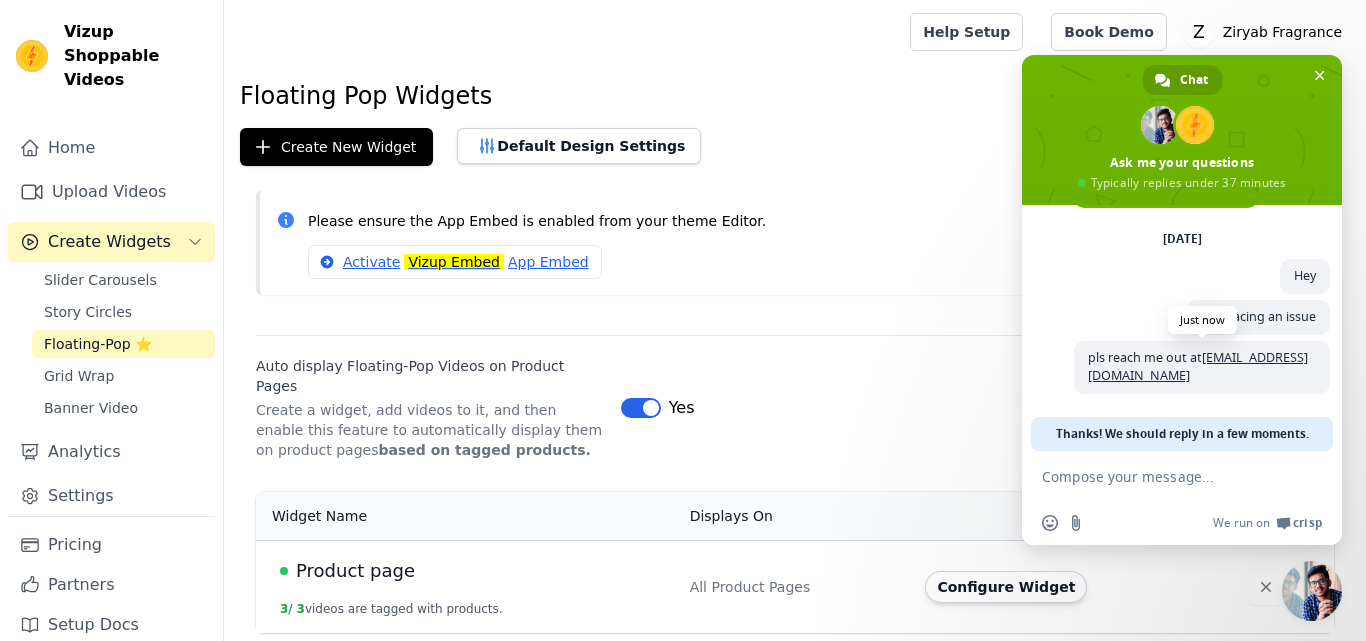
scroll to position [67, 0]
click at [1248, 571] on button "button" at bounding box center [1266, 587] width 36 height 36
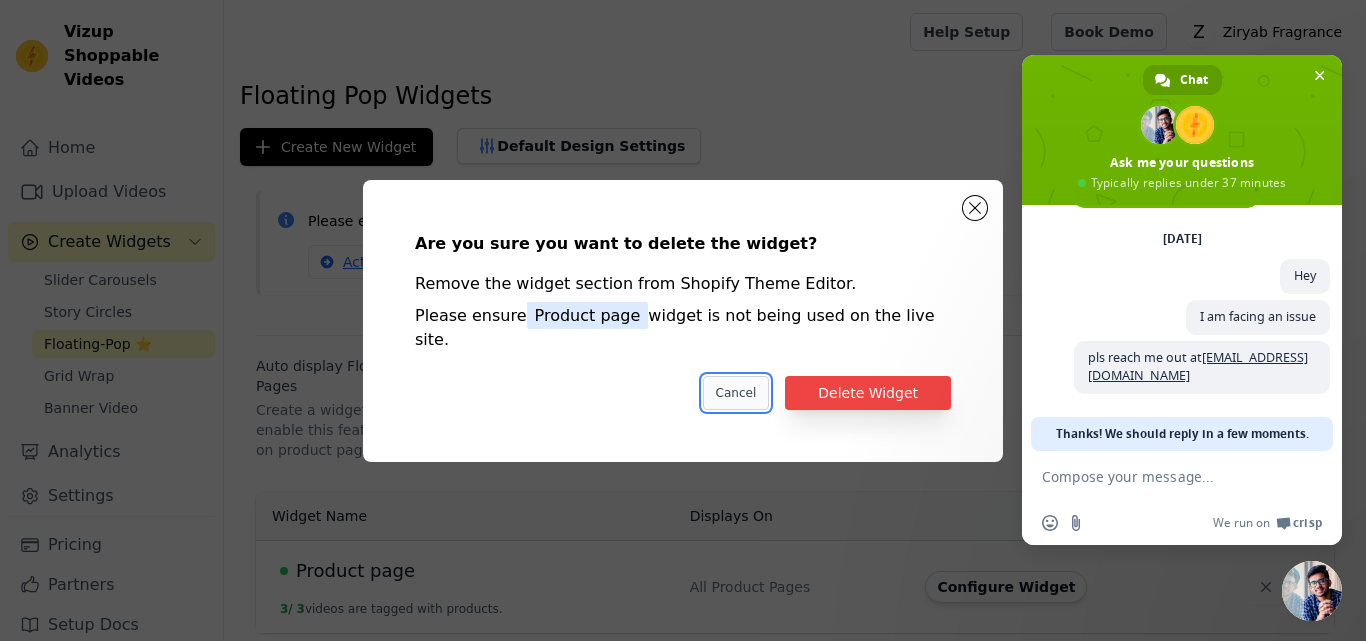
click at [770, 386] on button "Cancel" at bounding box center [736, 393] width 67 height 34
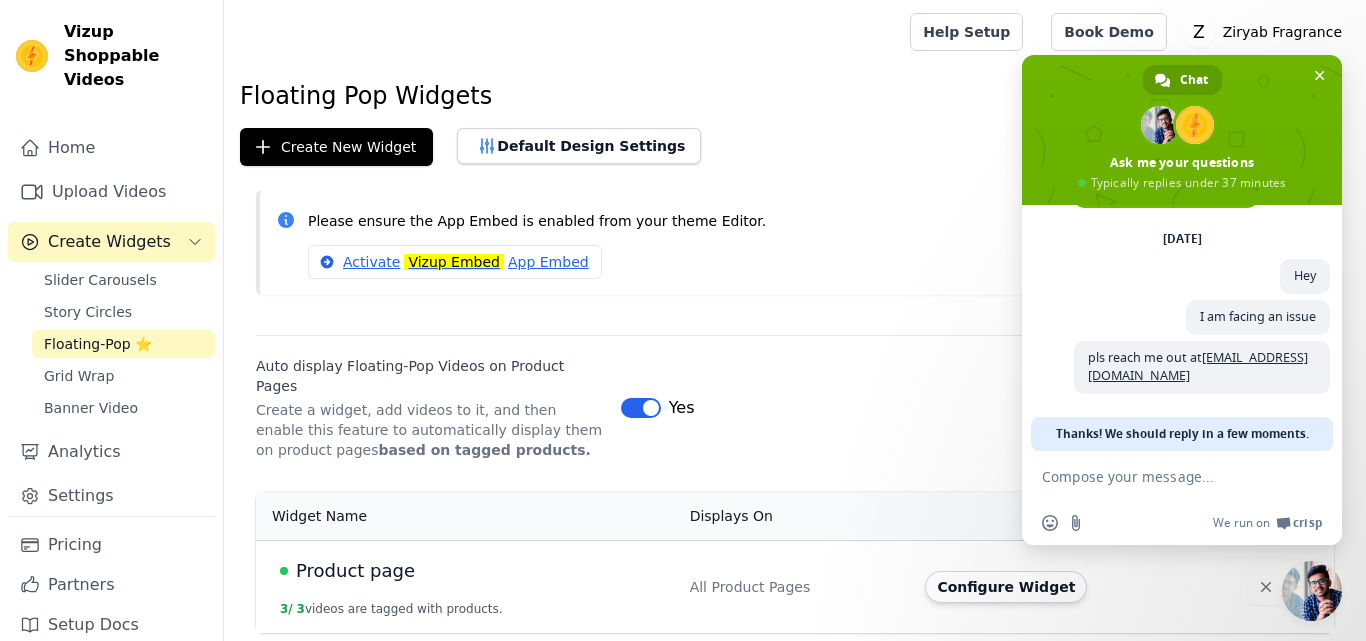
click at [1317, 572] on span "Close chat" at bounding box center [1312, 591] width 60 height 60
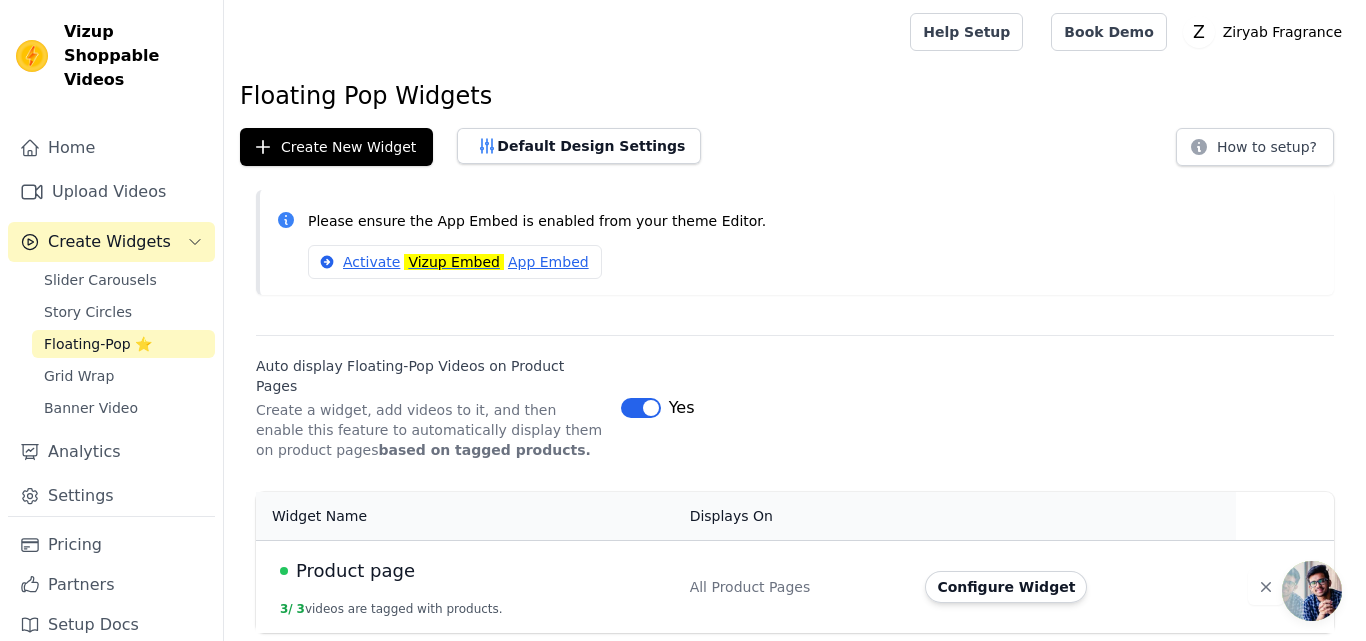
click at [697, 264] on div "Activate Vizup Embed App Embed" at bounding box center [813, 262] width 1010 height 34
click at [1305, 588] on span "Open chat" at bounding box center [1312, 591] width 60 height 60
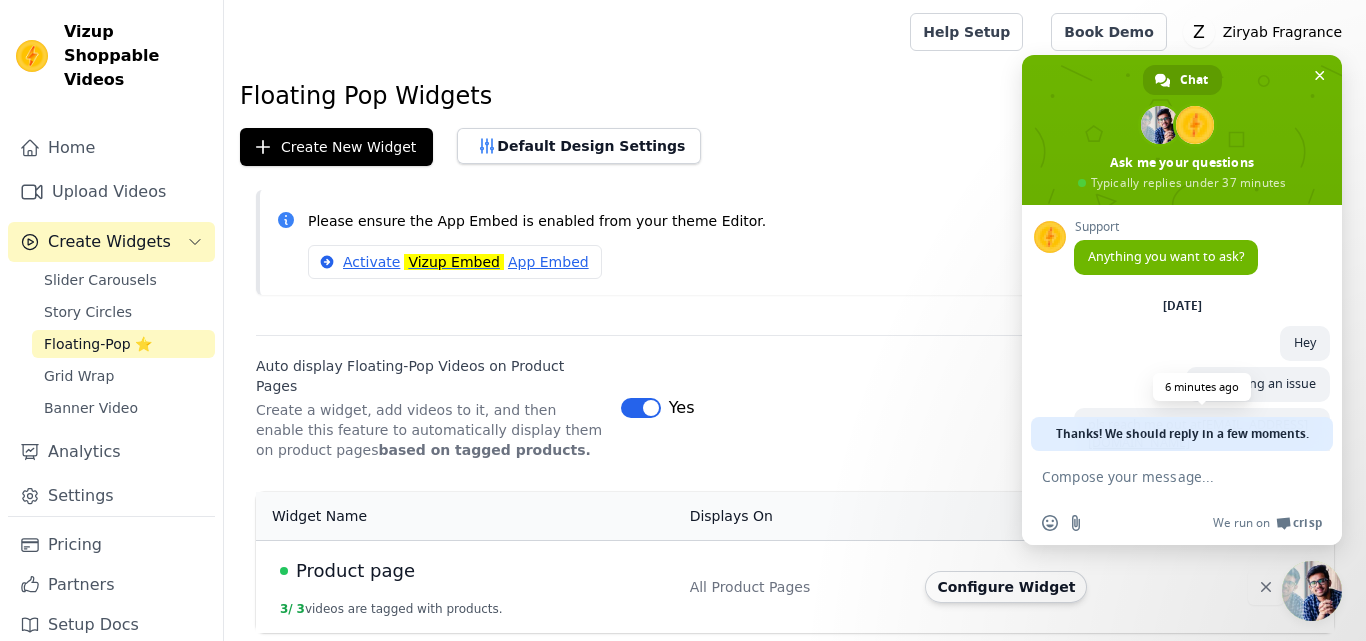
scroll to position [86, 0]
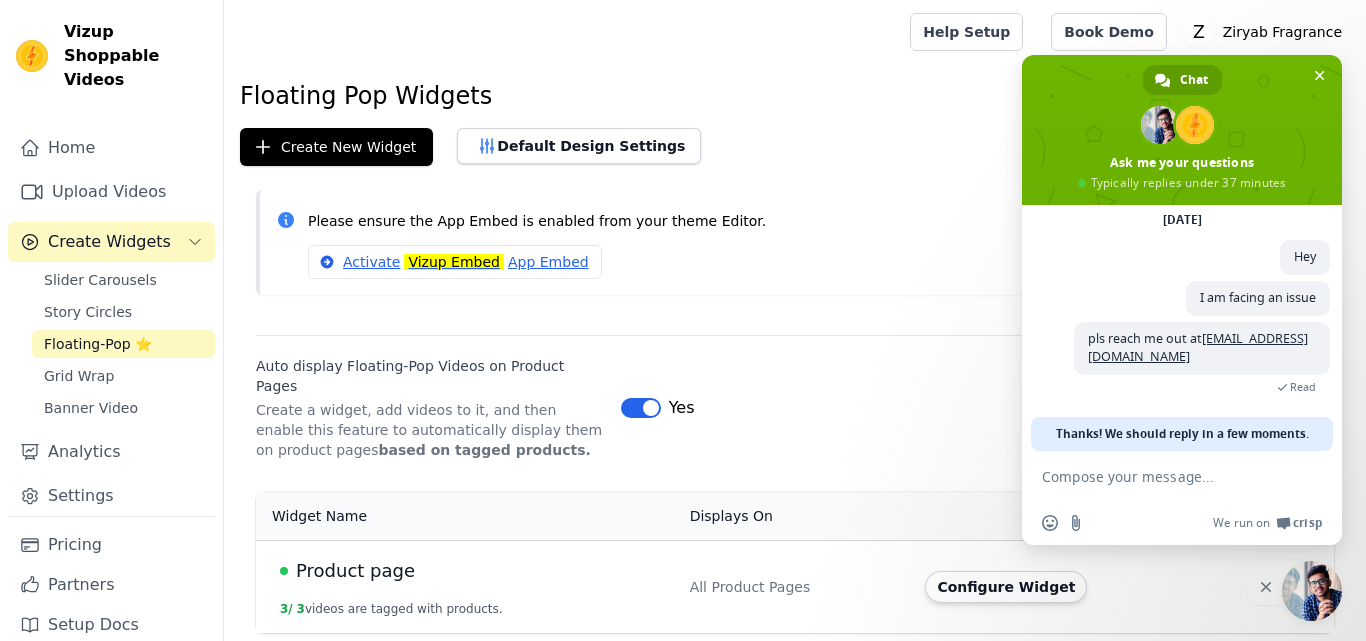
click at [1106, 469] on textarea "Compose your message..." at bounding box center [1160, 477] width 236 height 18
type textarea "Hii...?"
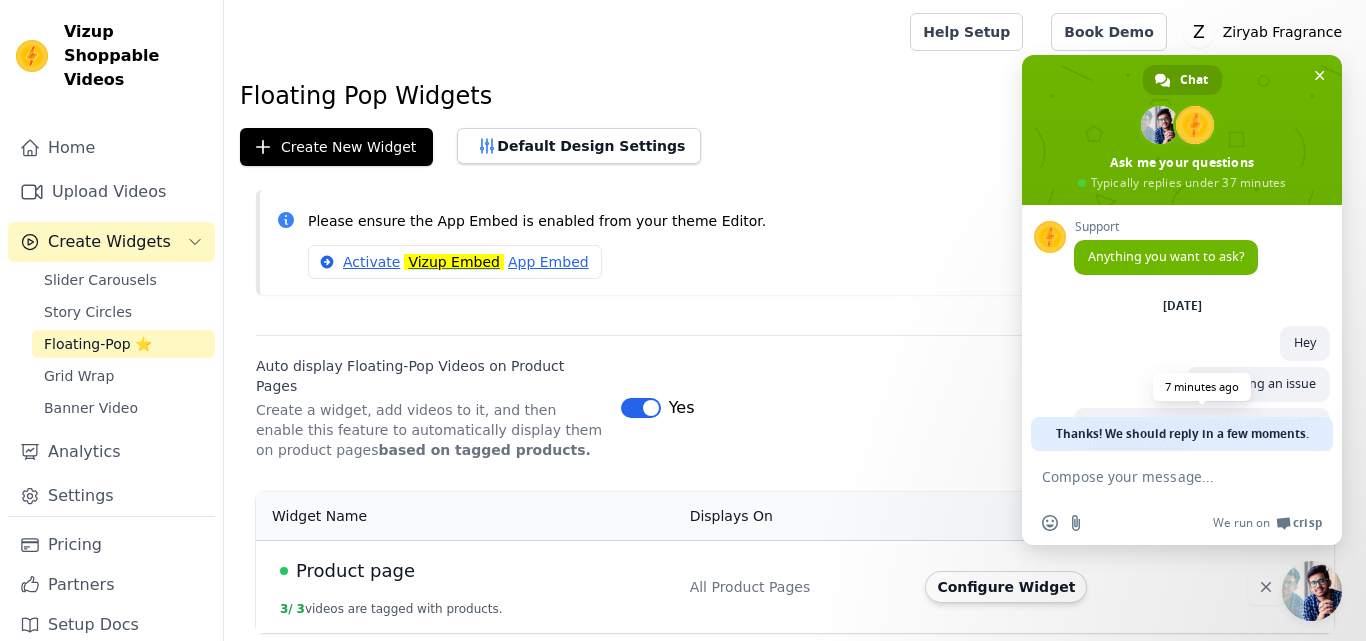
scroll to position [108, 0]
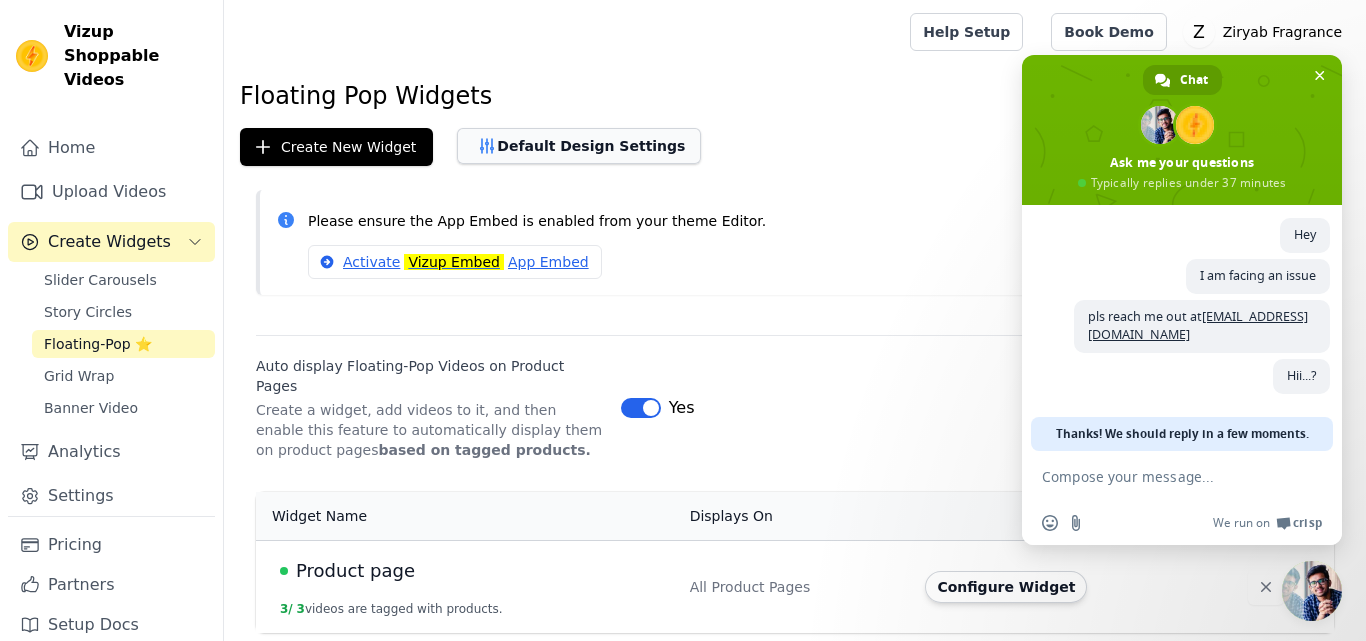
click at [594, 132] on button "Default Design Settings" at bounding box center [579, 146] width 244 height 36
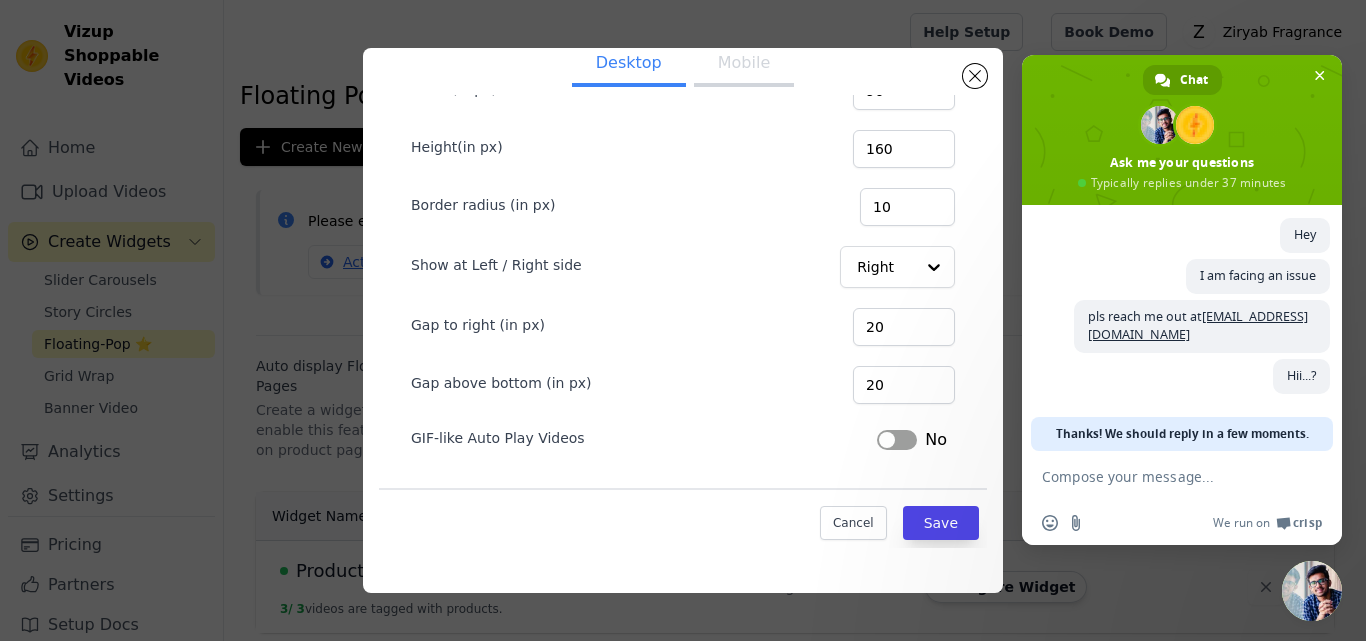
scroll to position [52, 0]
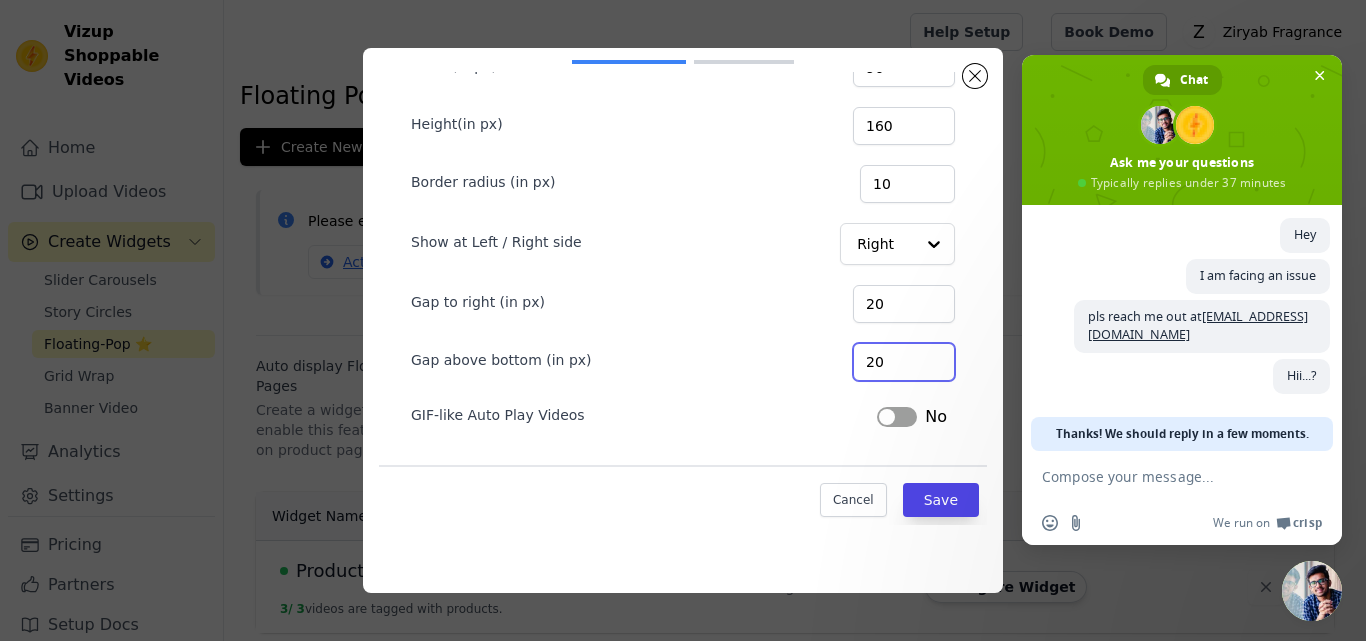
click at [853, 359] on input "20" at bounding box center [904, 362] width 102 height 38
type input "100"
click at [912, 503] on button "Save" at bounding box center [941, 500] width 76 height 34
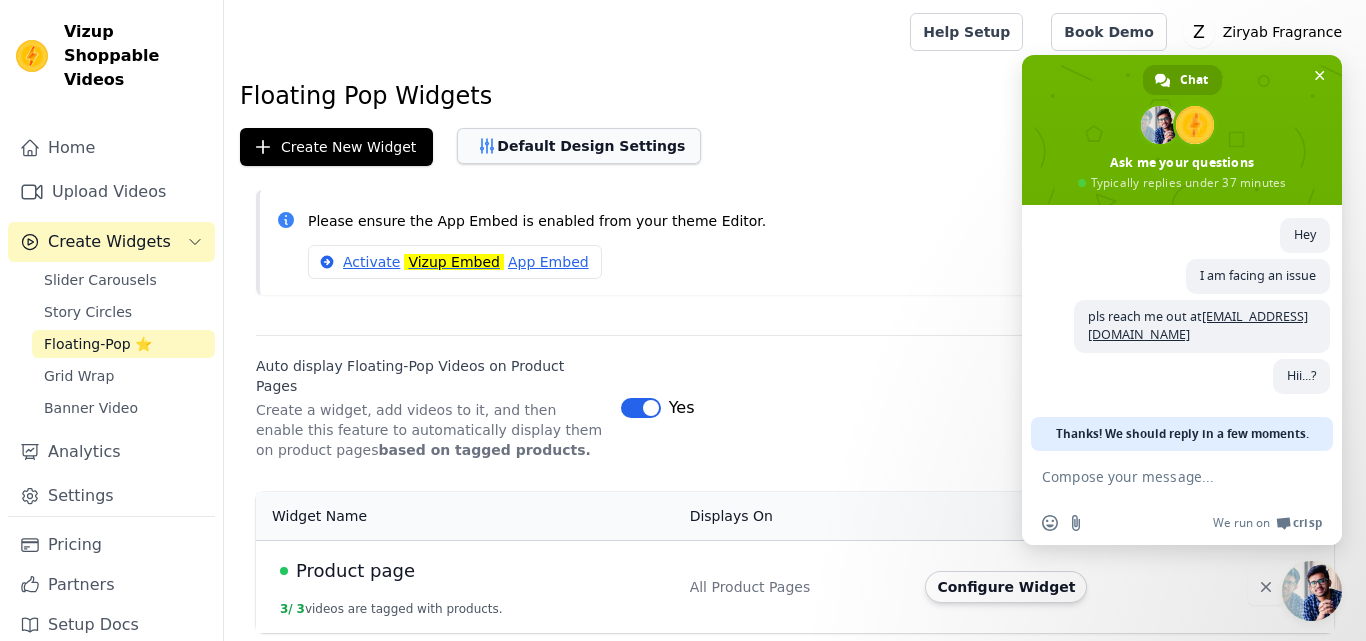
click at [546, 150] on button "Default Design Settings" at bounding box center [579, 146] width 244 height 36
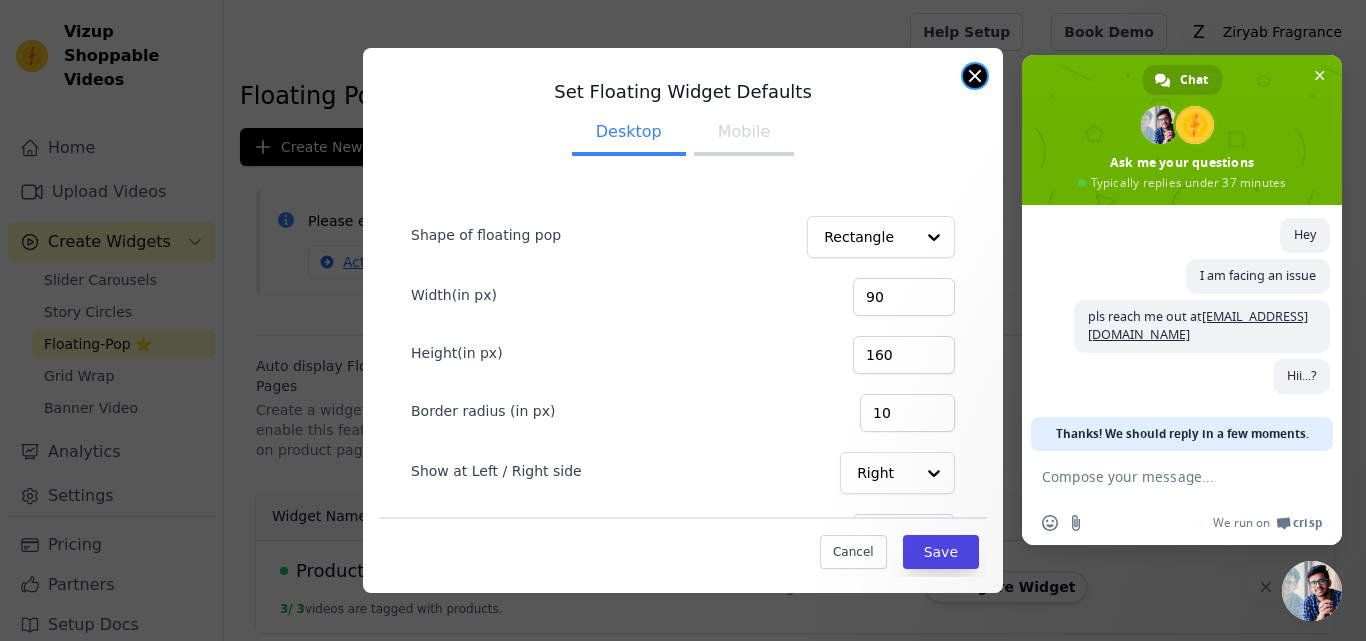
click at [974, 80] on button "Close modal" at bounding box center [975, 76] width 24 height 24
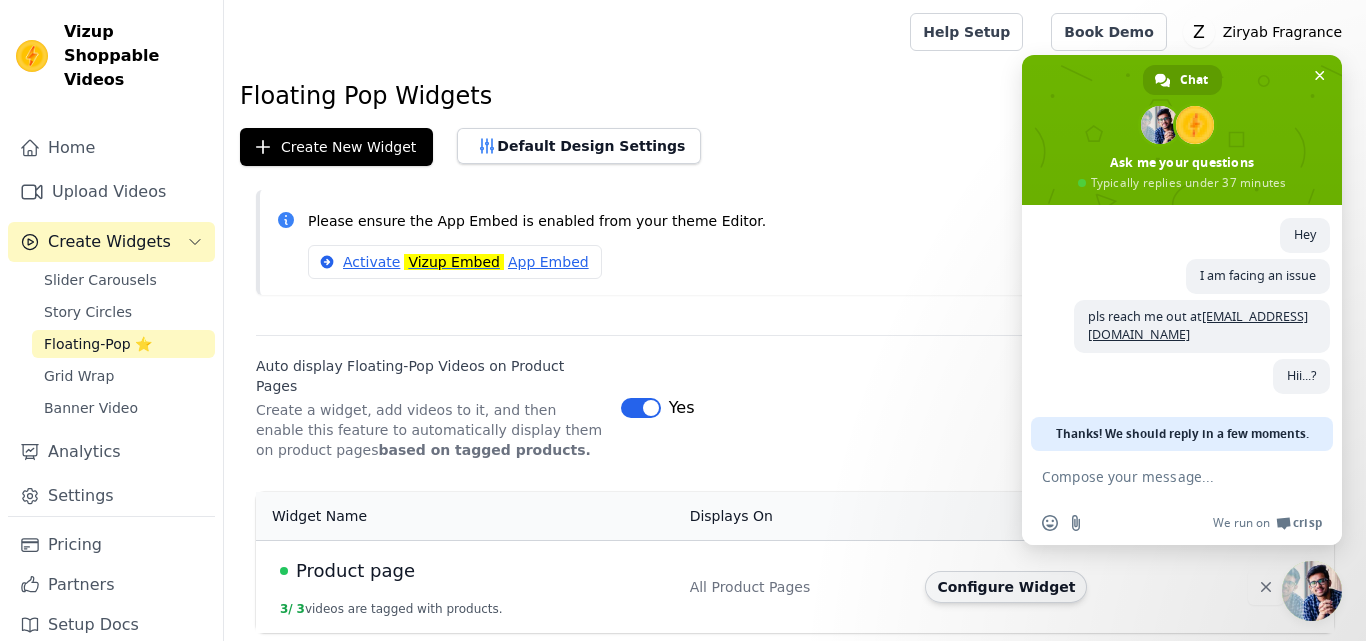
click at [985, 571] on button "Configure Widget" at bounding box center [1006, 587] width 162 height 32
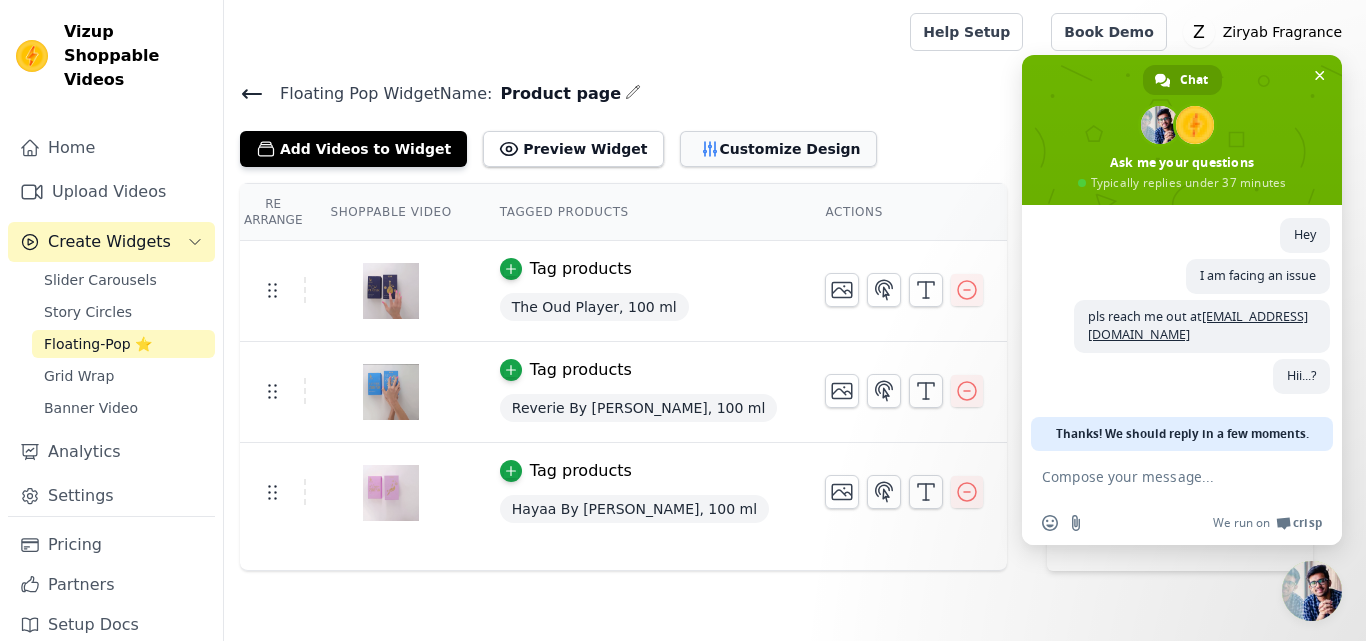
click at [716, 154] on button "Customize Design" at bounding box center [778, 149] width 197 height 36
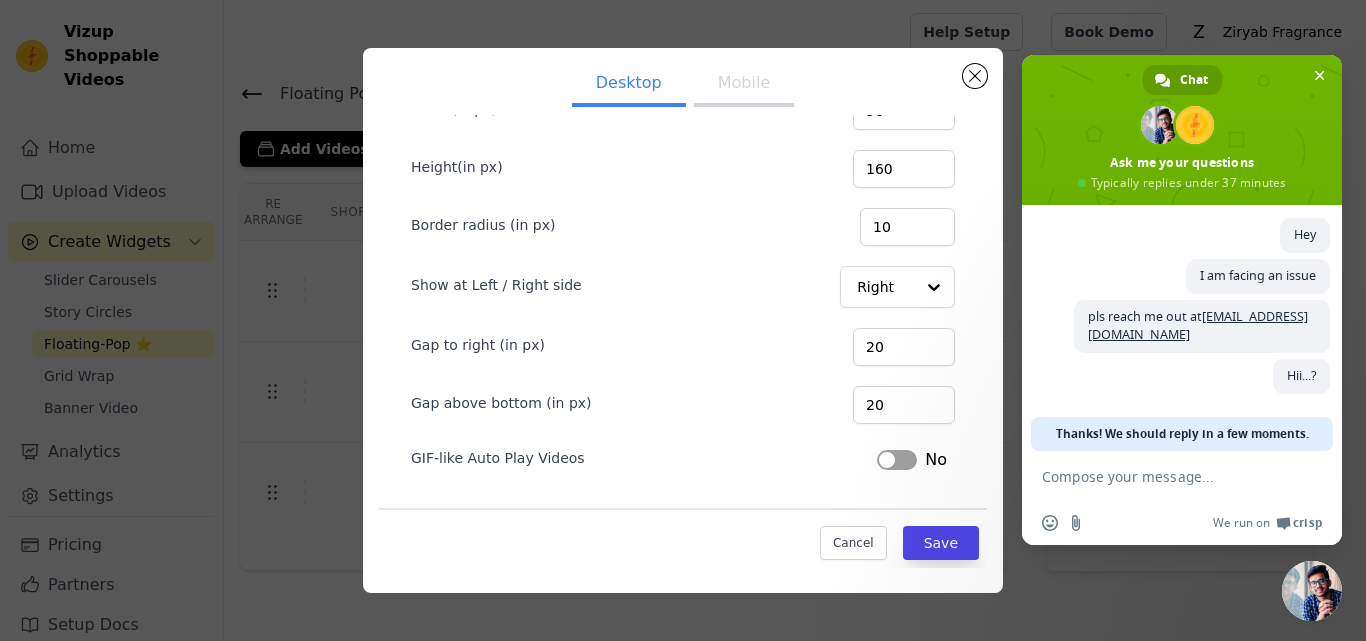
scroll to position [12, 0]
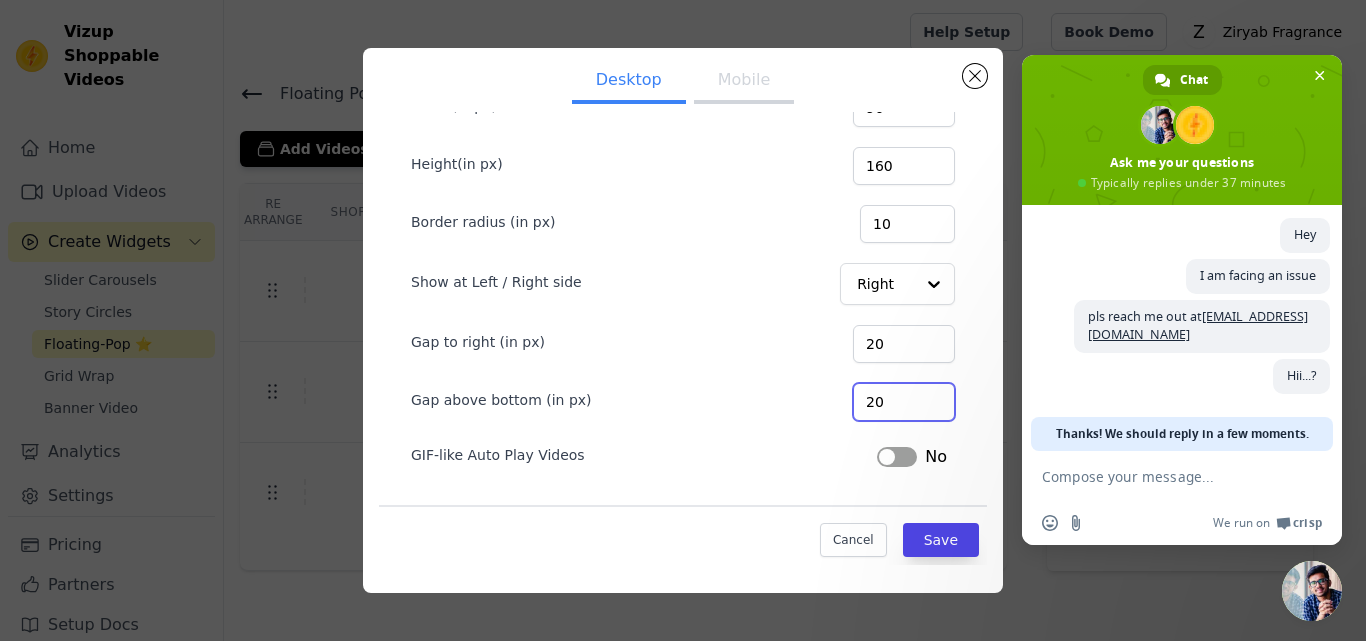
click at [867, 400] on input "20" at bounding box center [904, 402] width 102 height 38
click at [867, 399] on input "20" at bounding box center [904, 402] width 102 height 38
type input "100"
click at [903, 531] on button "Save" at bounding box center [941, 540] width 76 height 34
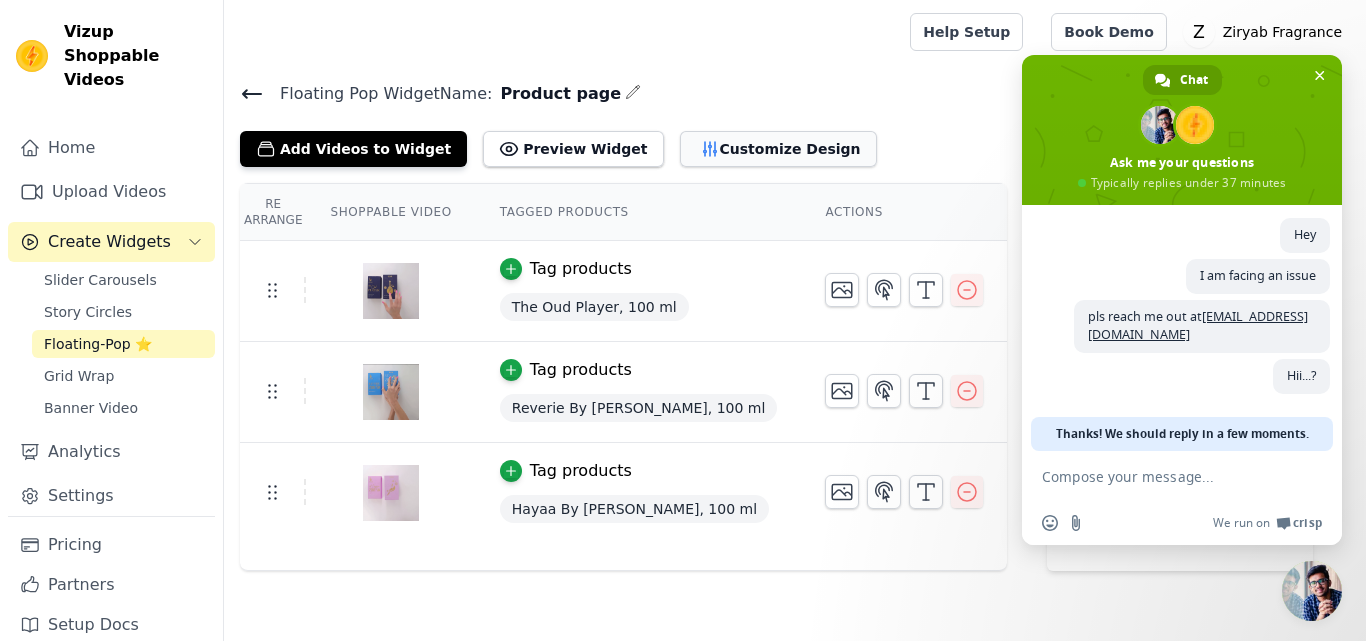
click at [703, 155] on button "Customize Design" at bounding box center [778, 149] width 197 height 36
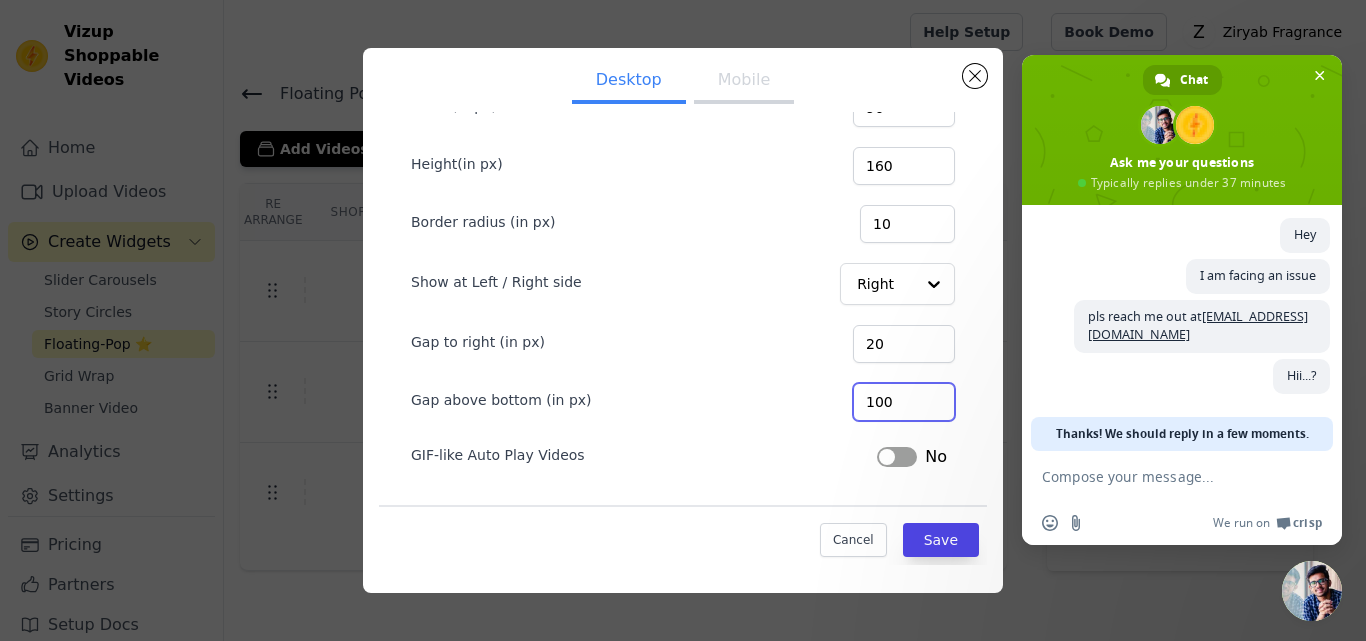
click at [853, 401] on input "100" at bounding box center [904, 402] width 102 height 38
type input "70"
click at [925, 540] on button "Save" at bounding box center [941, 540] width 76 height 34
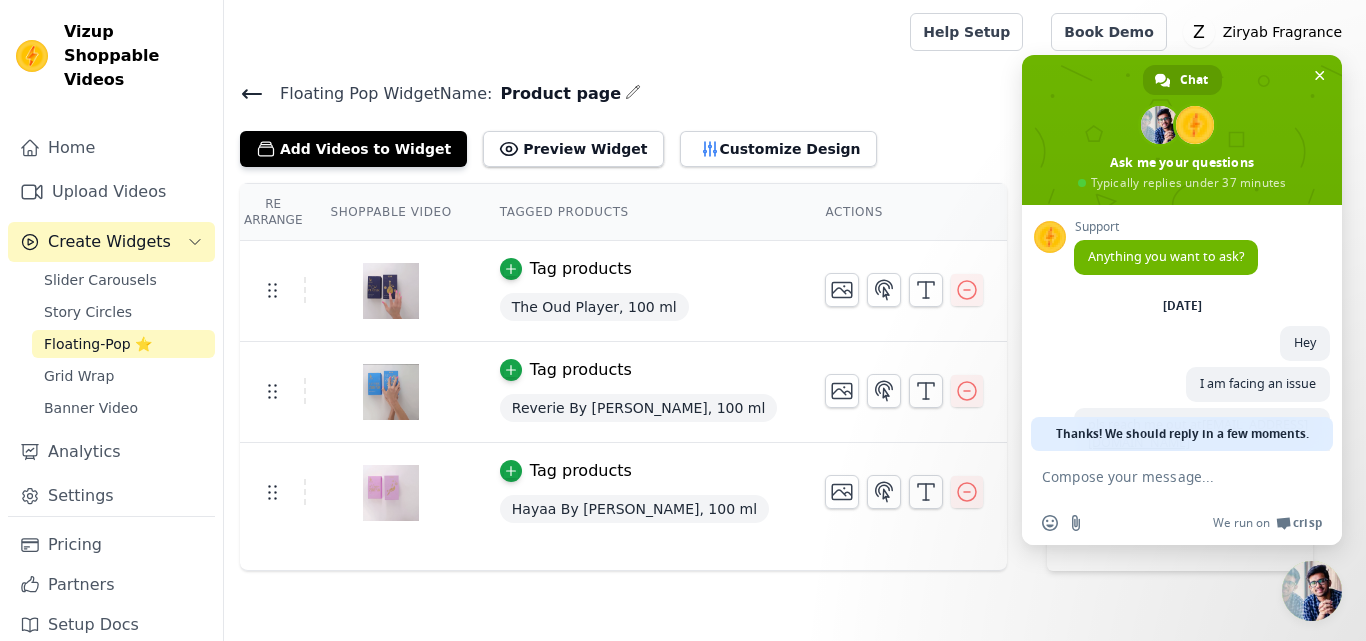
scroll to position [127, 0]
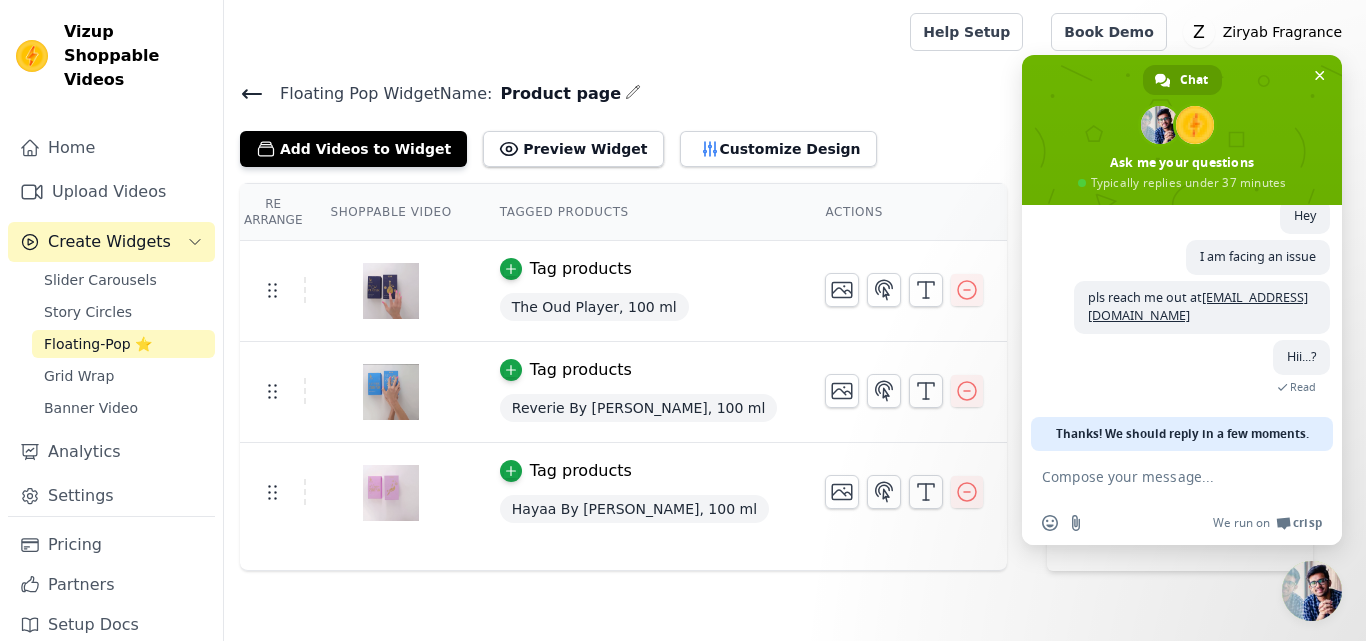
click at [1306, 578] on span "Close chat" at bounding box center [1312, 591] width 60 height 60
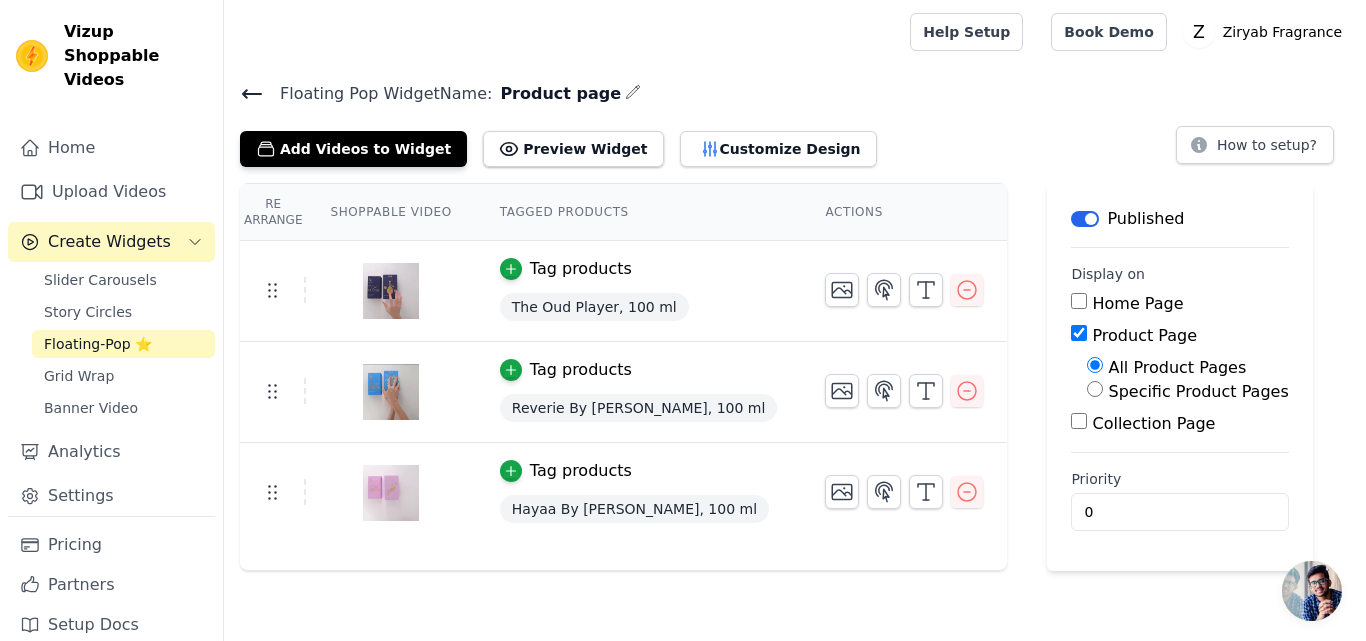
click at [516, 274] on button "Tag products" at bounding box center [566, 269] width 132 height 24
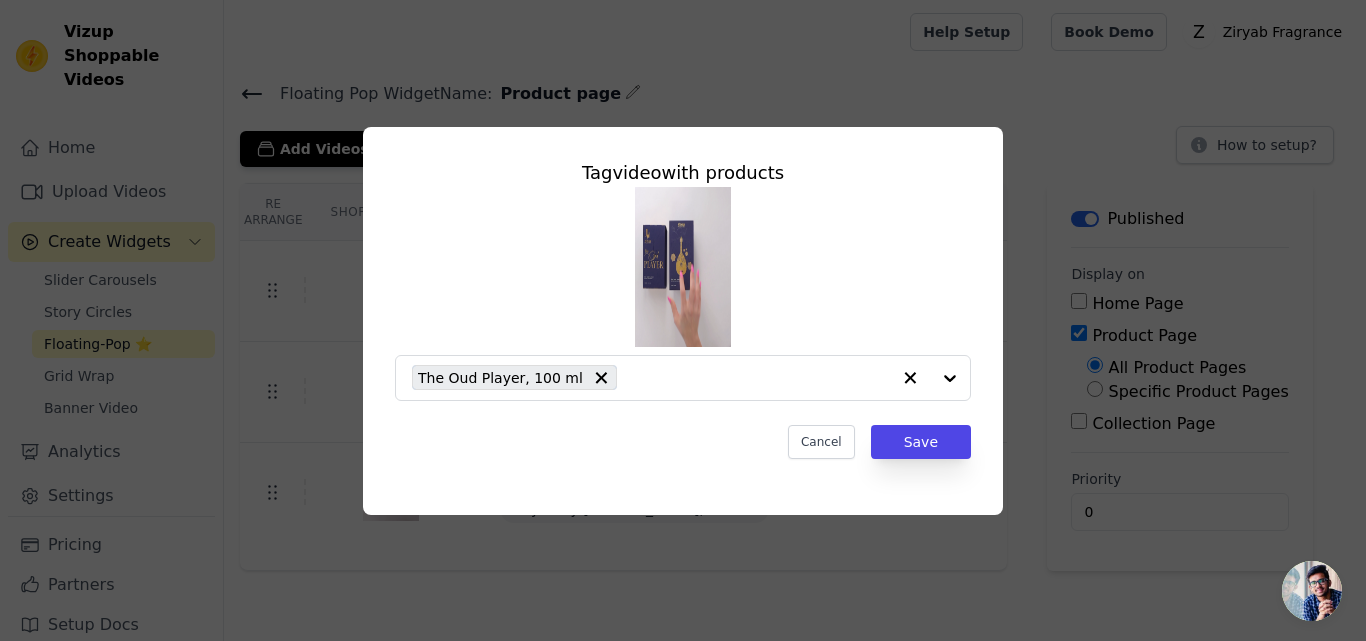
click at [516, 274] on div "The Oud Player, 100 ml" at bounding box center [683, 294] width 576 height 214
click at [819, 455] on button "Cancel" at bounding box center [821, 442] width 67 height 34
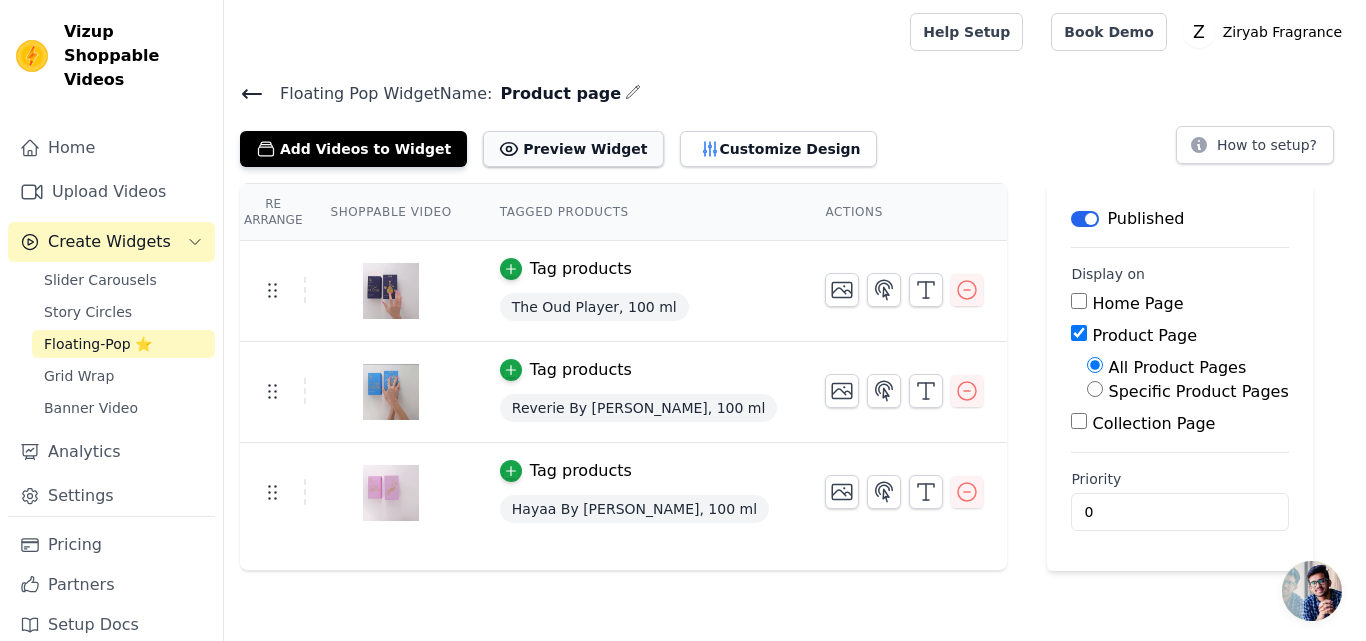
click at [572, 155] on button "Preview Widget" at bounding box center [573, 149] width 180 height 36
click at [1318, 599] on span "Open chat" at bounding box center [1312, 591] width 60 height 60
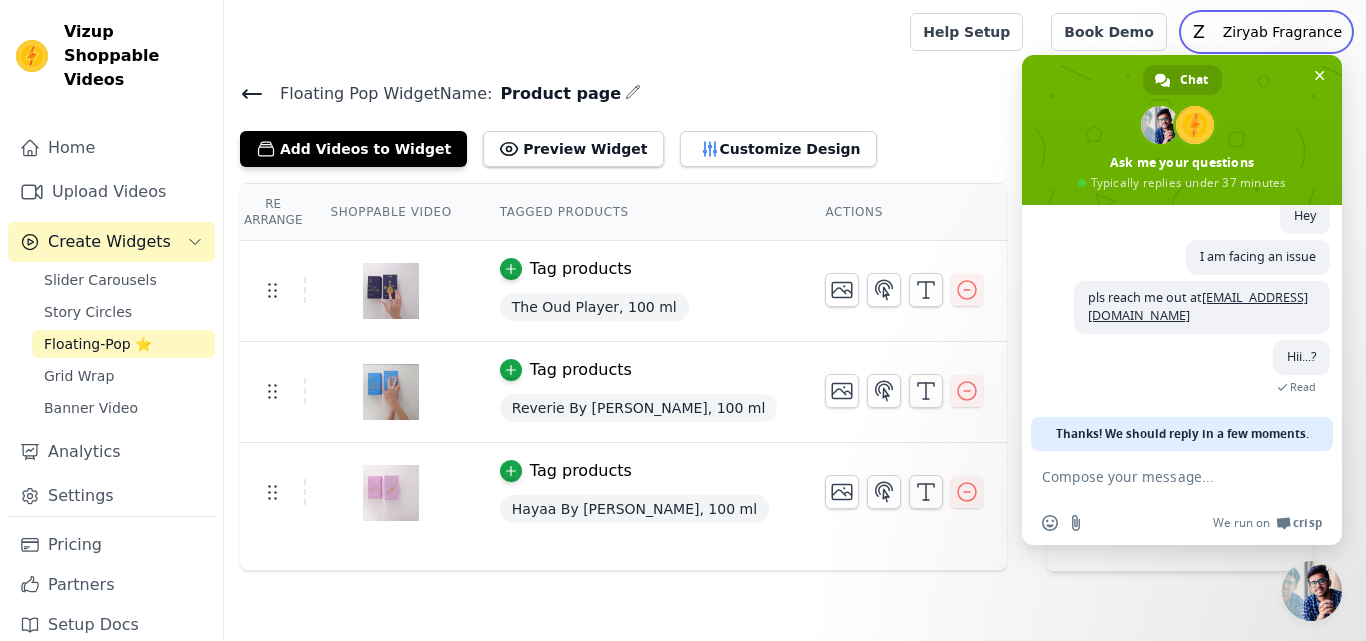
click at [1215, 29] on icon "Z" at bounding box center [1199, 32] width 32 height 32
click at [1313, 70] on span "Close chat" at bounding box center [1319, 75] width 21 height 21
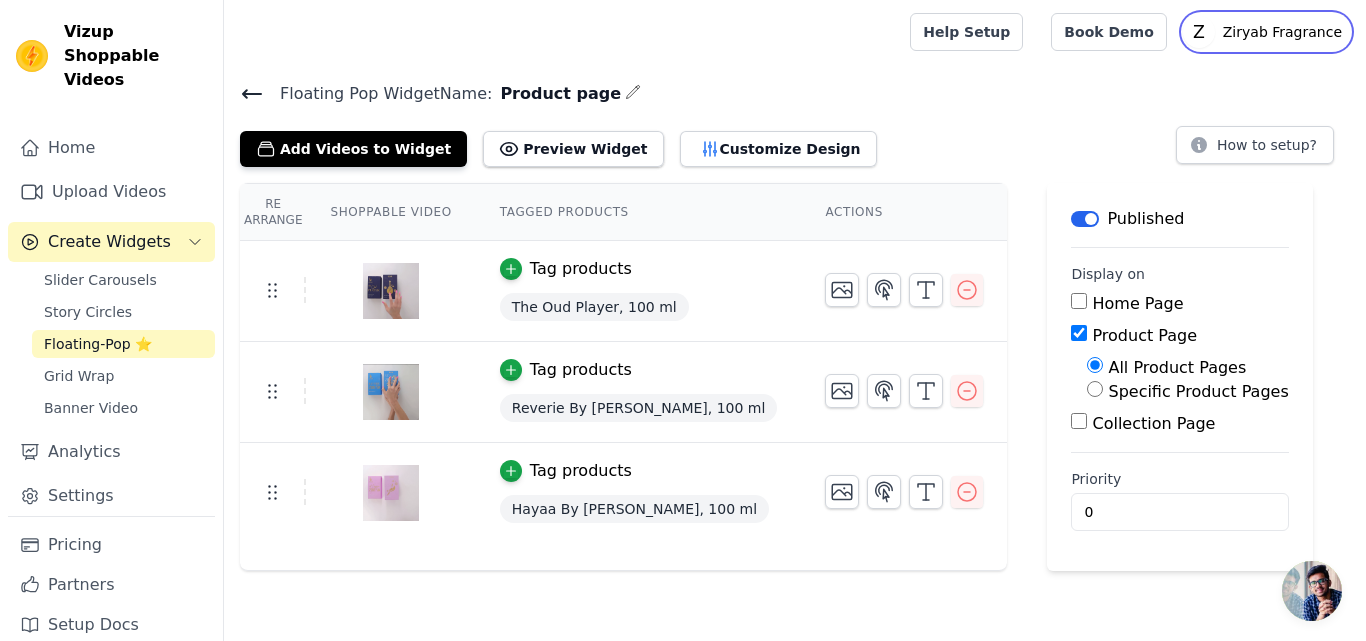
click at [1235, 33] on p "Ziryab Fragrance" at bounding box center [1282, 32] width 135 height 36
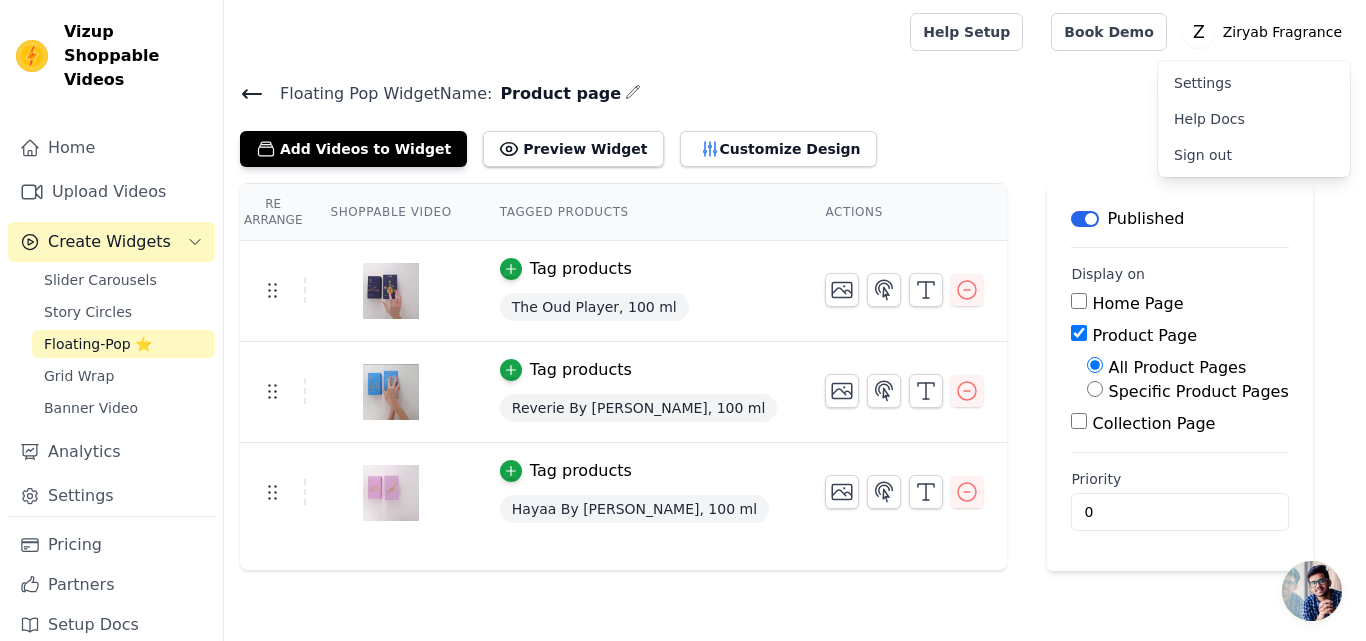
click at [1209, 80] on link "Settings" at bounding box center [1254, 83] width 192 height 36
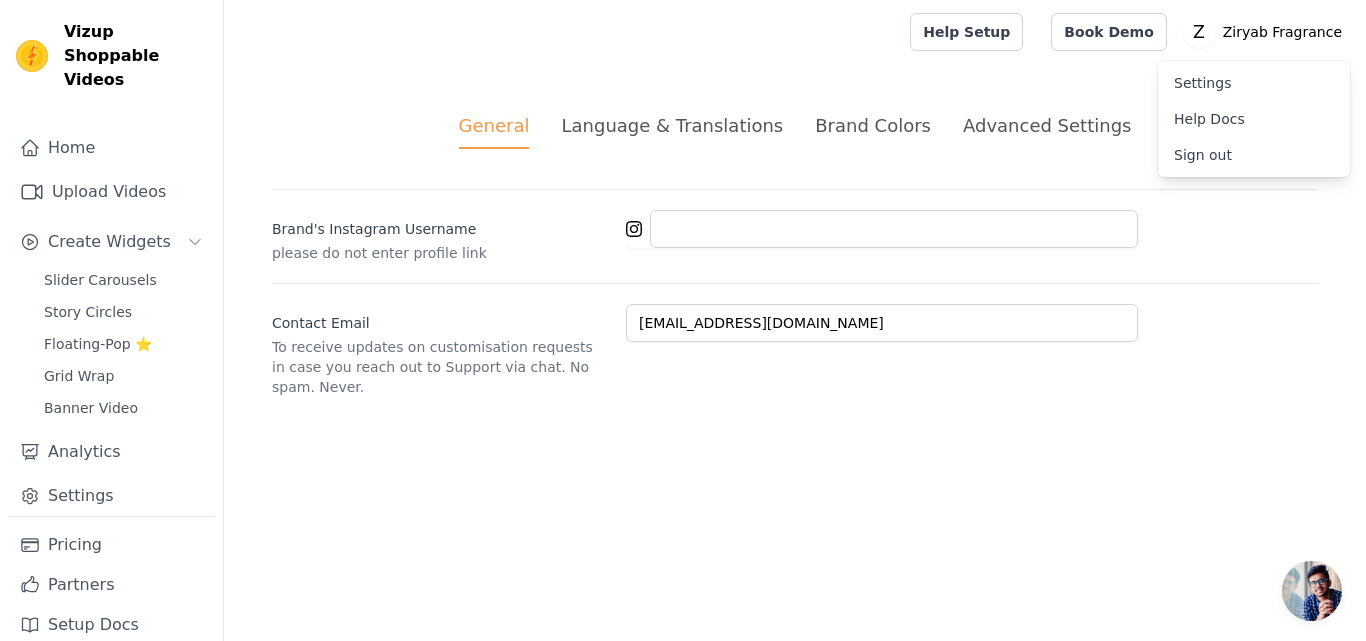
click at [520, 436] on html "Vizup Shoppable Videos Home Upload Videos Create Widgets Slider Carousels Story…" at bounding box center [683, 222] width 1366 height 445
click at [142, 172] on link "Upload Videos" at bounding box center [111, 192] width 207 height 40
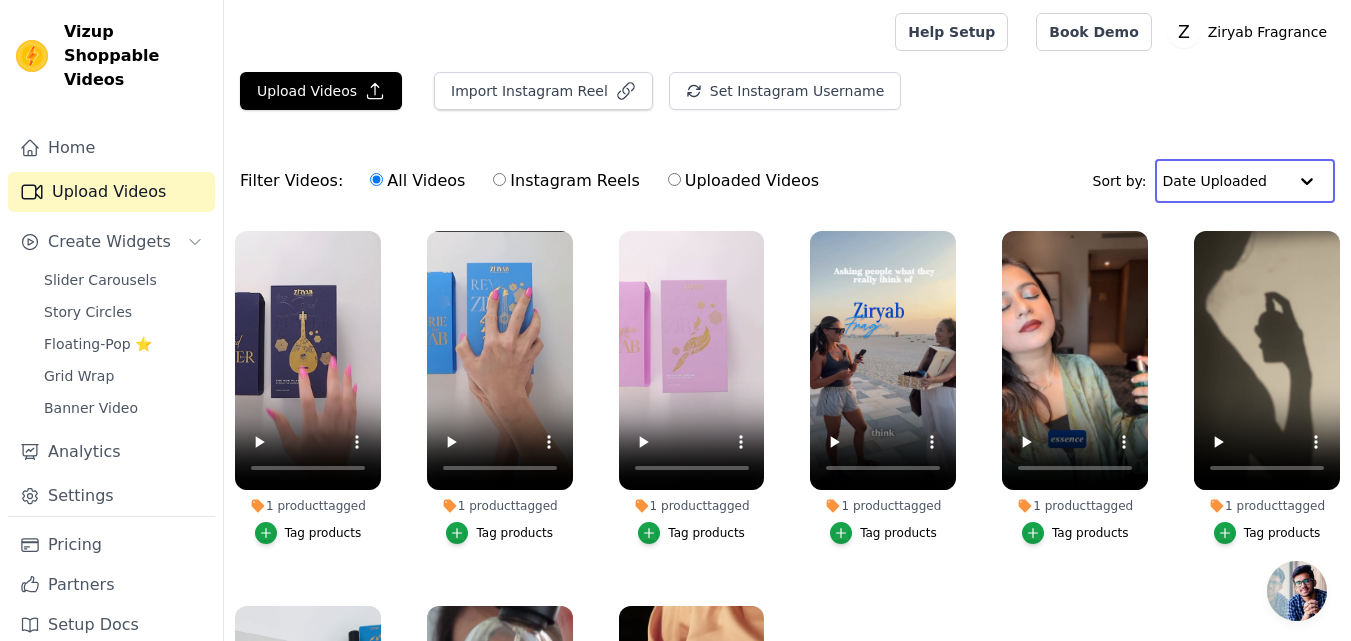
click at [1248, 176] on input "text" at bounding box center [1225, 181] width 124 height 40
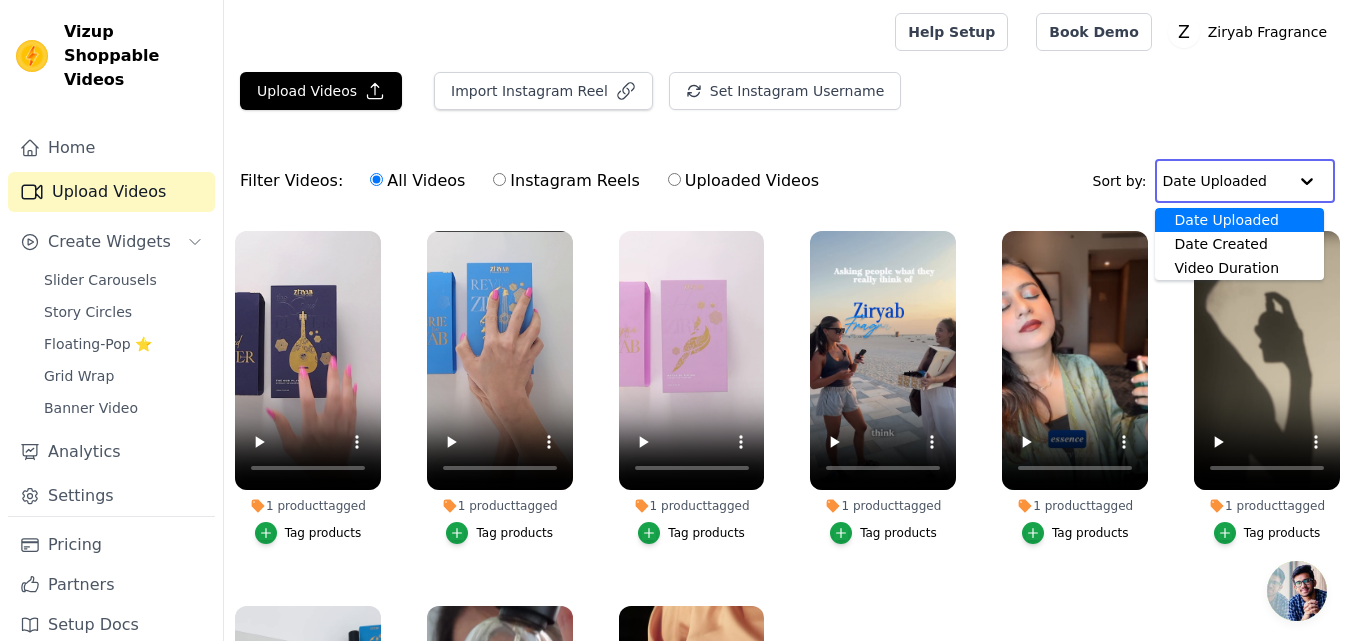
click at [1248, 176] on input "text" at bounding box center [1225, 181] width 124 height 40
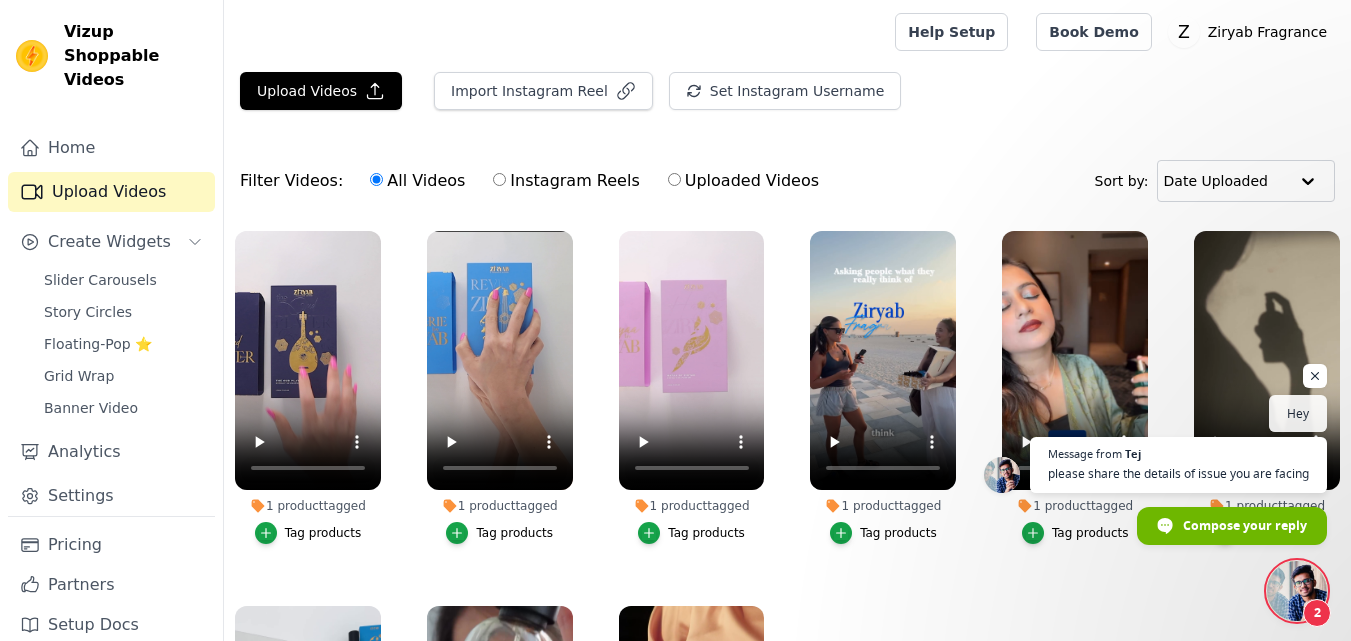
click at [1272, 593] on span "Open chat" at bounding box center [1297, 591] width 60 height 60
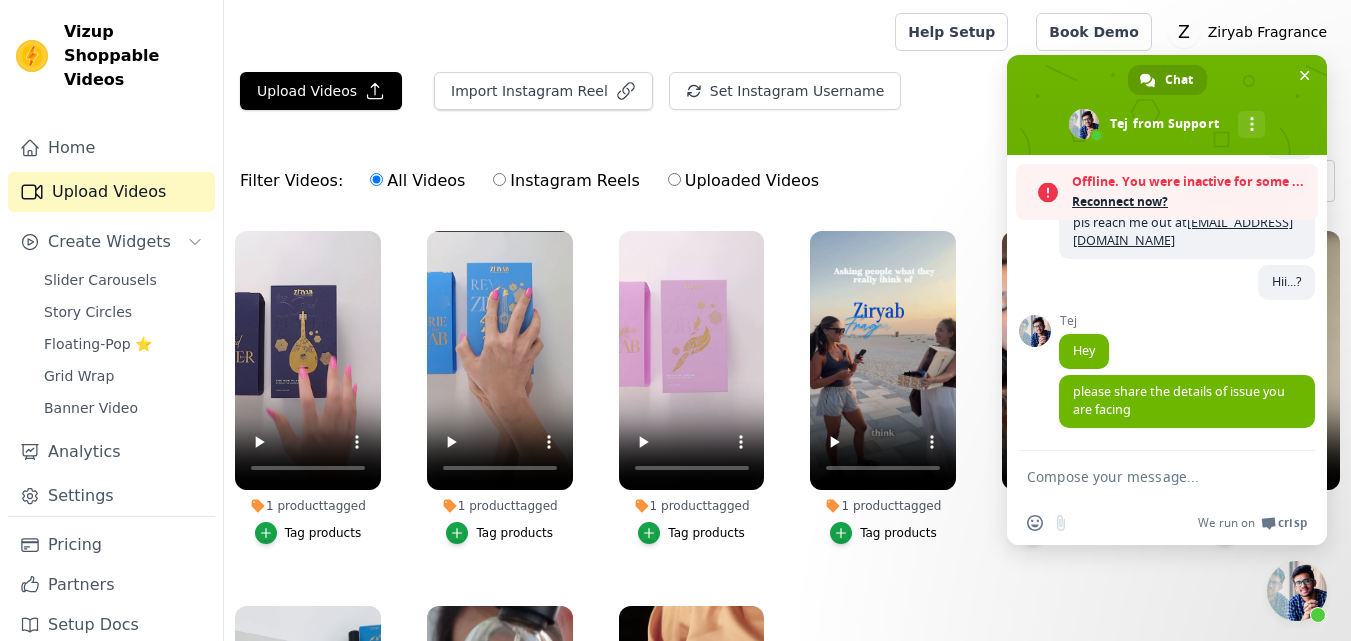
scroll to position [217, 0]
click at [1077, 348] on span "Hey" at bounding box center [1084, 350] width 22 height 17
click at [1092, 368] on span "Hey" at bounding box center [1084, 351] width 50 height 35
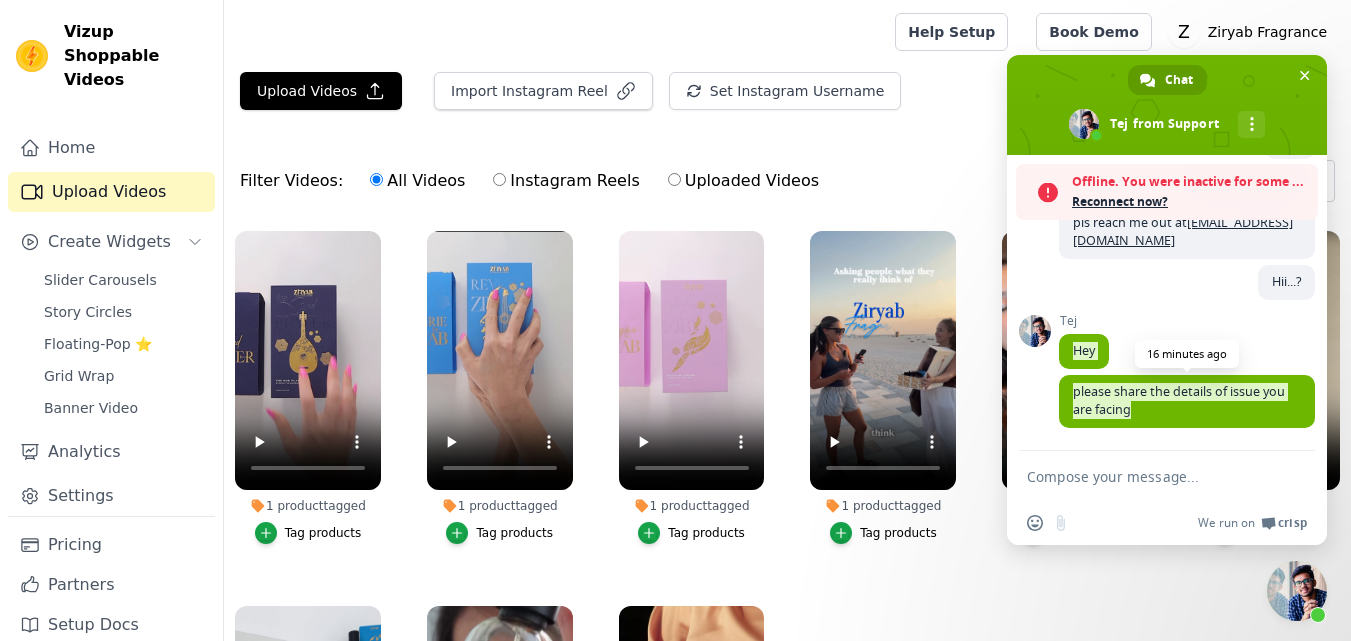
drag, startPoint x: 1072, startPoint y: 351, endPoint x: 1163, endPoint y: 415, distance: 111.3
click at [1163, 234] on div "Support Anything you want to ask? Friday, 3 October Hey An hour ago I am facing…" at bounding box center [1187, 126] width 256 height 216
click at [1177, 422] on span "please share the details of issue you are facing" at bounding box center [1187, 401] width 256 height 53
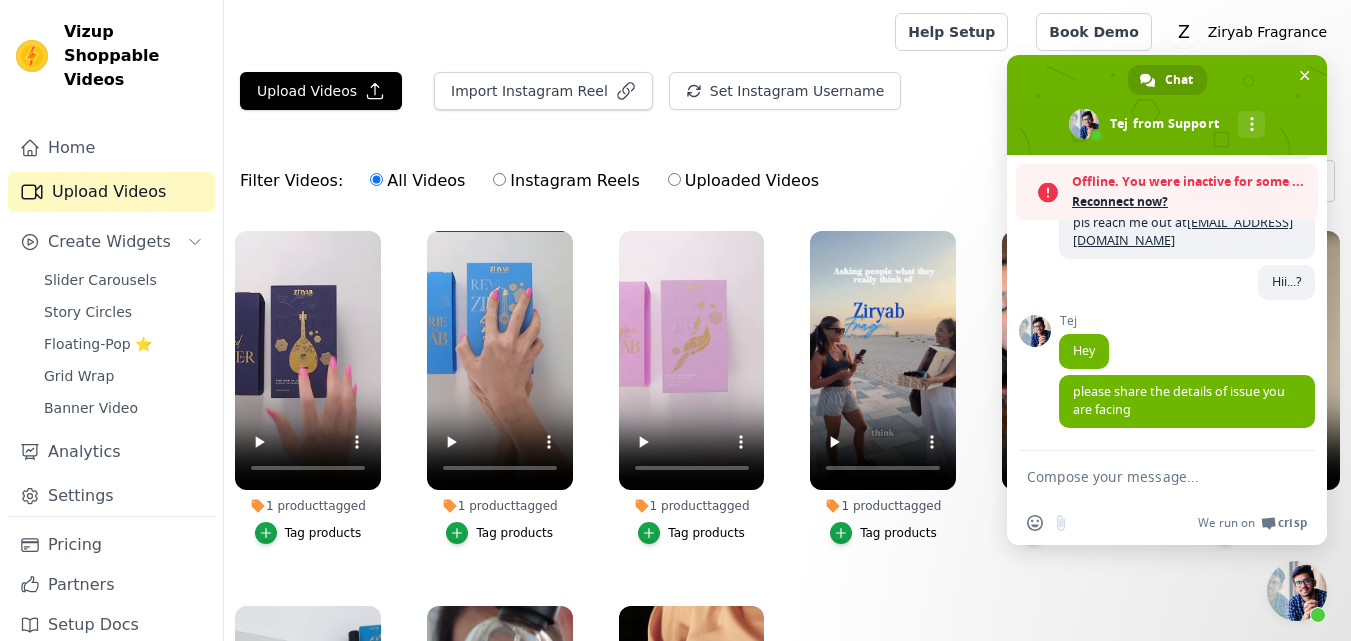
click at [1164, 322] on div "Tej Hey 16 minutes ago" at bounding box center [1187, 344] width 256 height 61
